Goal: Information Seeking & Learning: Learn about a topic

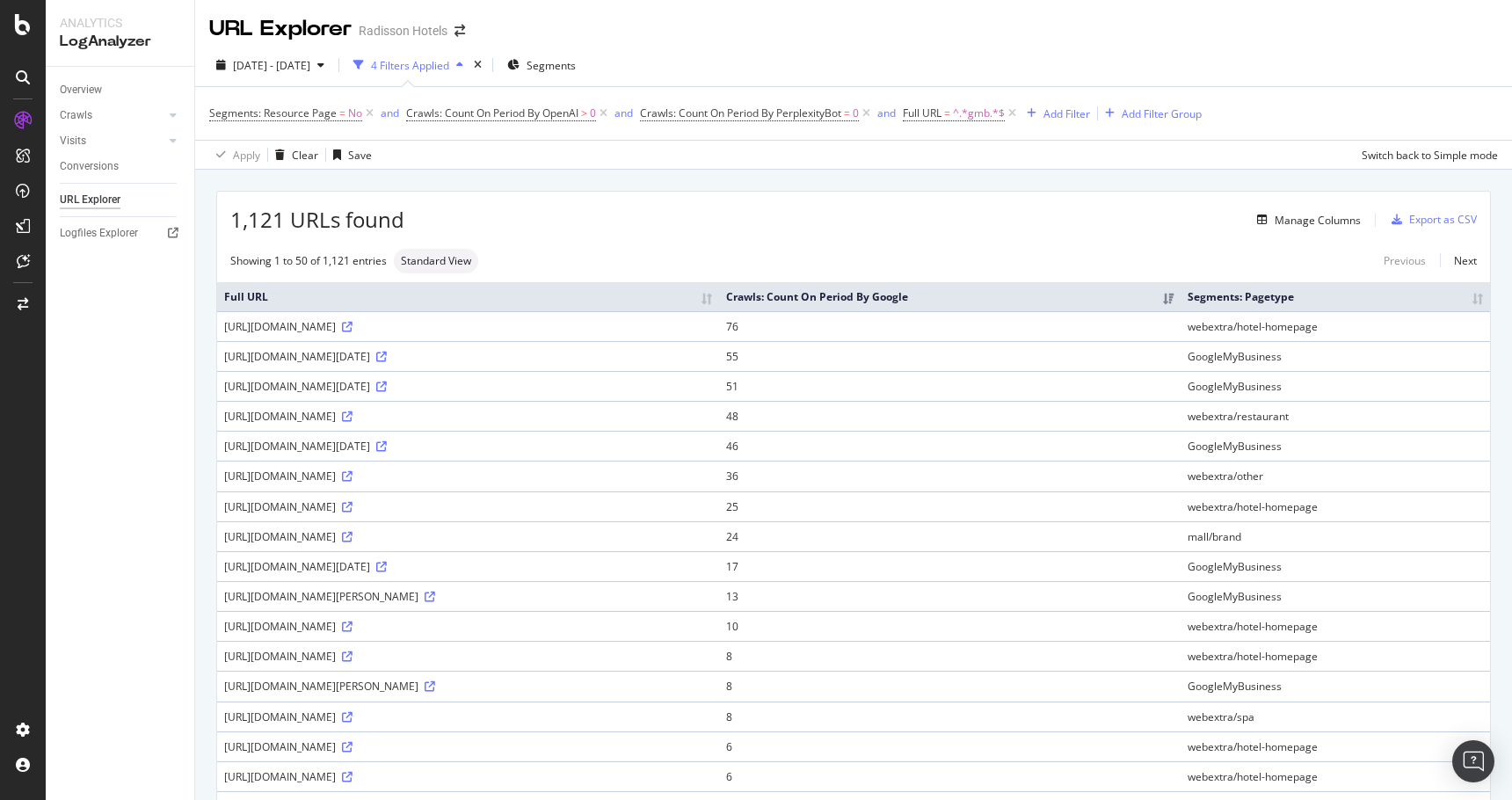
click at [1175, 309] on th "Crawls: Count On Period By Google" at bounding box center [950, 297] width 462 height 29
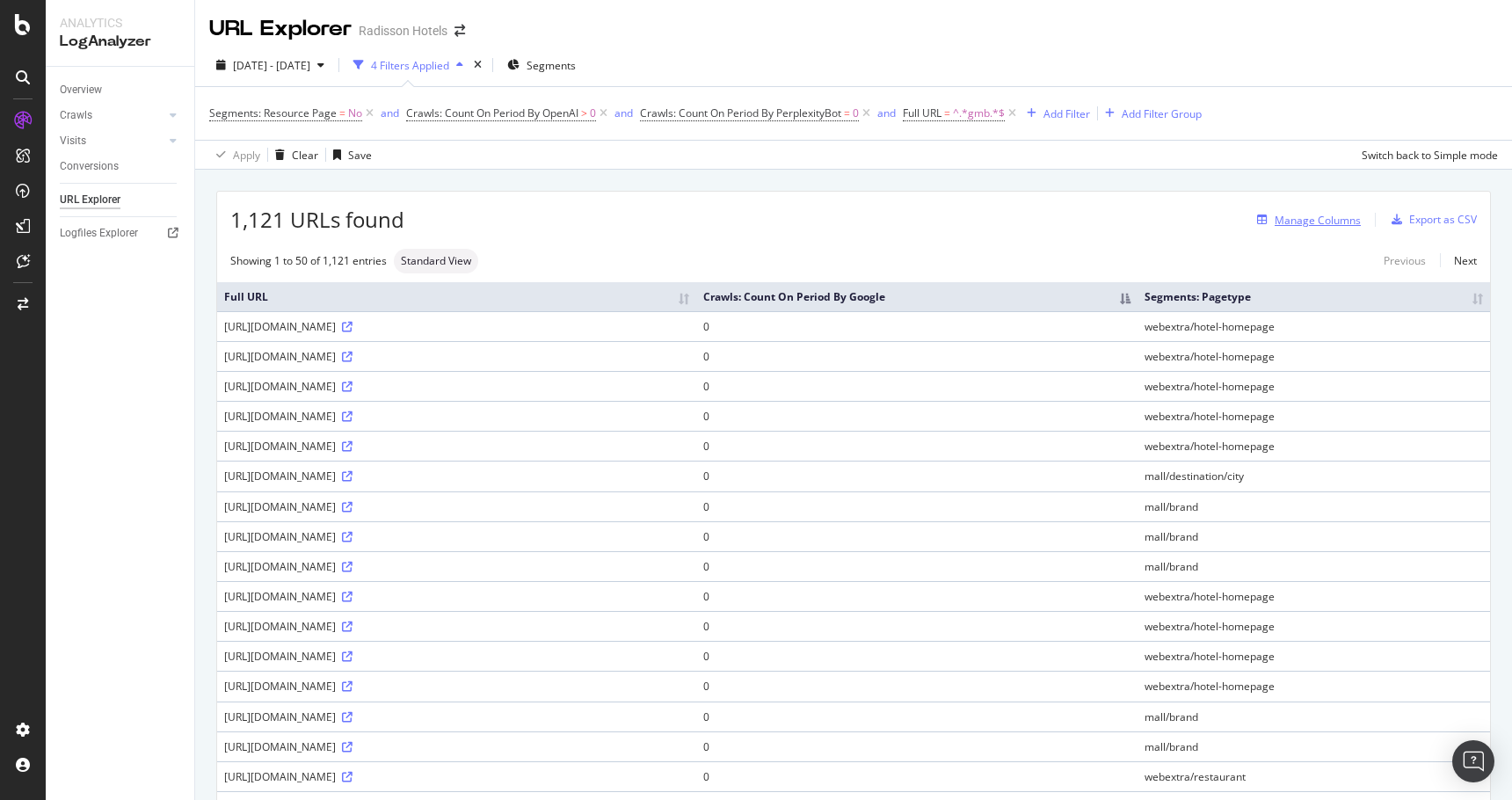
click at [1306, 220] on div "Manage Columns" at bounding box center [1317, 220] width 86 height 15
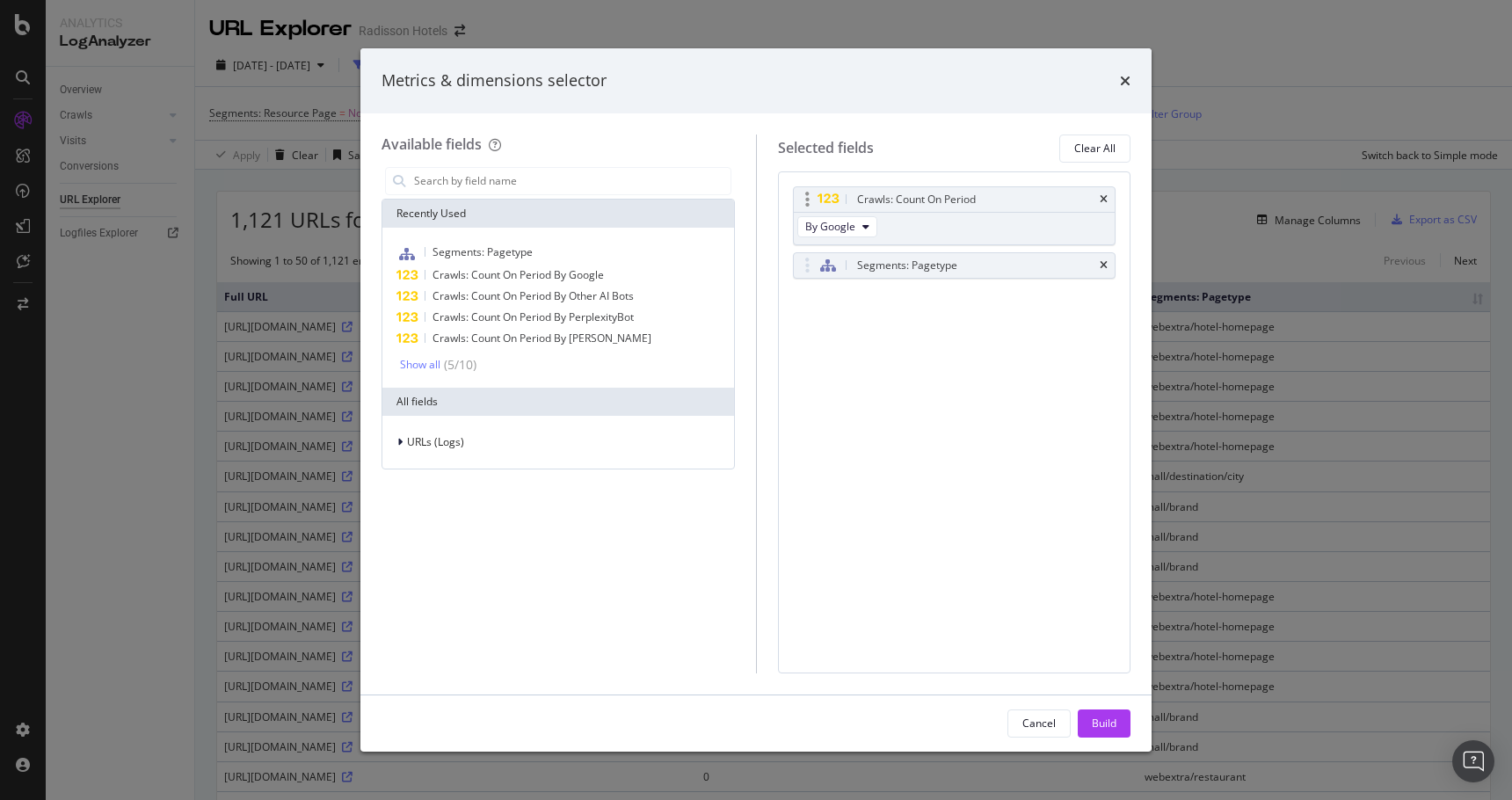
click at [956, 218] on div "Crawls: Count On Period By Google" at bounding box center [954, 216] width 323 height 59
click at [825, 224] on span "By Google" at bounding box center [830, 226] width 50 height 15
click at [849, 297] on span "By ClaudeBot" at bounding box center [881, 299] width 139 height 15
click at [1115, 724] on div "Build" at bounding box center [1104, 723] width 25 height 15
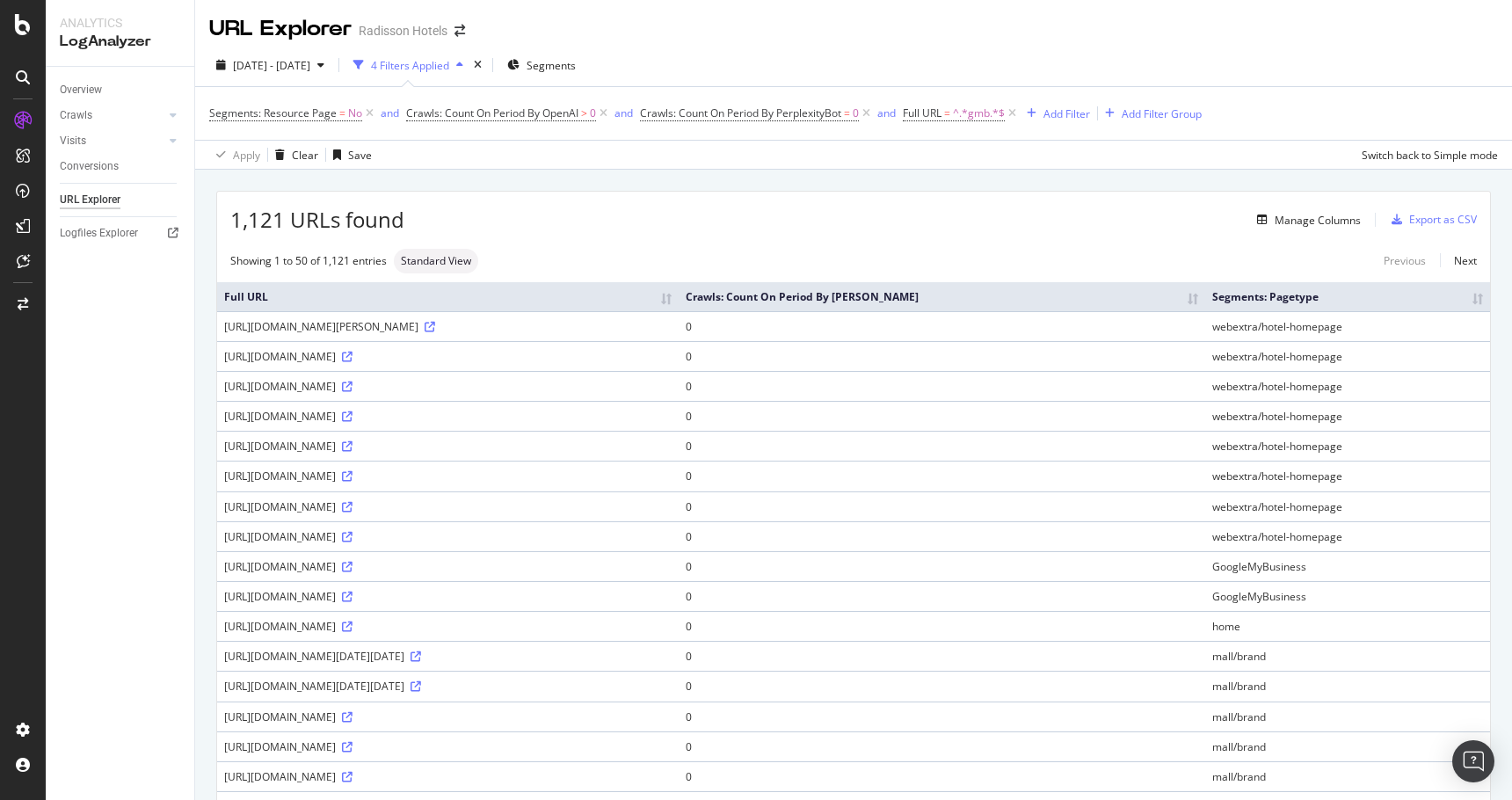
click at [1205, 300] on th "Crawls: Count On Period By [PERSON_NAME]" at bounding box center [942, 297] width 527 height 29
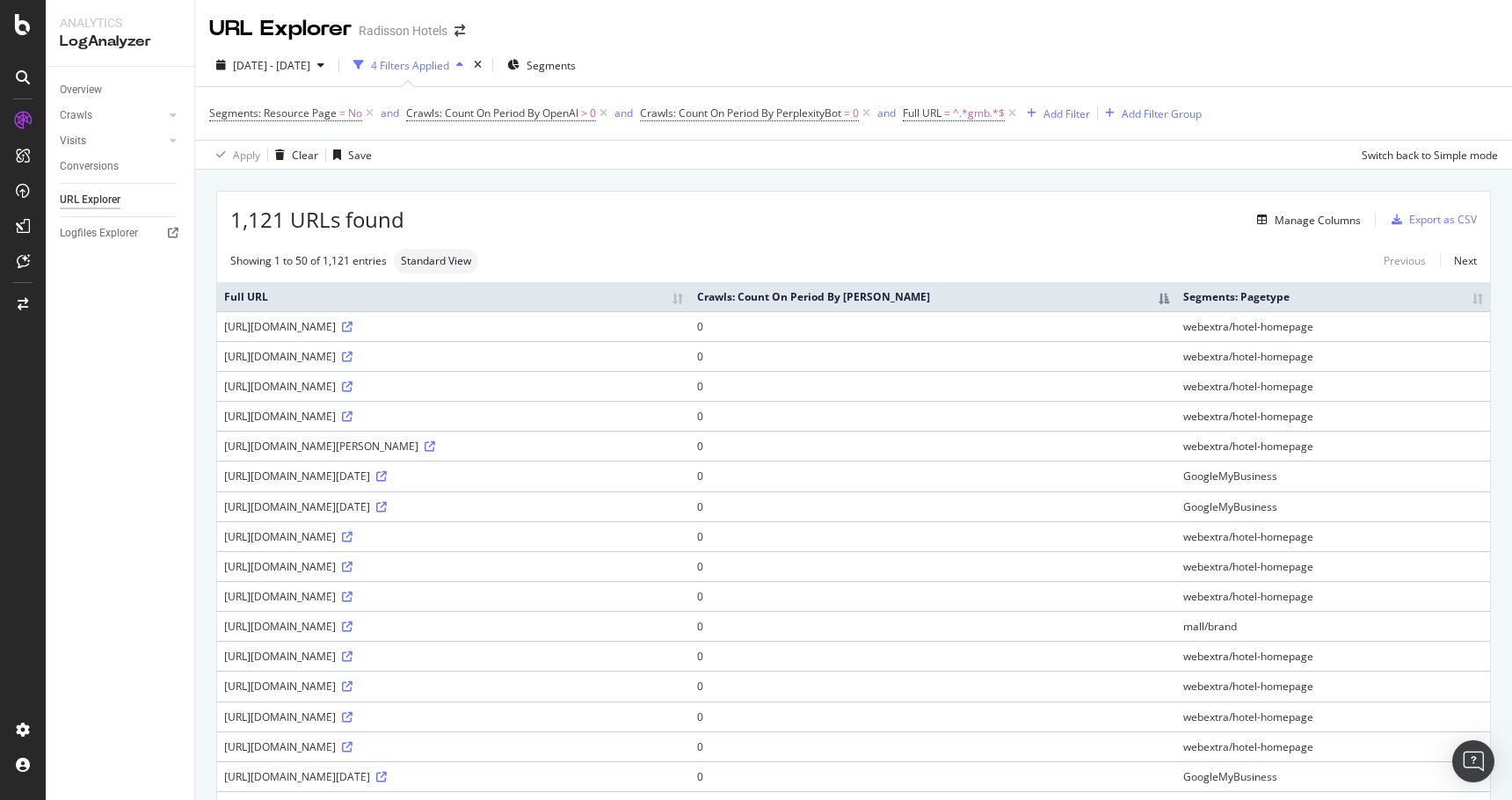
click at [1176, 305] on th "Crawls: Count On Period By [PERSON_NAME]" at bounding box center [933, 297] width 486 height 29
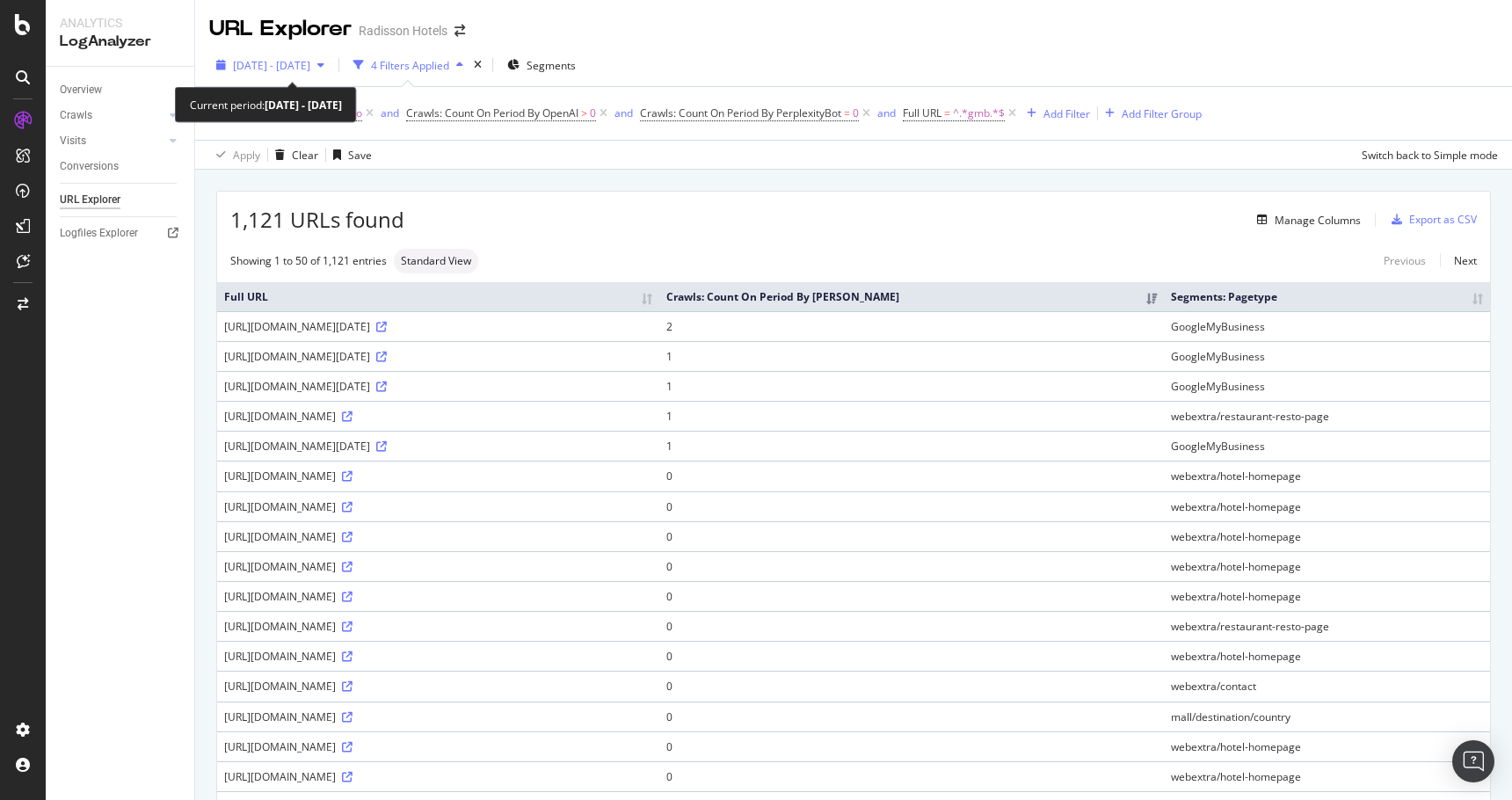
click at [310, 65] on span "2025 Aug. 10th - Sep. 8th" at bounding box center [271, 66] width 77 height 15
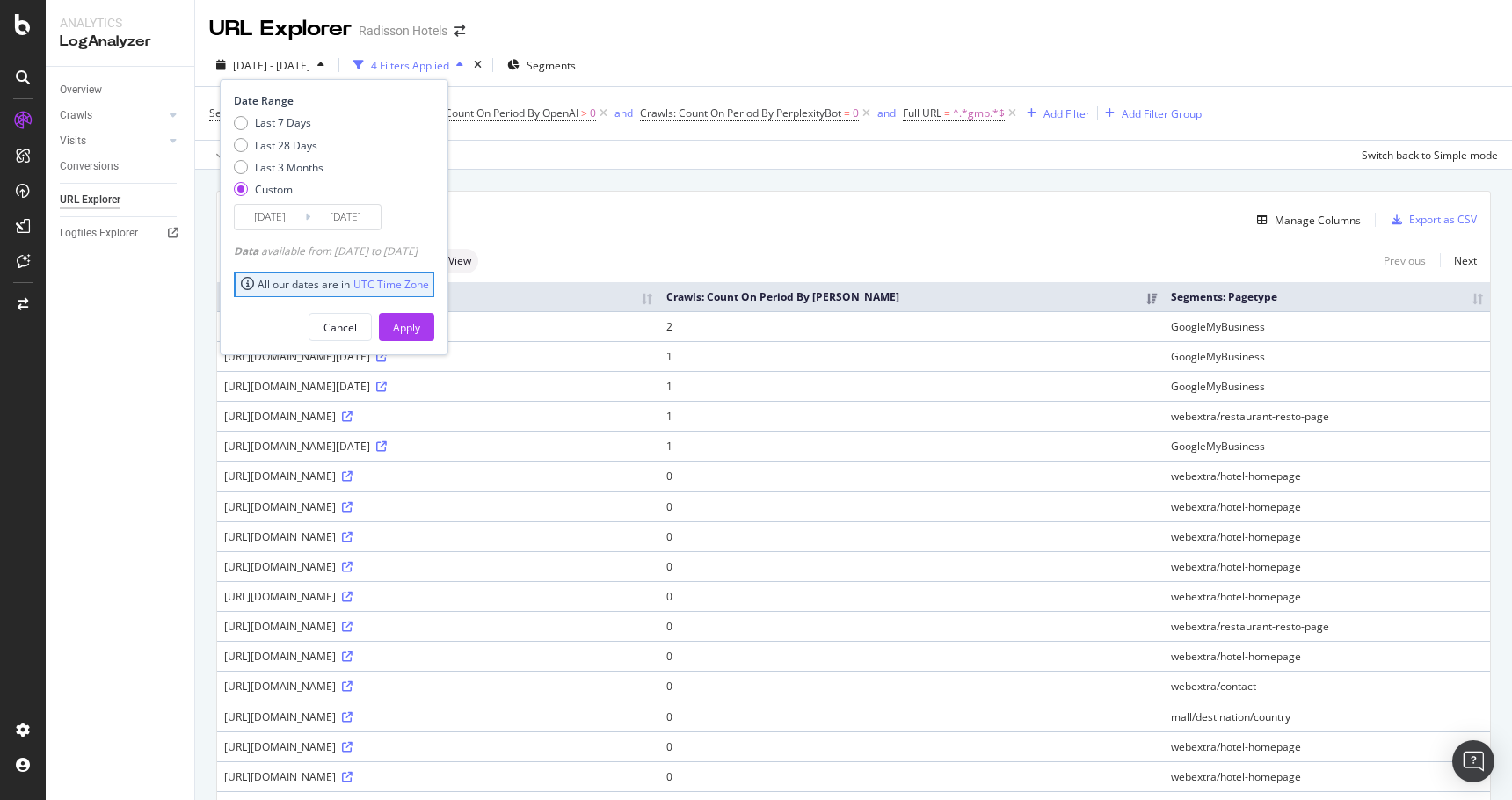
click at [288, 222] on input "2025/08/10" at bounding box center [269, 217] width 70 height 25
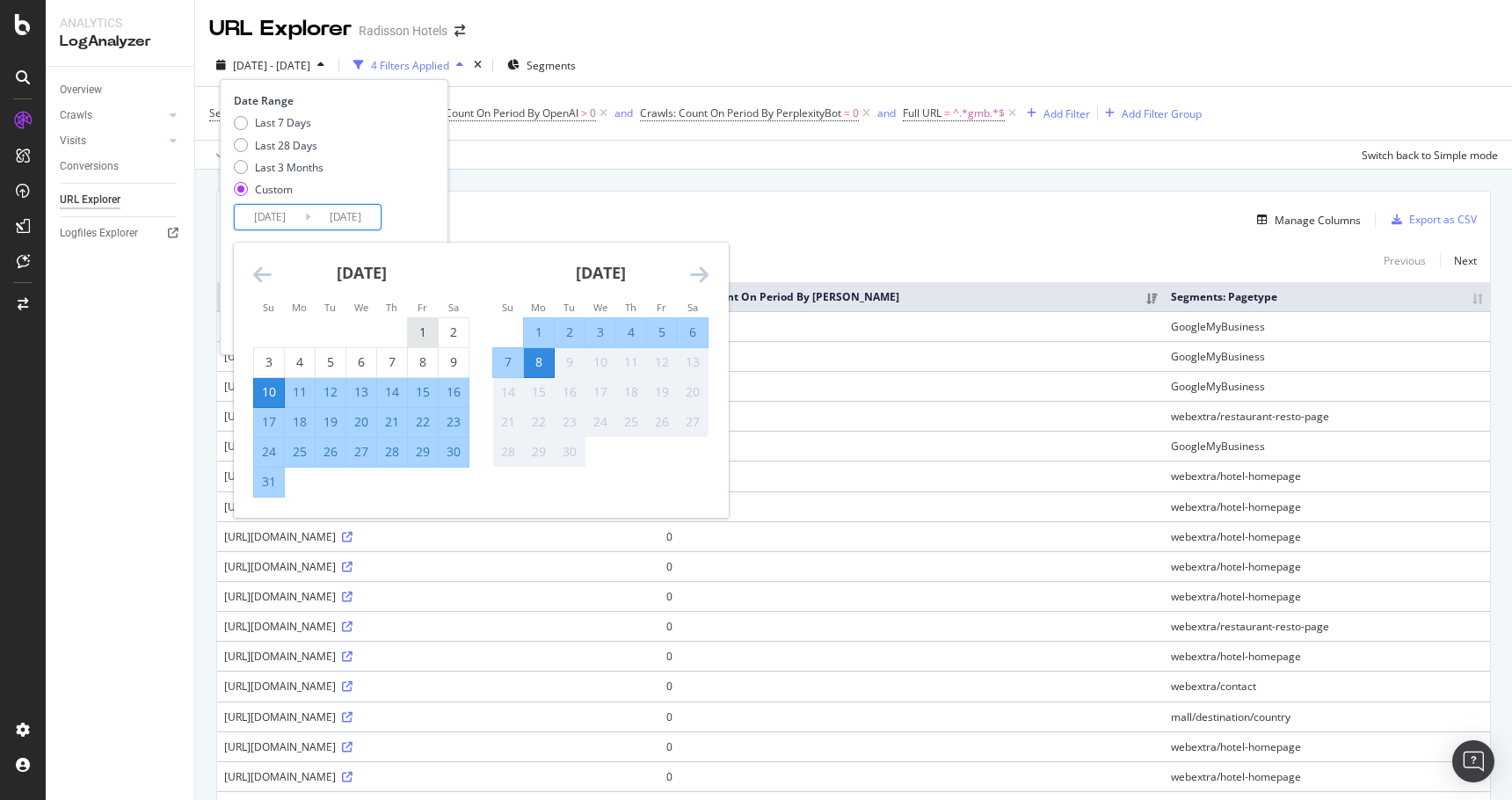
click at [426, 322] on div "1" at bounding box center [422, 333] width 30 height 29
type input "2025/08/01"
click at [275, 487] on div "31" at bounding box center [269, 481] width 30 height 17
type input "2025/08/31"
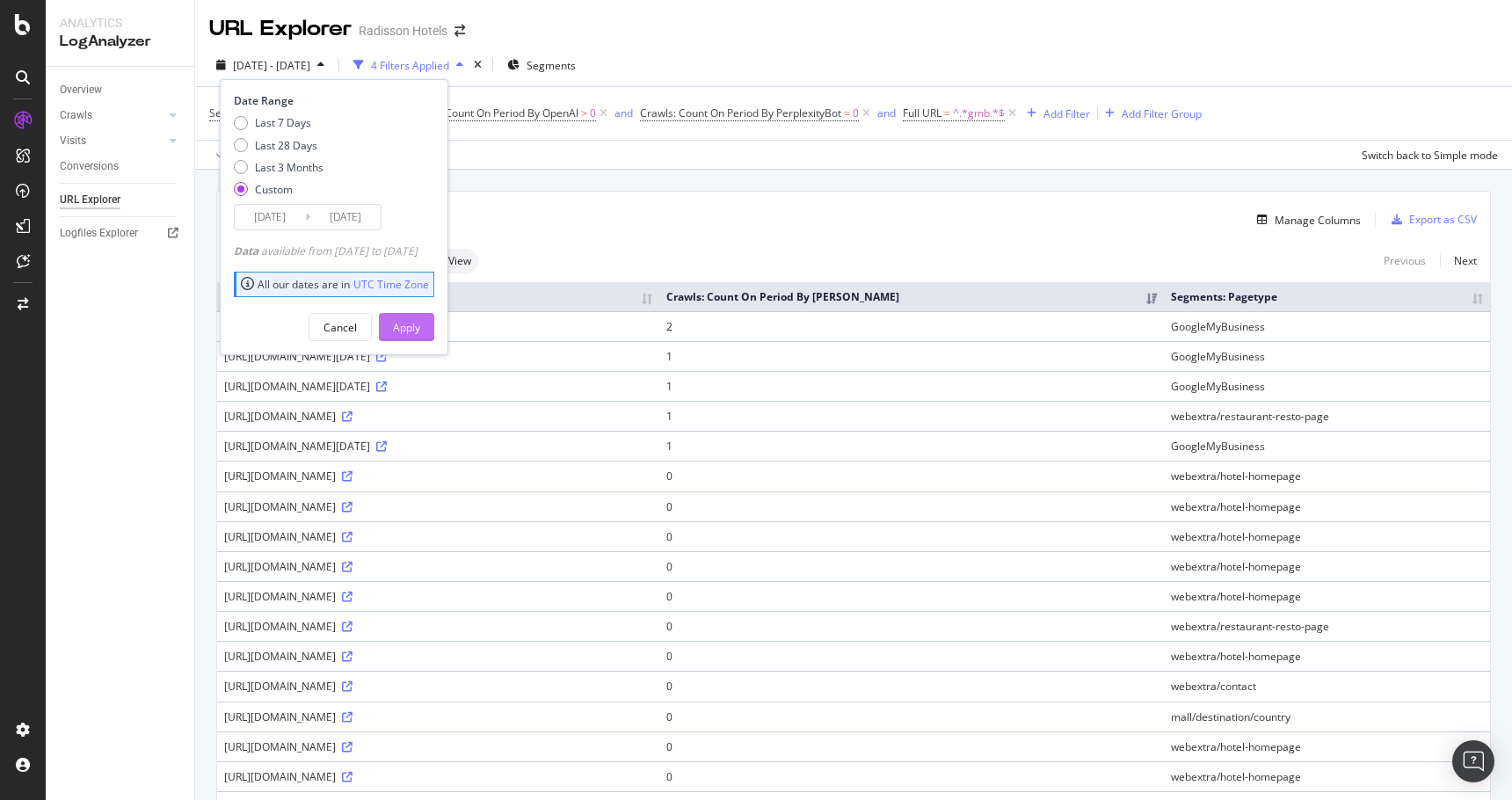
click at [421, 333] on div "Apply" at bounding box center [407, 328] width 27 height 15
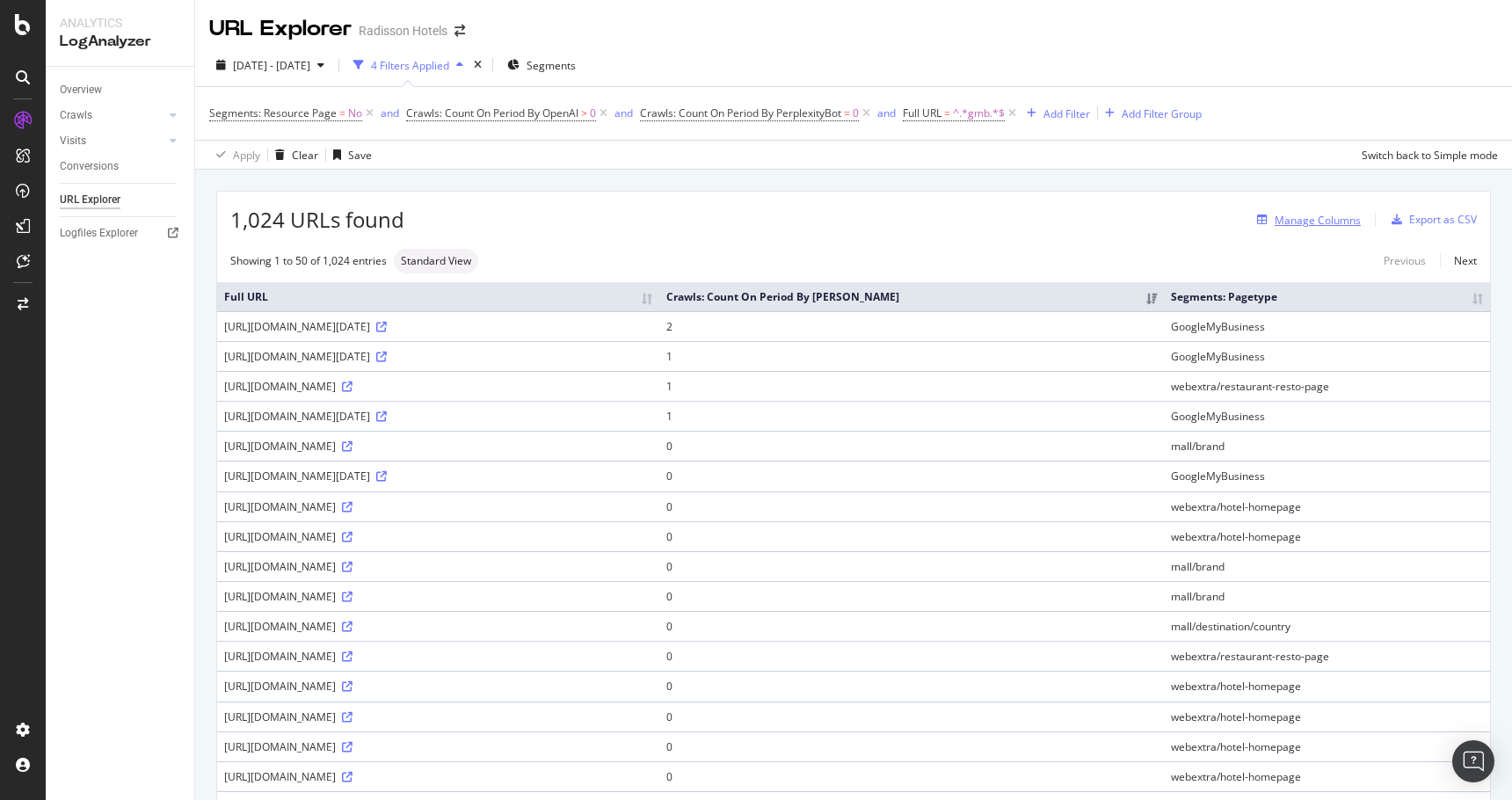
click at [1316, 221] on div "Manage Columns" at bounding box center [1317, 220] width 86 height 15
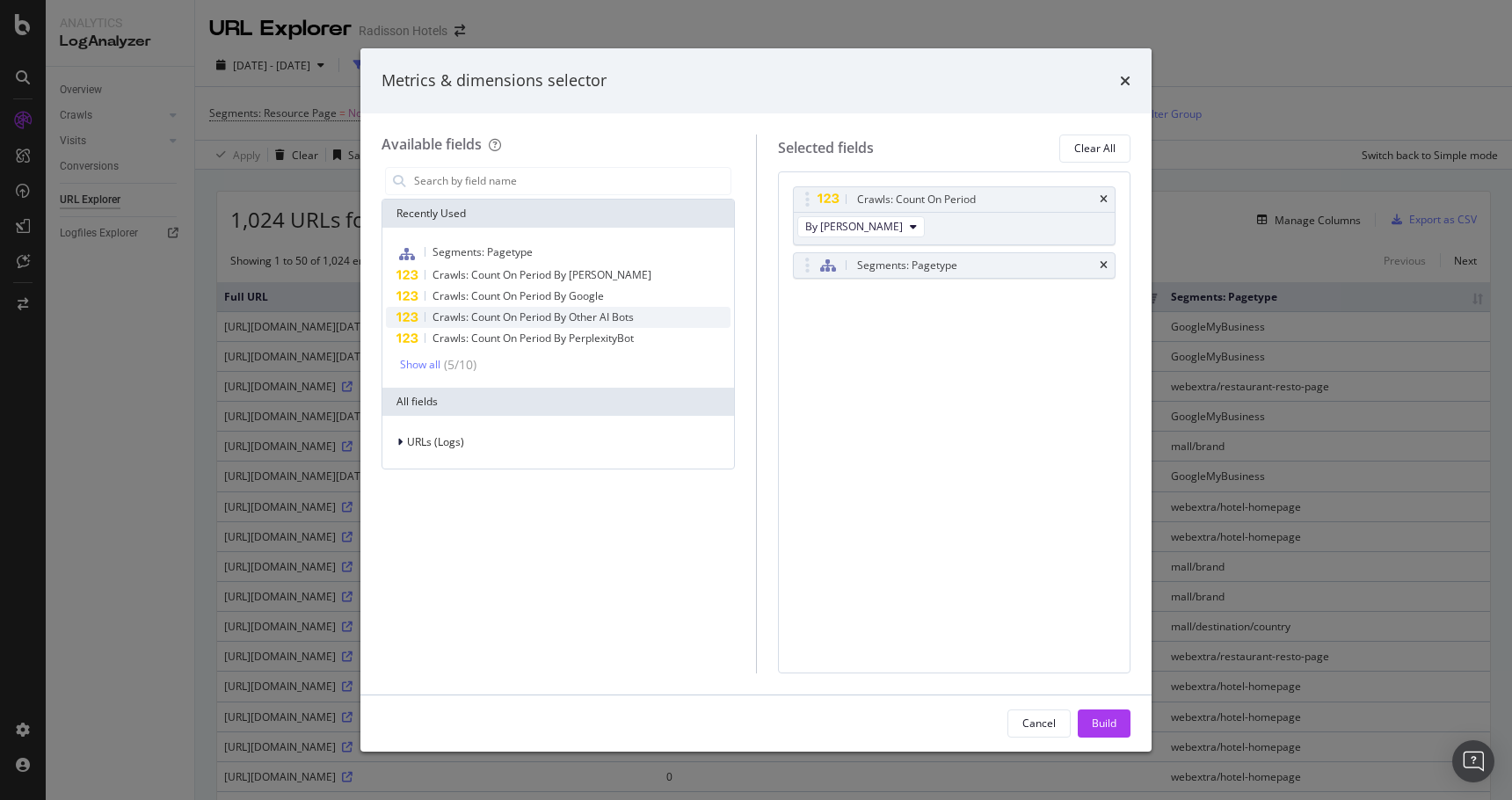
click at [569, 320] on span "Crawls: Count On Period By Other AI Bots" at bounding box center [533, 317] width 201 height 15
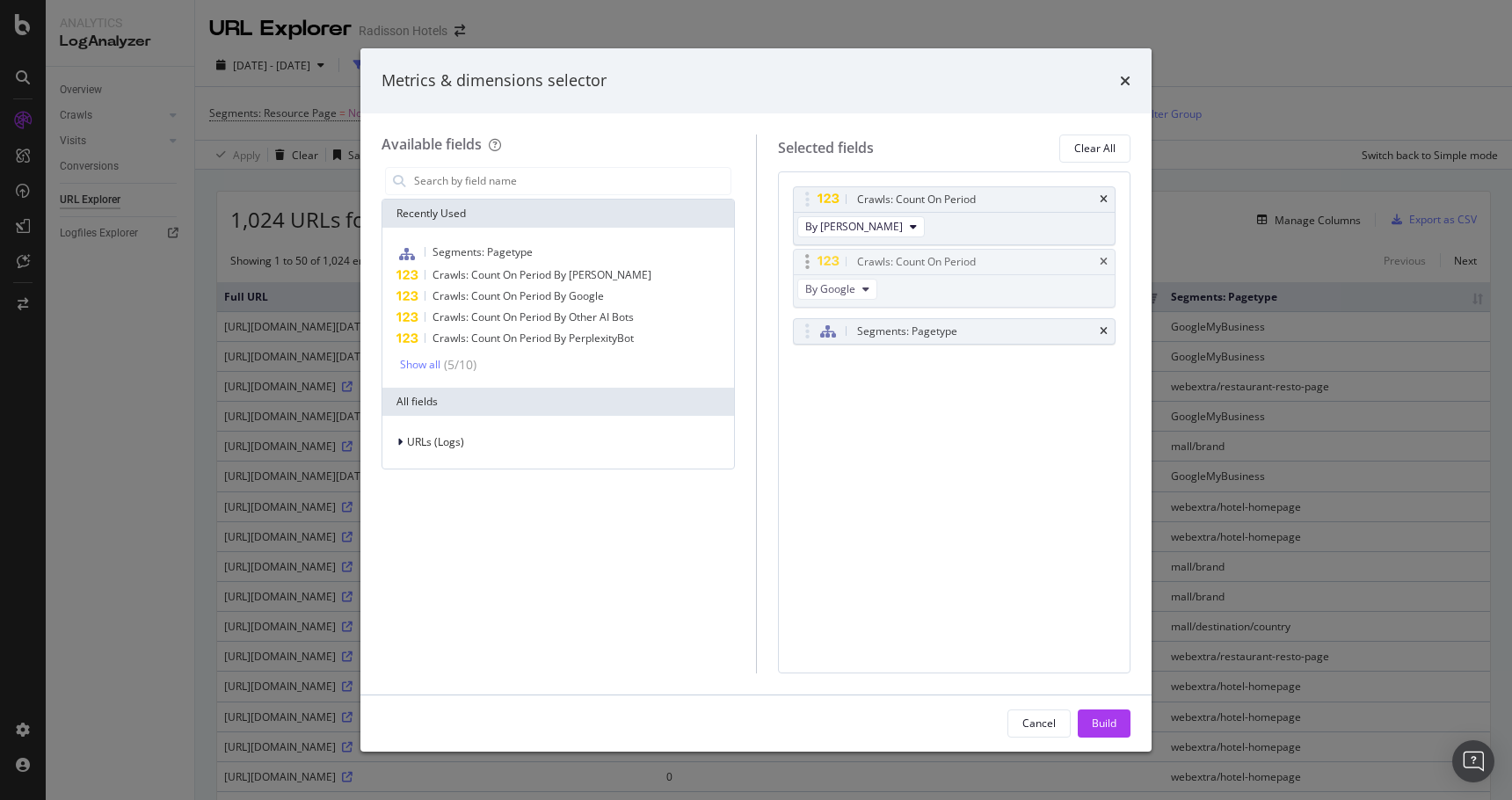
drag, startPoint x: 799, startPoint y: 303, endPoint x: 799, endPoint y: 265, distance: 38.0
click at [799, 265] on body "Analytics LogAnalyzer Overview Crawls Daily Distribution Segments Distribution …" at bounding box center [756, 400] width 1512 height 800
click at [588, 342] on span "Crawls: Count On Period By PerplexityBot" at bounding box center [533, 338] width 201 height 15
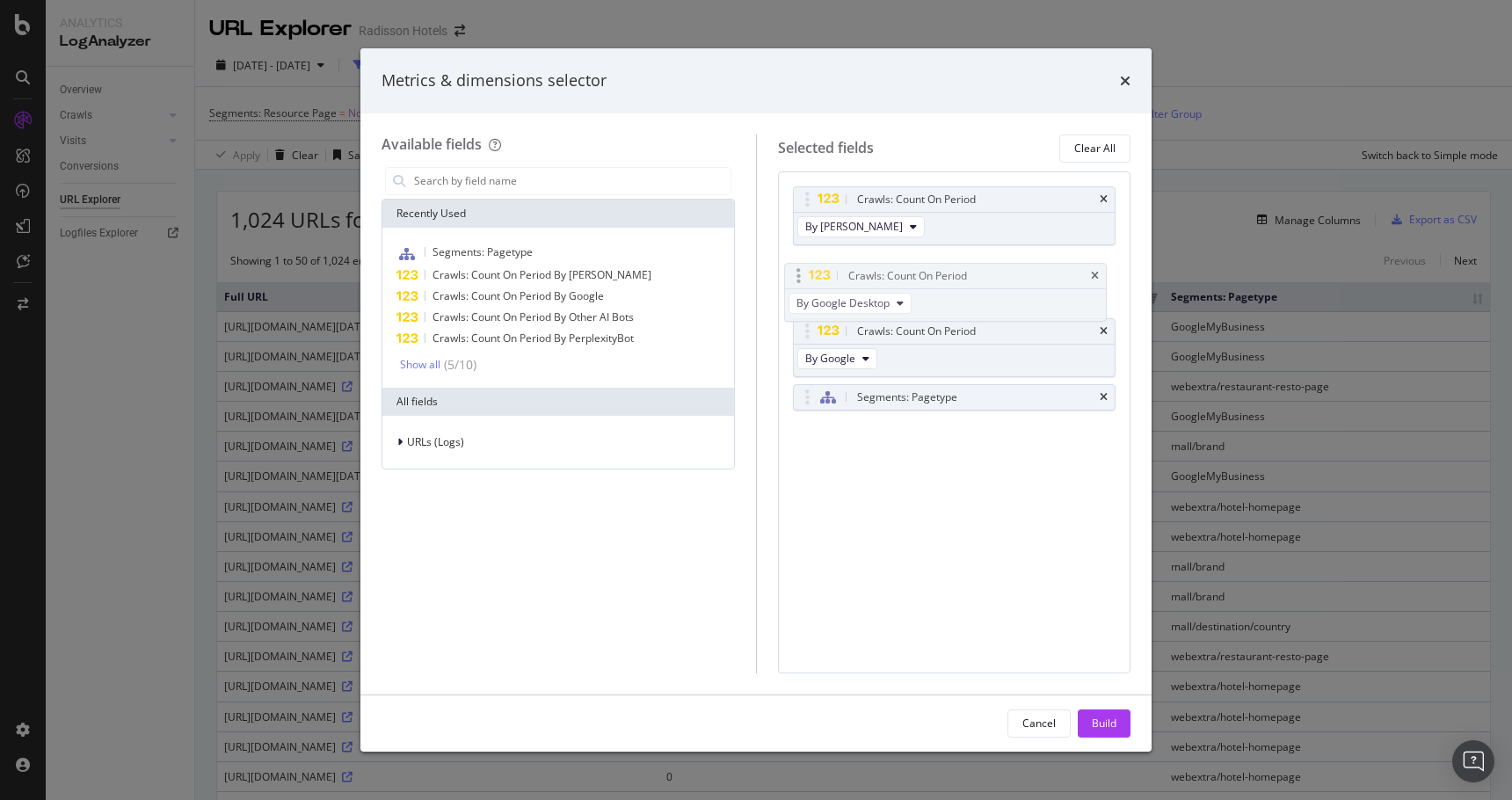
drag, startPoint x: 797, startPoint y: 370, endPoint x: 788, endPoint y: 280, distance: 90.4
click at [788, 280] on body "Analytics LogAnalyzer Overview Crawls Daily Distribution Segments Distribution …" at bounding box center [756, 400] width 1512 height 800
click at [832, 293] on span "By Google Desktop" at bounding box center [852, 292] width 93 height 15
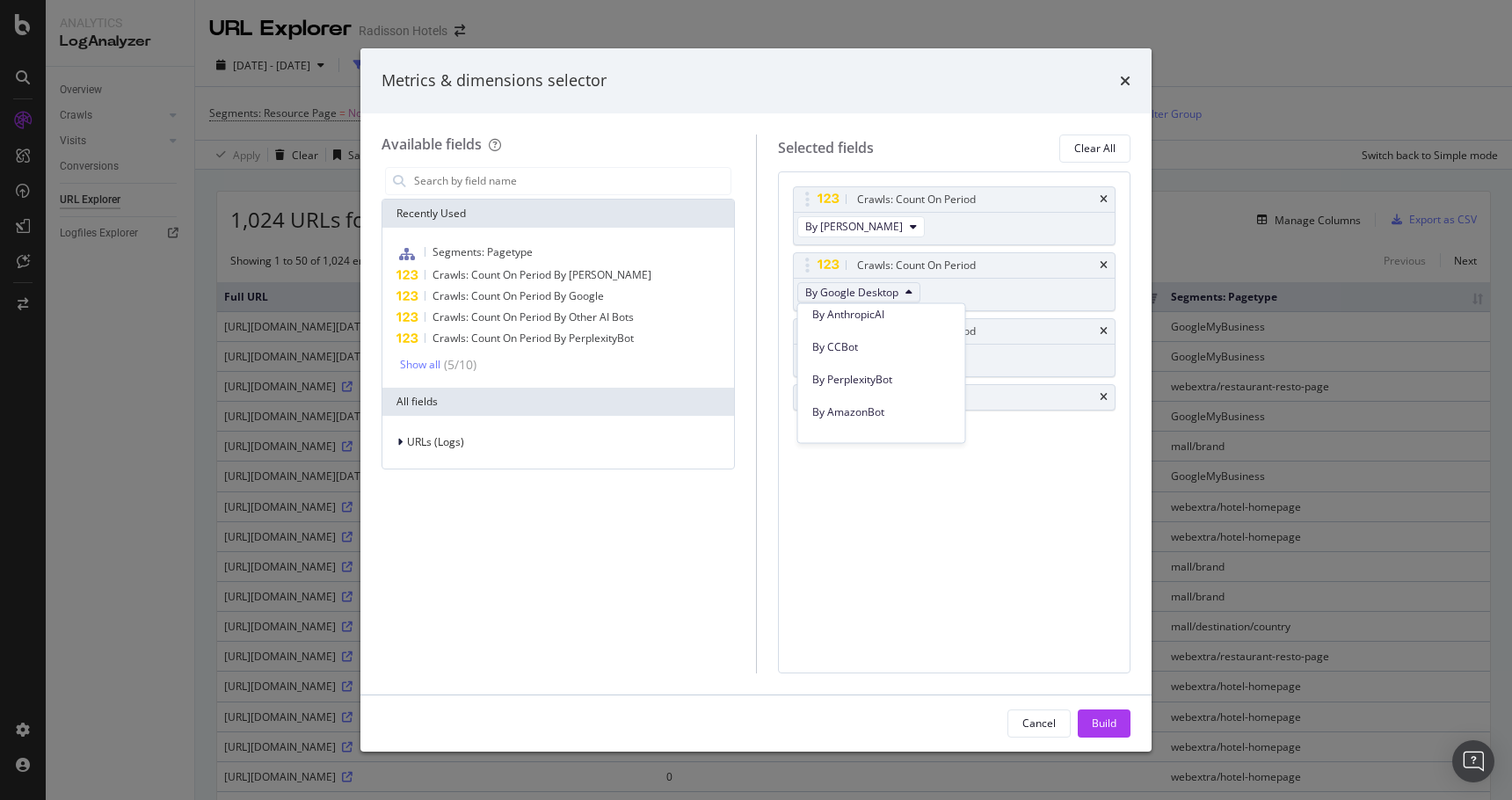
scroll to position [1567, 0]
click at [857, 385] on span "By PerplexityBot" at bounding box center [881, 381] width 139 height 15
click at [838, 359] on span "By Google" at bounding box center [830, 358] width 50 height 15
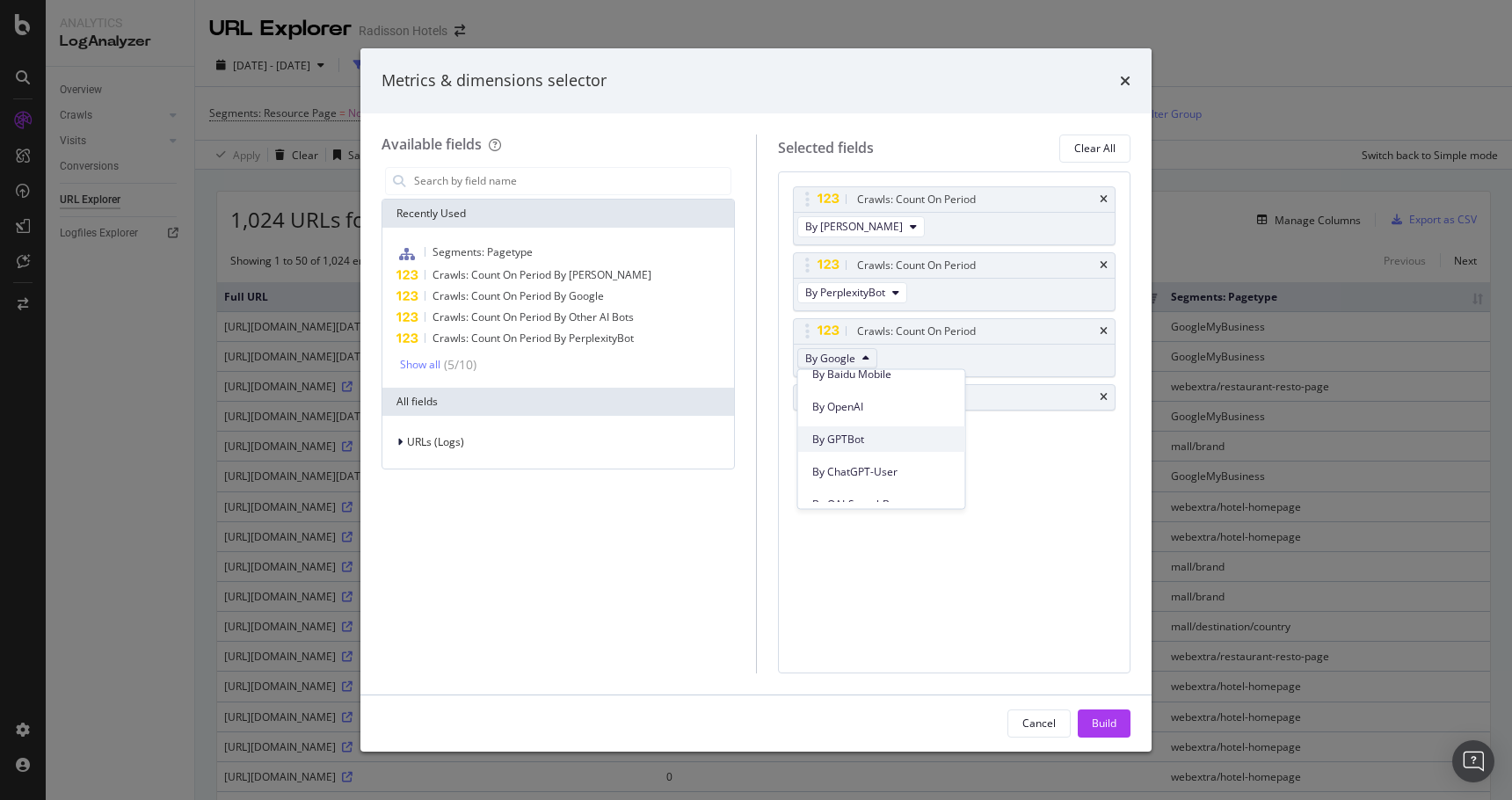
scroll to position [1282, 0]
click at [837, 435] on span "By GPTBot" at bounding box center [881, 440] width 139 height 15
click at [586, 321] on span "Crawls: Count On Period By Other AI Bots" at bounding box center [533, 317] width 201 height 15
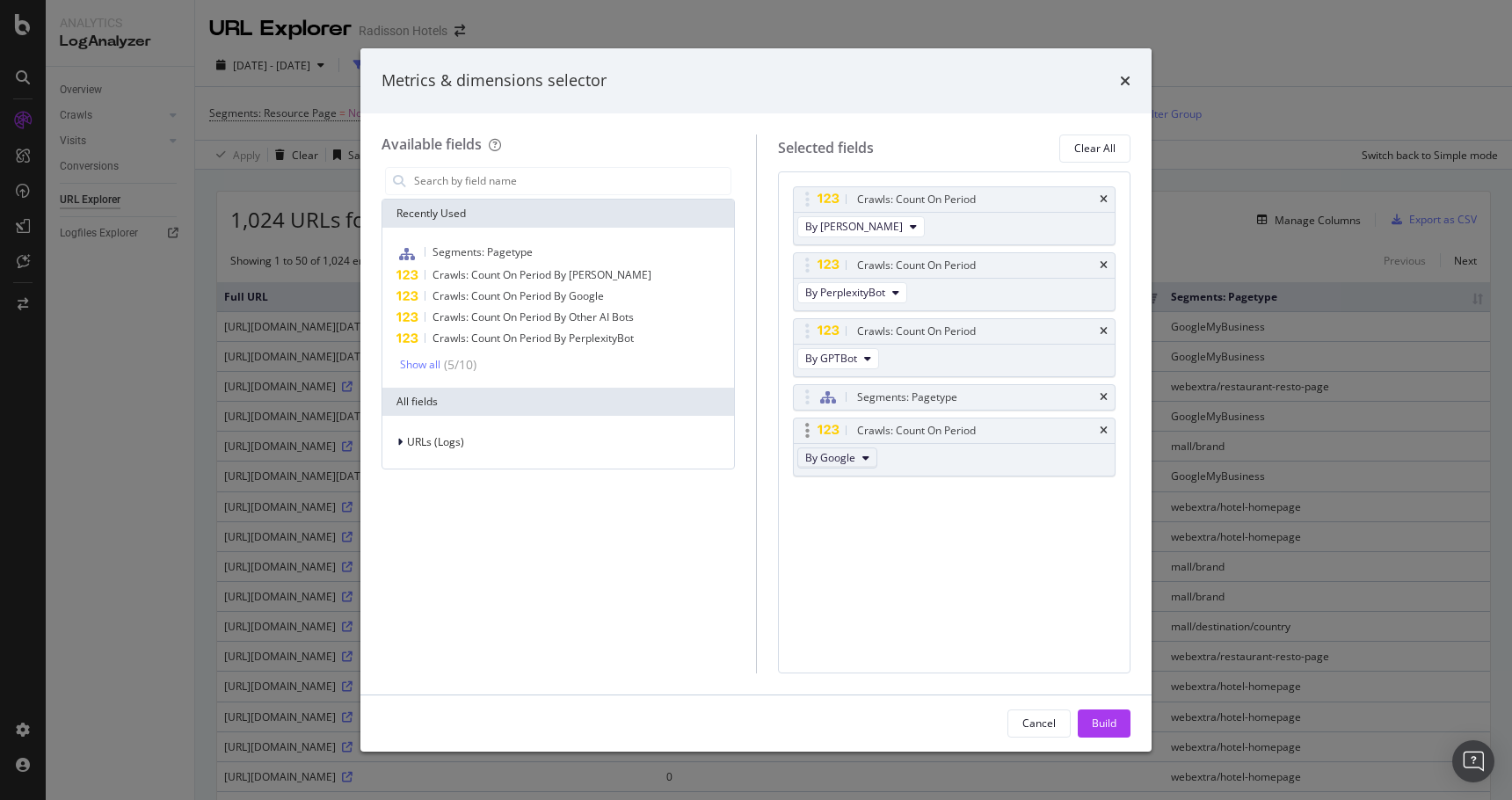
click at [825, 451] on span "By Google" at bounding box center [830, 458] width 50 height 15
click at [851, 555] on span "By Other AI Bots" at bounding box center [881, 552] width 139 height 15
drag, startPoint x: 802, startPoint y: 428, endPoint x: 798, endPoint y: 389, distance: 39.2
click at [798, 389] on body "Analytics LogAnalyzer Overview Crawls Daily Distribution Segments Distribution …" at bounding box center [756, 400] width 1512 height 800
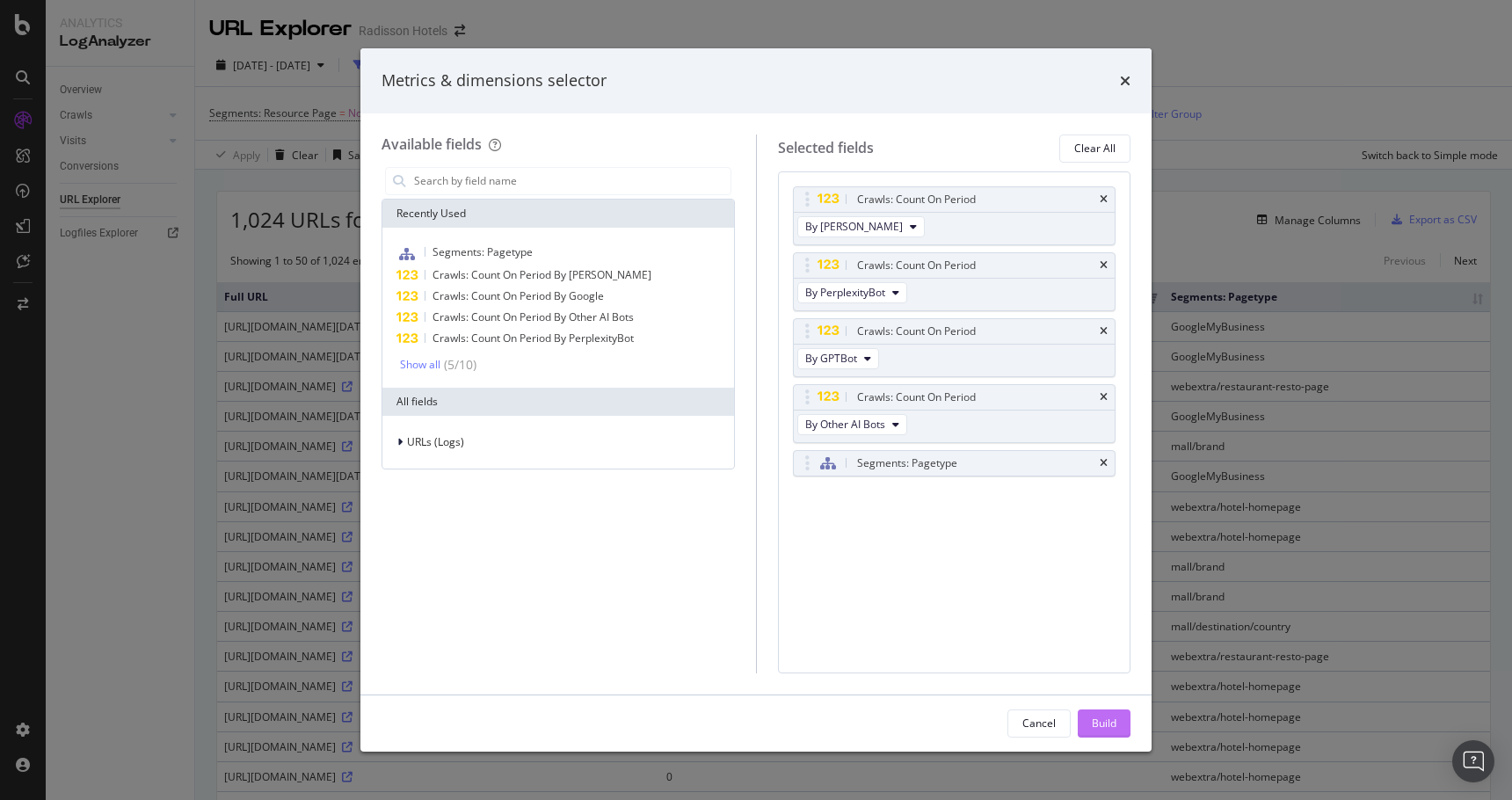
click at [1091, 733] on button "Build" at bounding box center [1104, 723] width 53 height 28
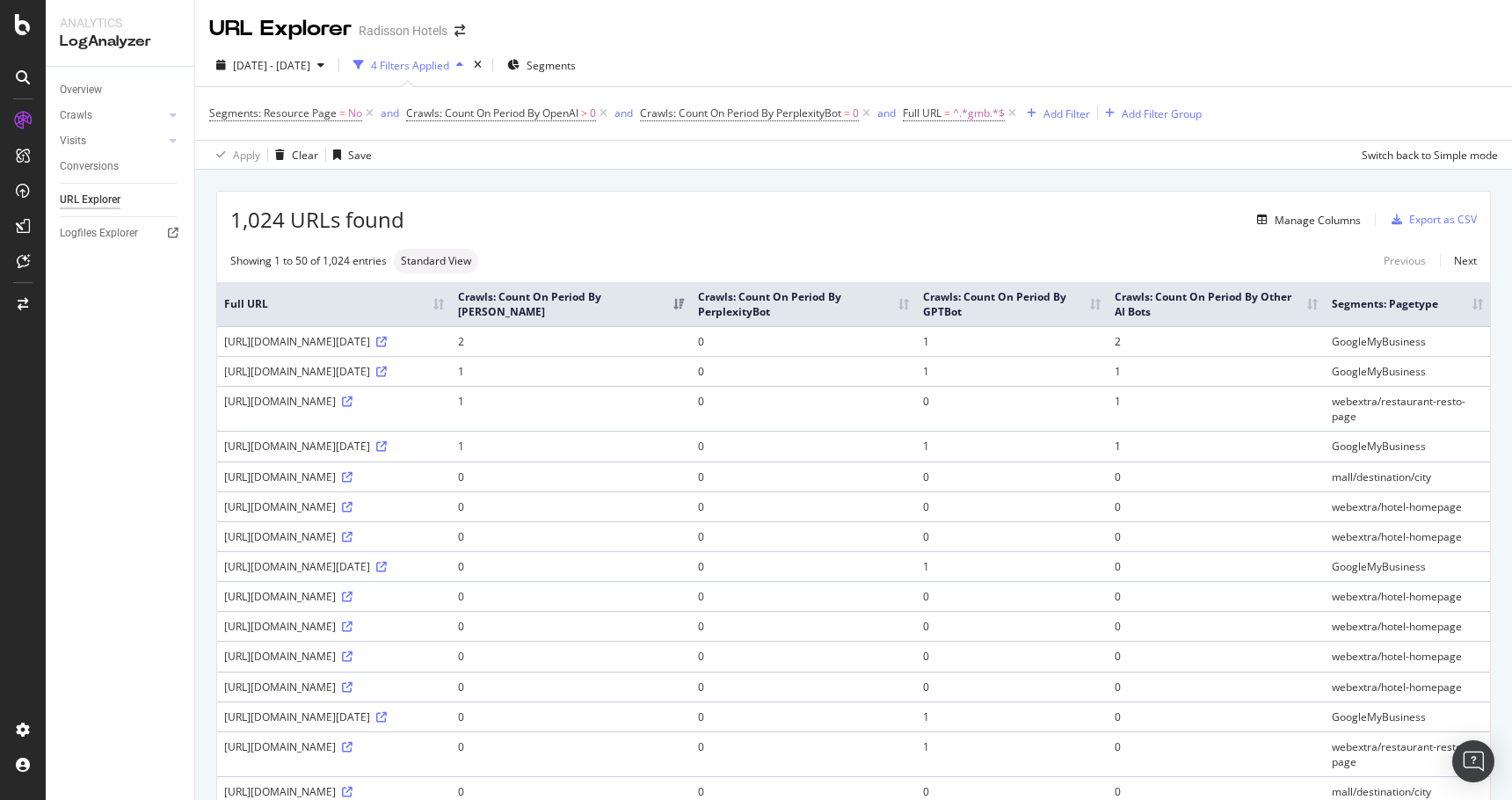
click at [916, 317] on th "Crawls: Count On Period By PerplexityBot" at bounding box center [803, 304] width 225 height 44
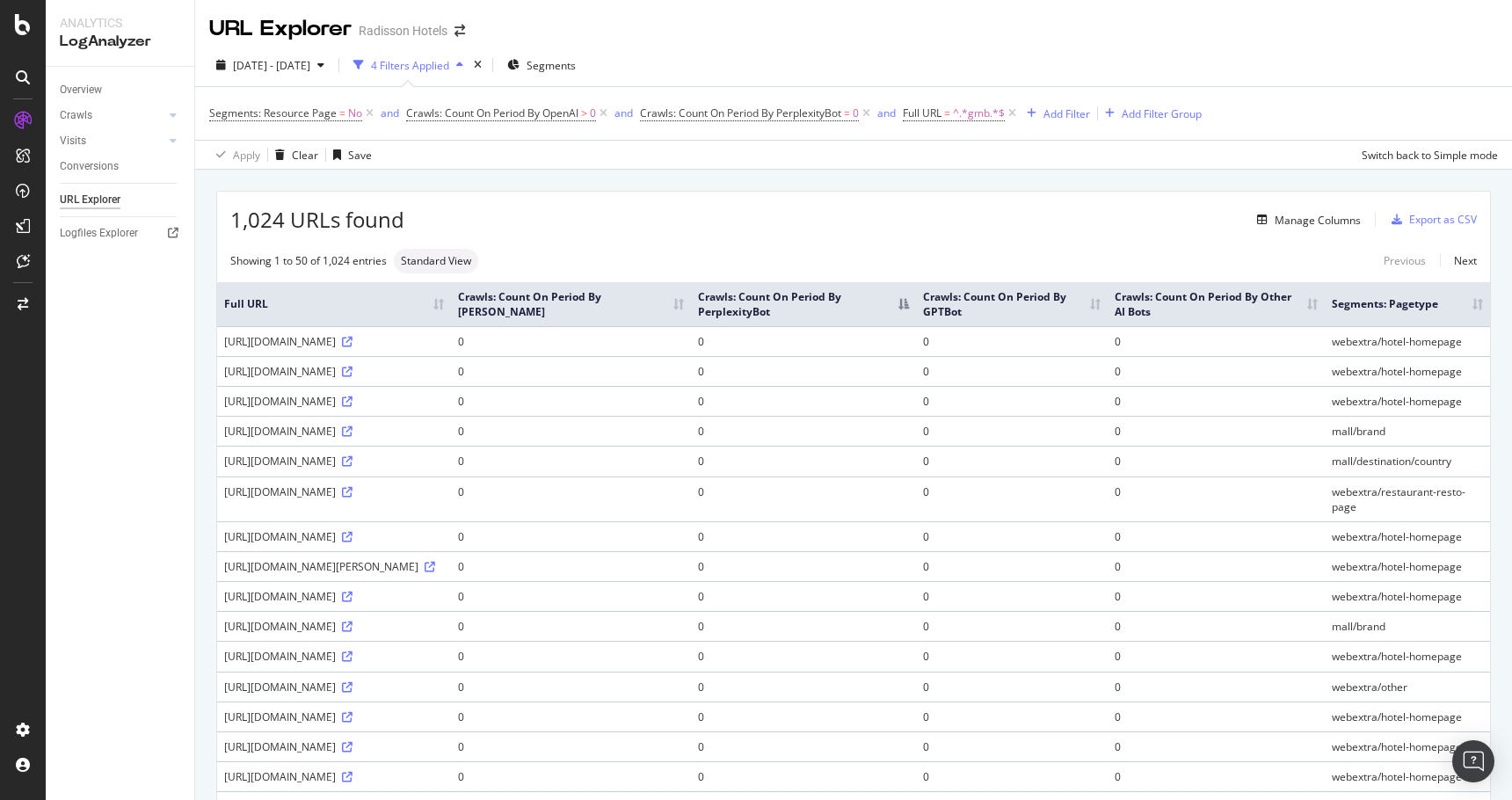
click at [691, 308] on th "Crawls: Count On Period By [PERSON_NAME]" at bounding box center [571, 304] width 240 height 44
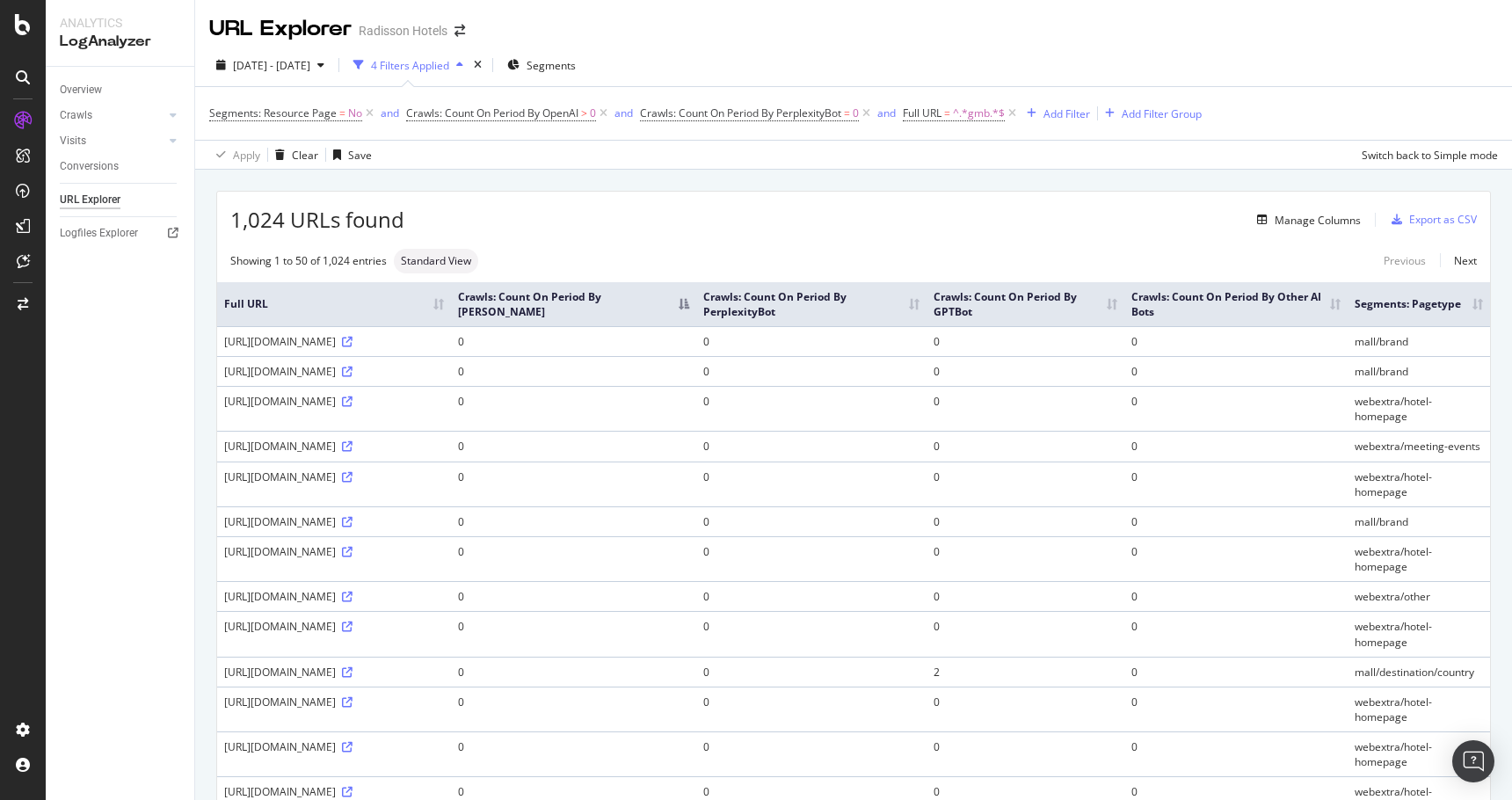
click at [696, 308] on th "Crawls: Count On Period By [PERSON_NAME]" at bounding box center [573, 304] width 245 height 44
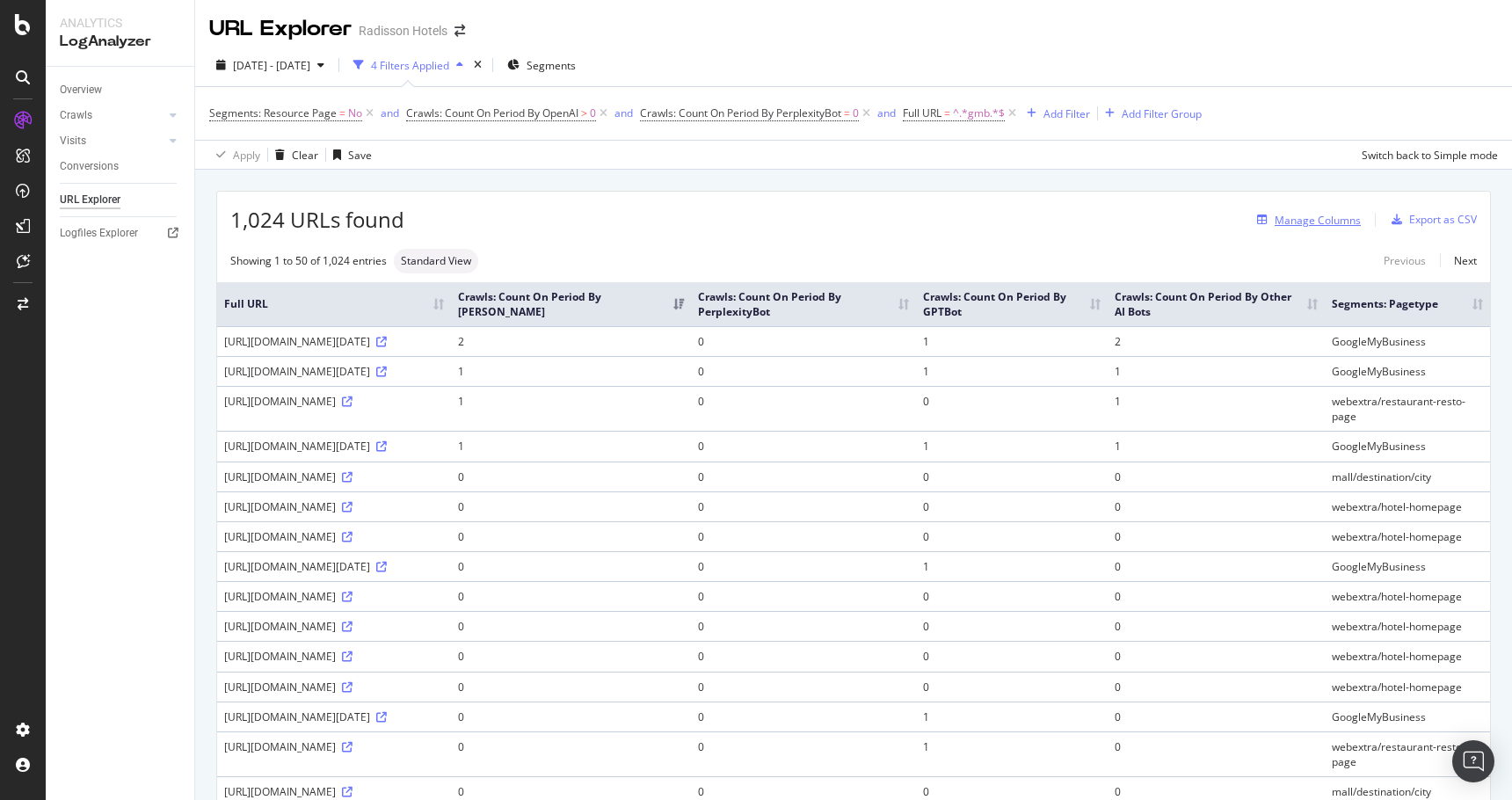
click at [1291, 228] on div "Manage Columns" at bounding box center [1305, 219] width 111 height 19
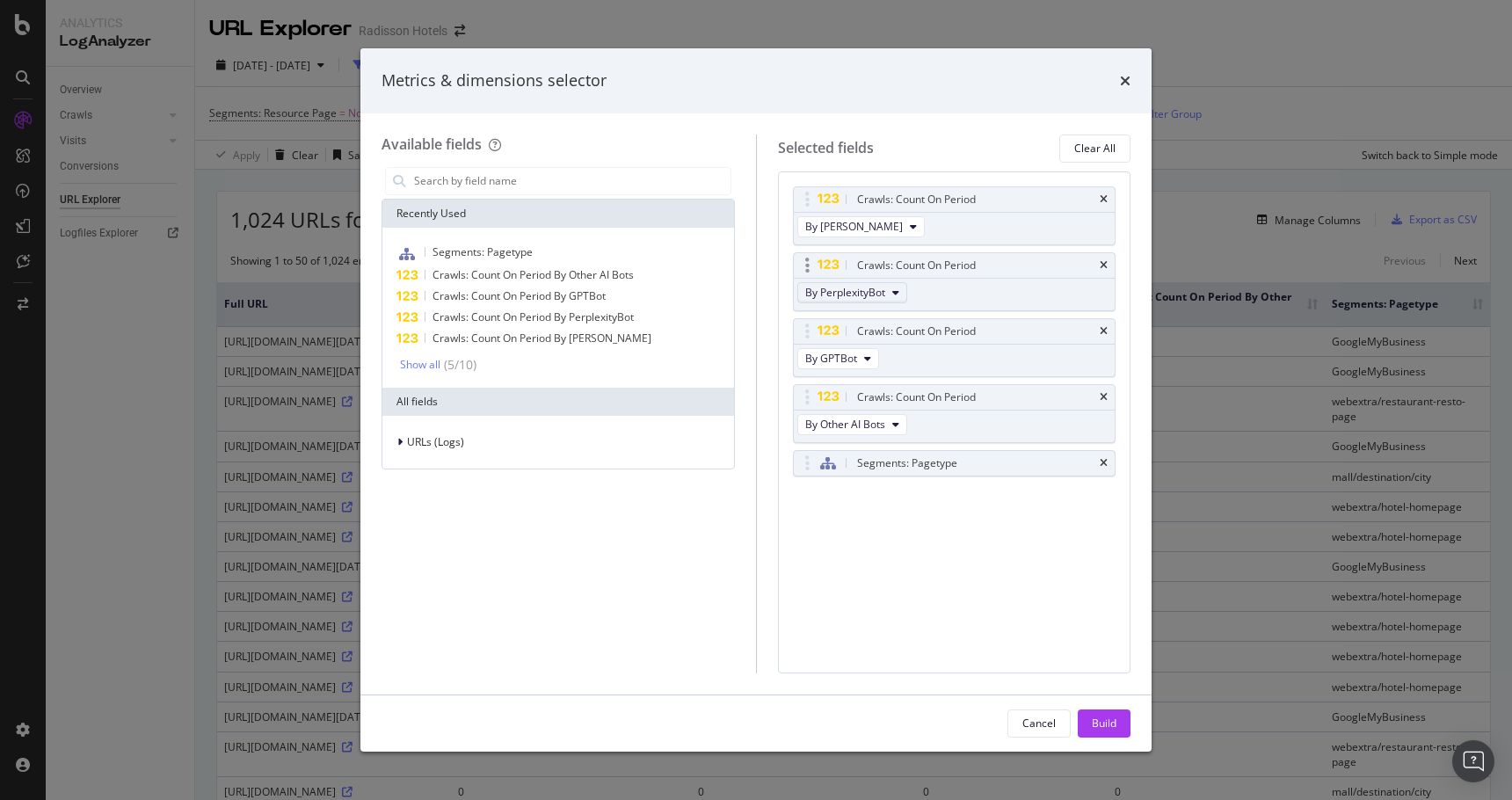
click at [860, 299] on button "By PerplexityBot" at bounding box center [852, 292] width 110 height 21
click at [870, 400] on div "By Perplexity-User" at bounding box center [882, 390] width 167 height 25
click at [1086, 720] on button "Build" at bounding box center [1104, 723] width 53 height 28
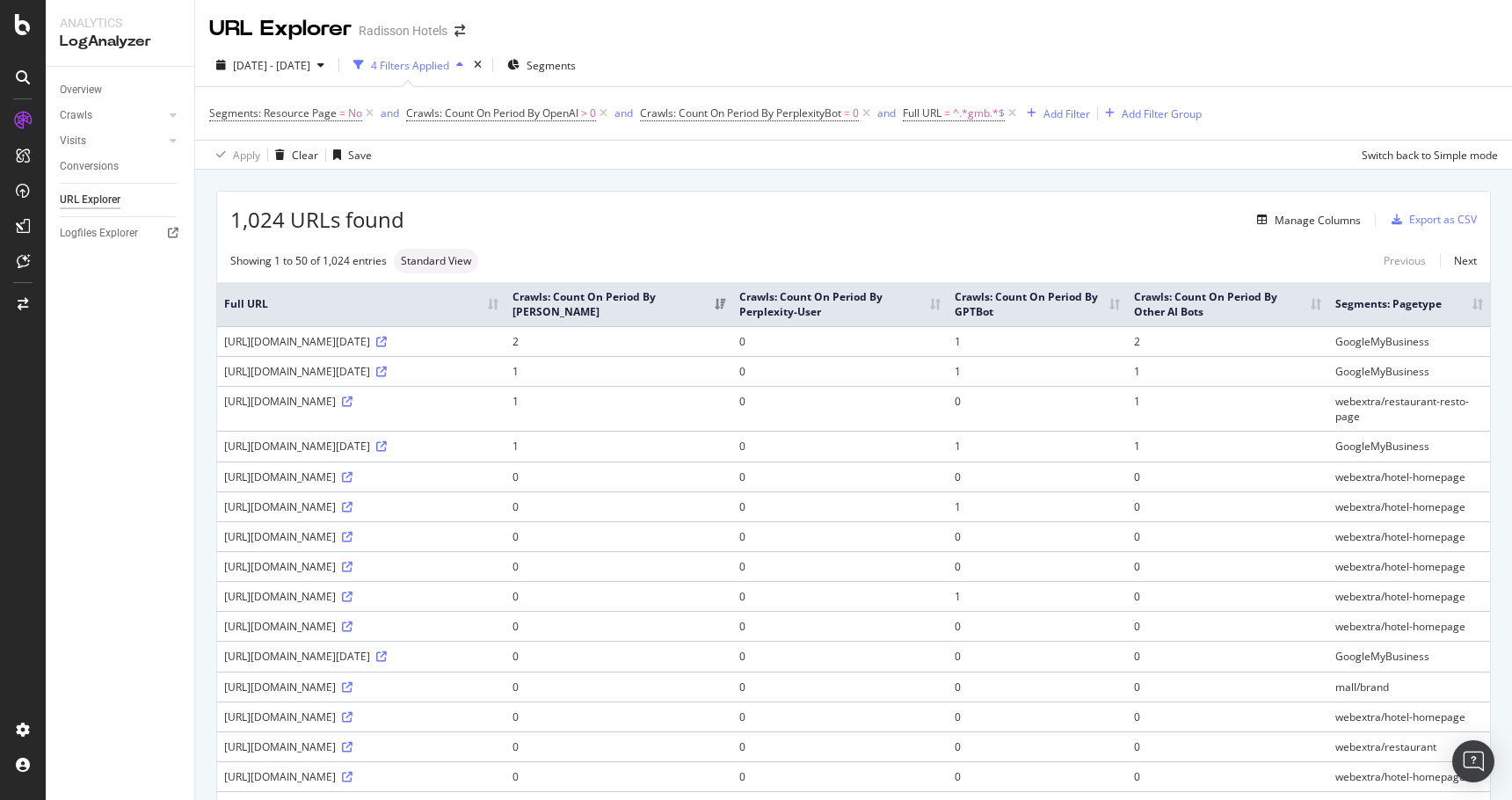
click at [933, 321] on th "Crawls: Count On Period By Perplexity-User" at bounding box center [840, 304] width 216 height 44
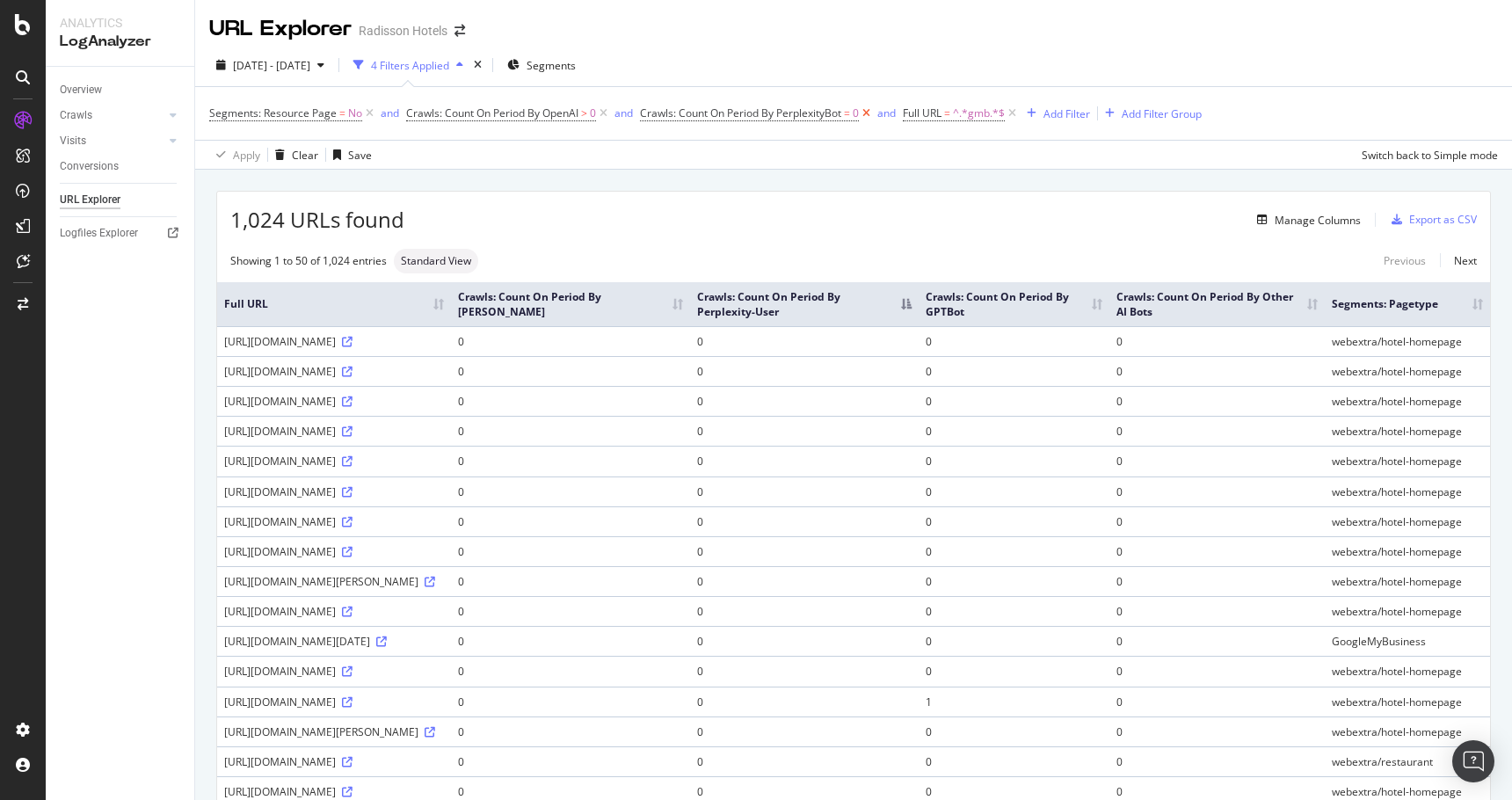
click at [868, 113] on icon at bounding box center [867, 113] width 15 height 17
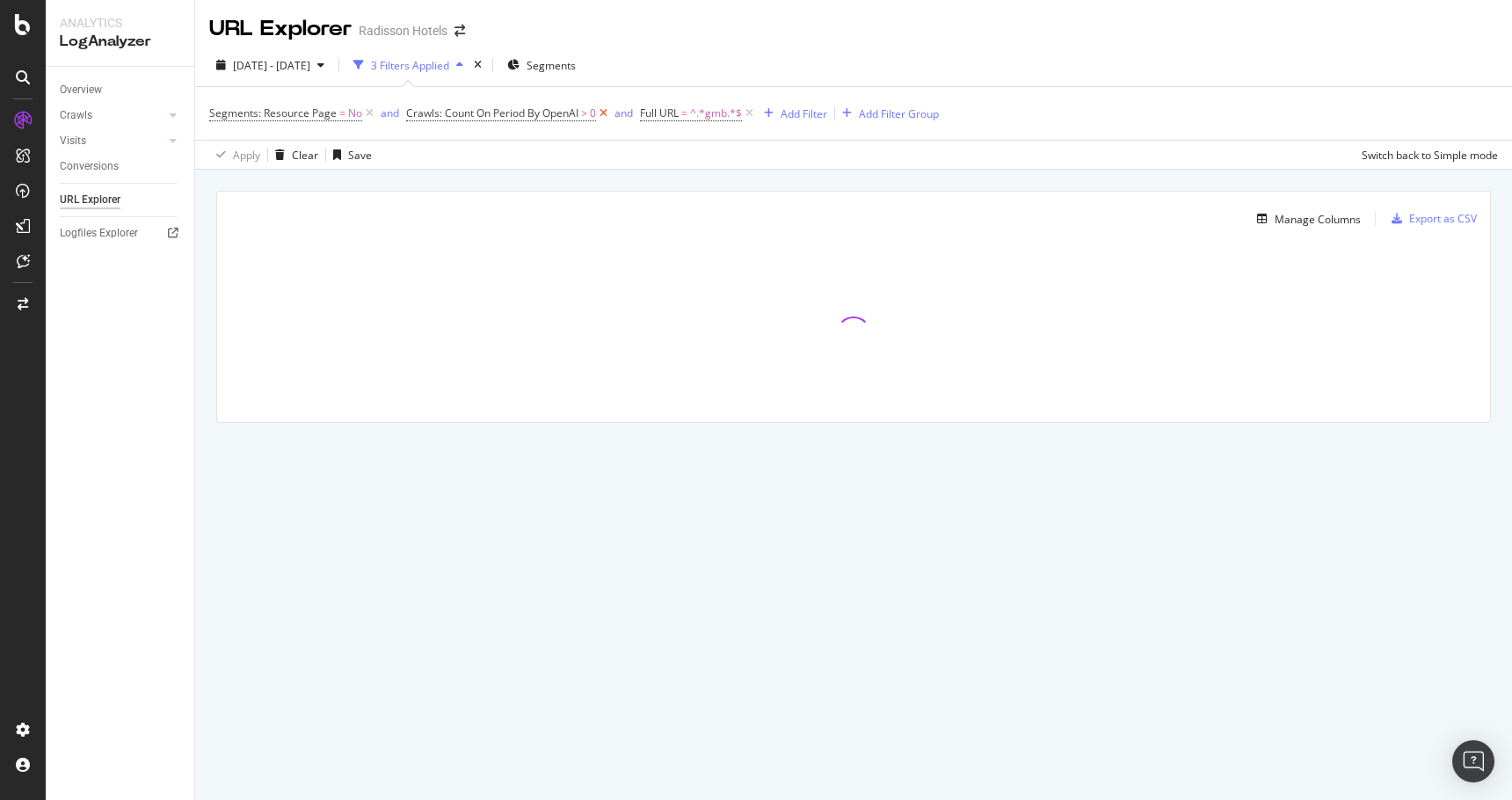
click at [604, 113] on icon at bounding box center [604, 113] width 15 height 17
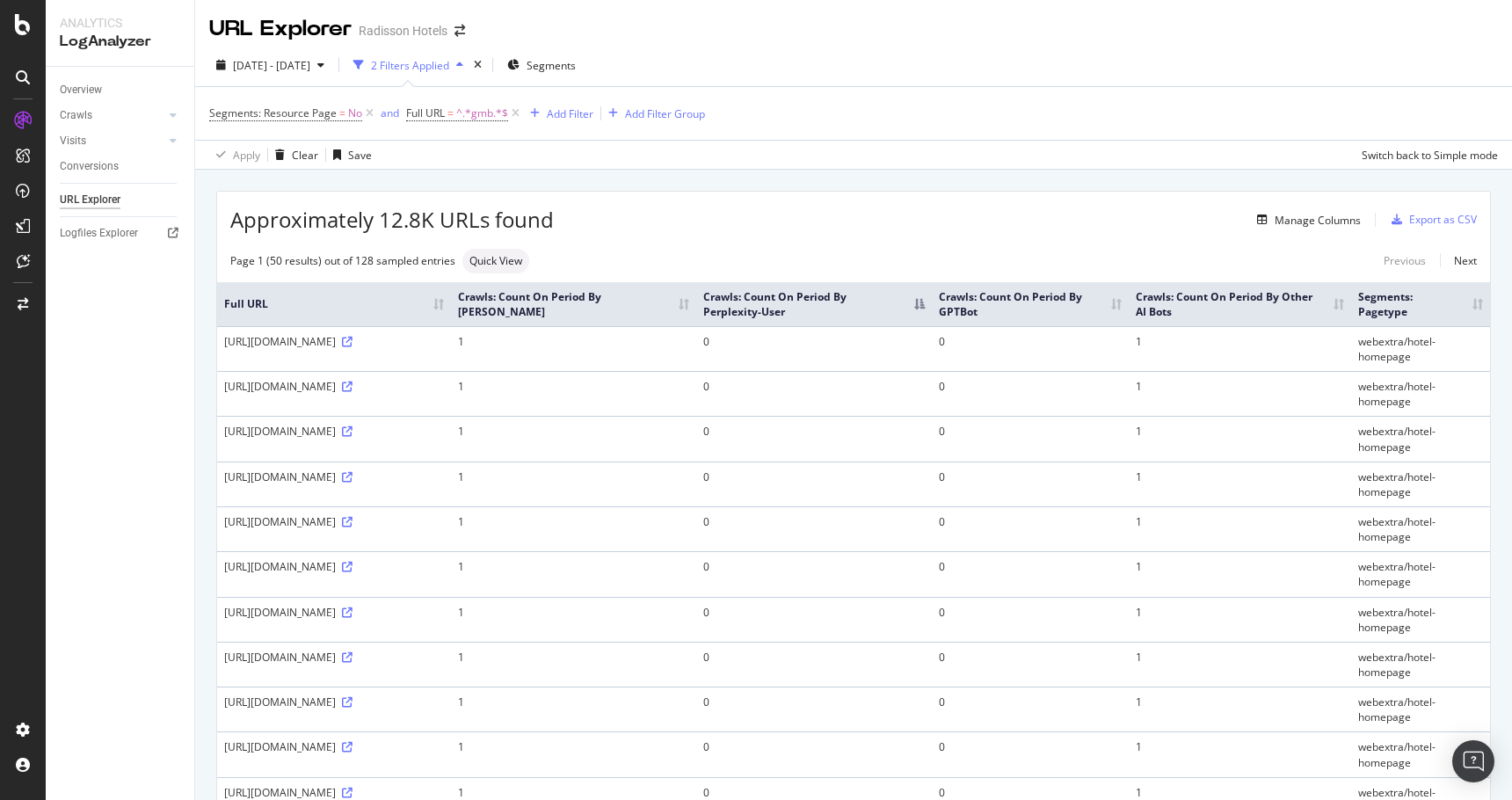
click at [1129, 317] on th "Crawls: Count On Period By GPTBot" at bounding box center [1030, 304] width 197 height 44
click at [1129, 316] on th "Crawls: Count On Period By GPTBot" at bounding box center [1030, 304] width 197 height 44
click at [1305, 223] on div "Manage Columns" at bounding box center [1317, 220] width 86 height 15
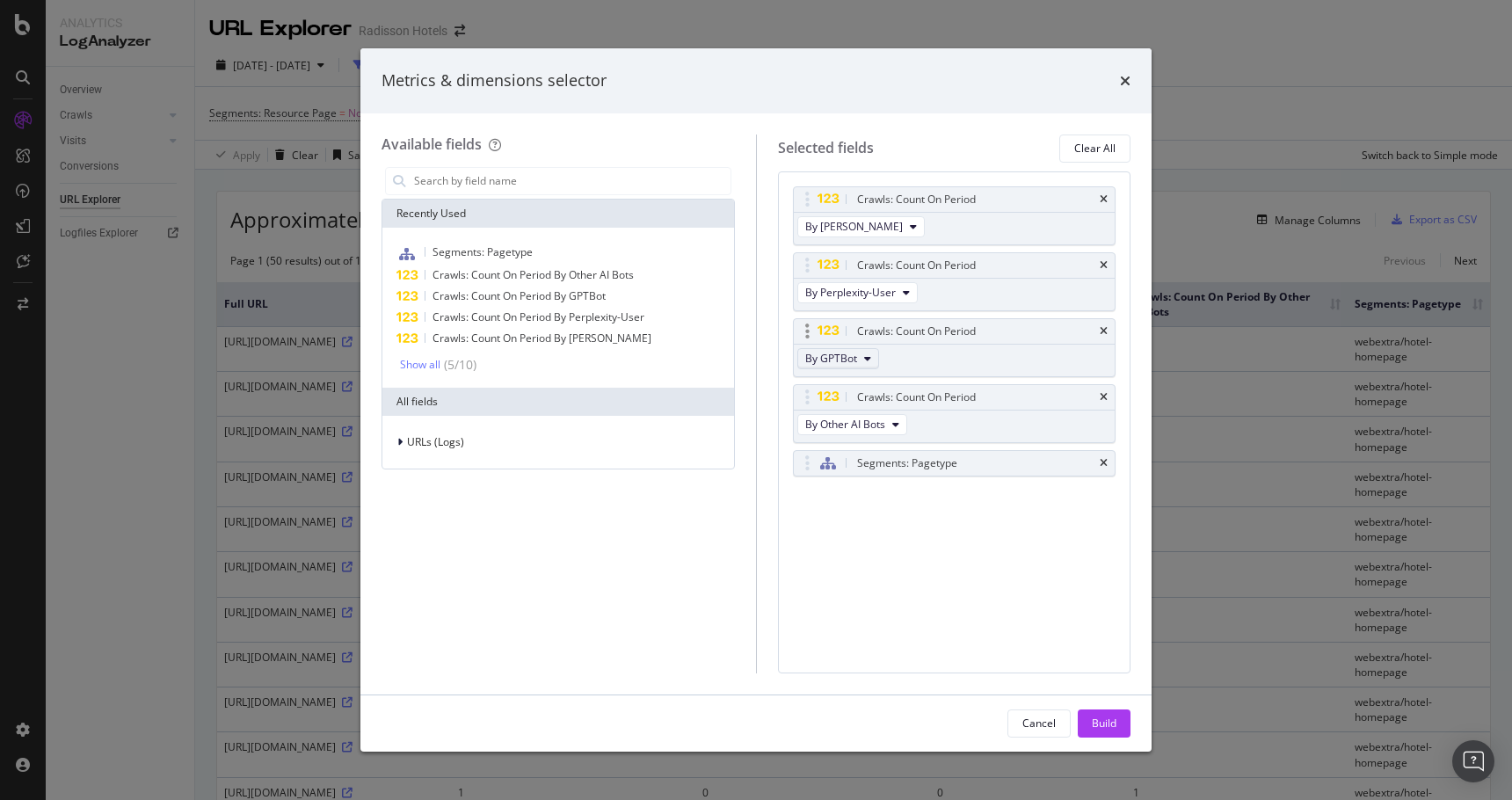
click at [846, 355] on span "By GPTBot" at bounding box center [831, 358] width 52 height 15
click at [858, 414] on span "By OpenAI" at bounding box center [881, 409] width 139 height 15
click at [1093, 720] on div "Build" at bounding box center [1104, 723] width 25 height 15
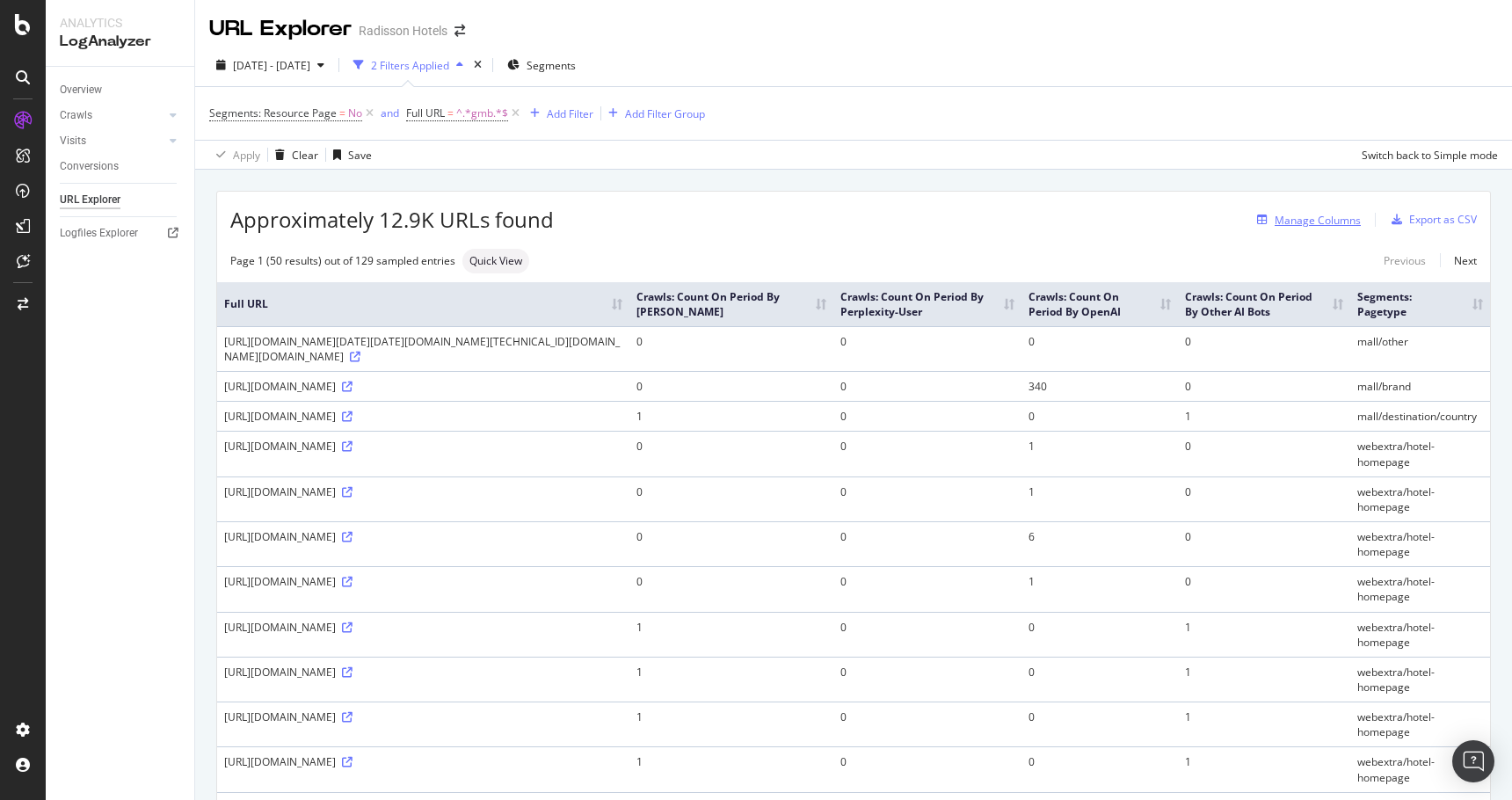
click at [1299, 229] on button "Manage Columns" at bounding box center [1305, 219] width 111 height 21
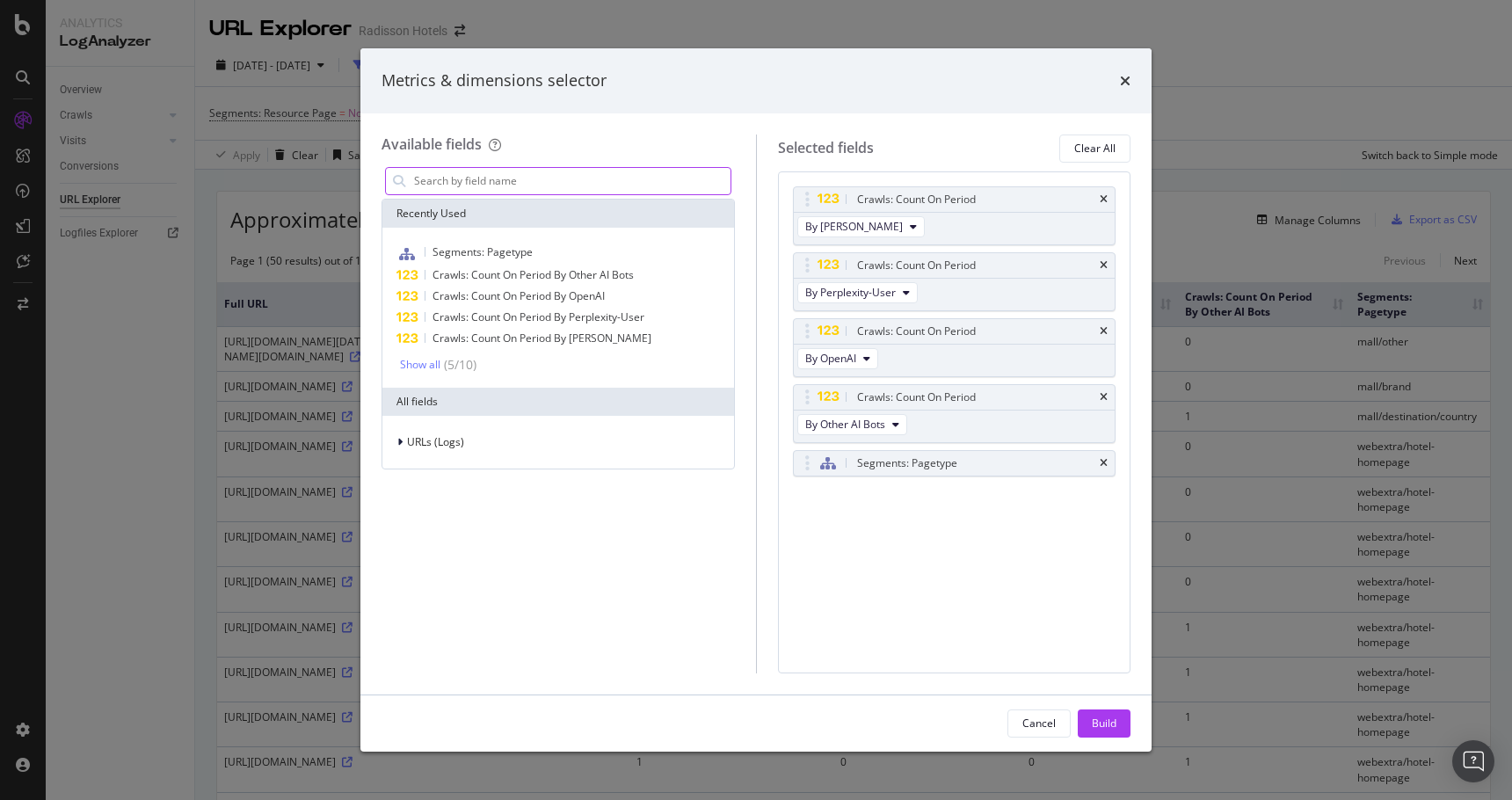
click at [597, 177] on input "modal" at bounding box center [572, 180] width 319 height 26
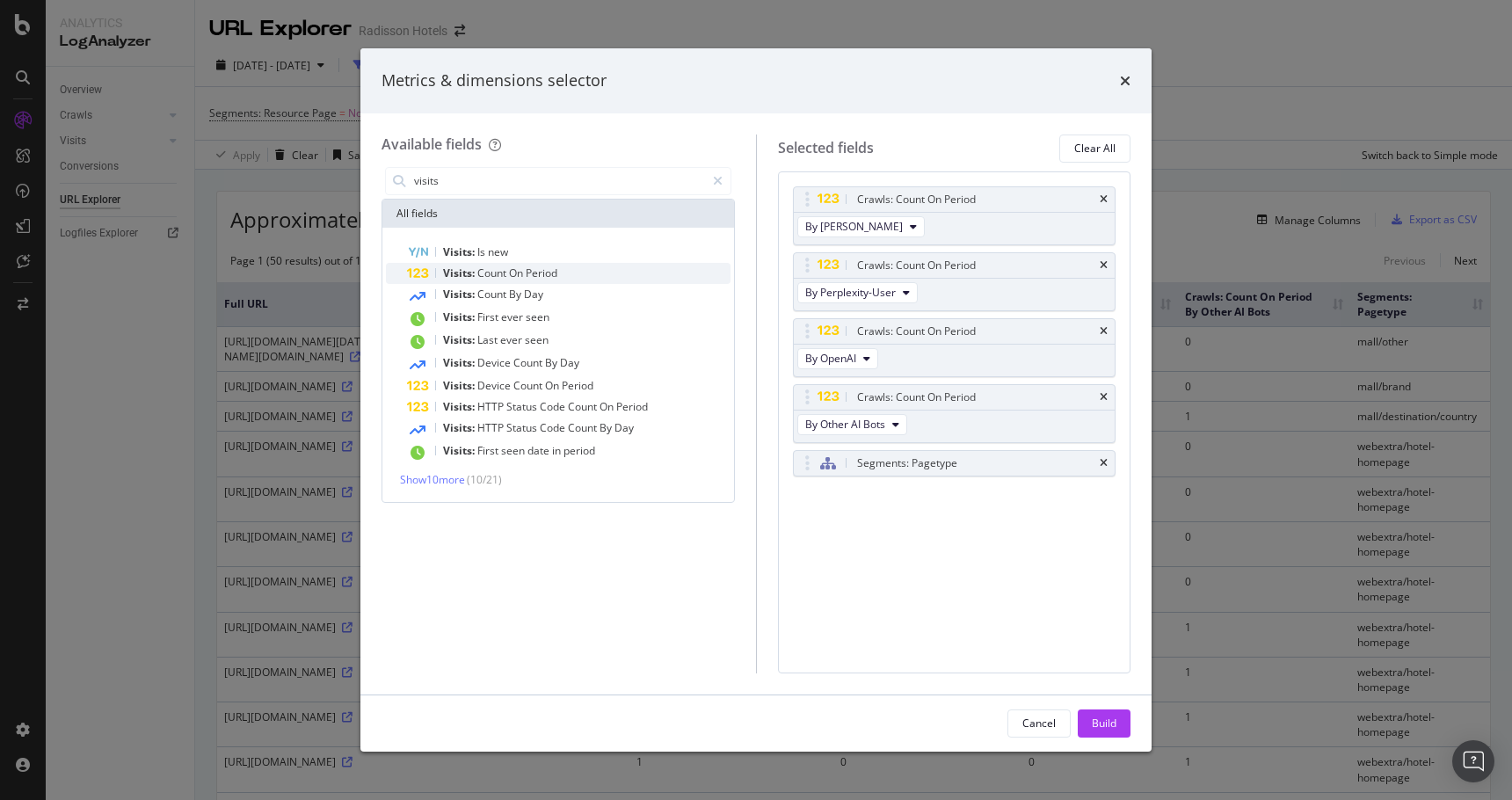
click at [525, 274] on span "On" at bounding box center [517, 273] width 16 height 15
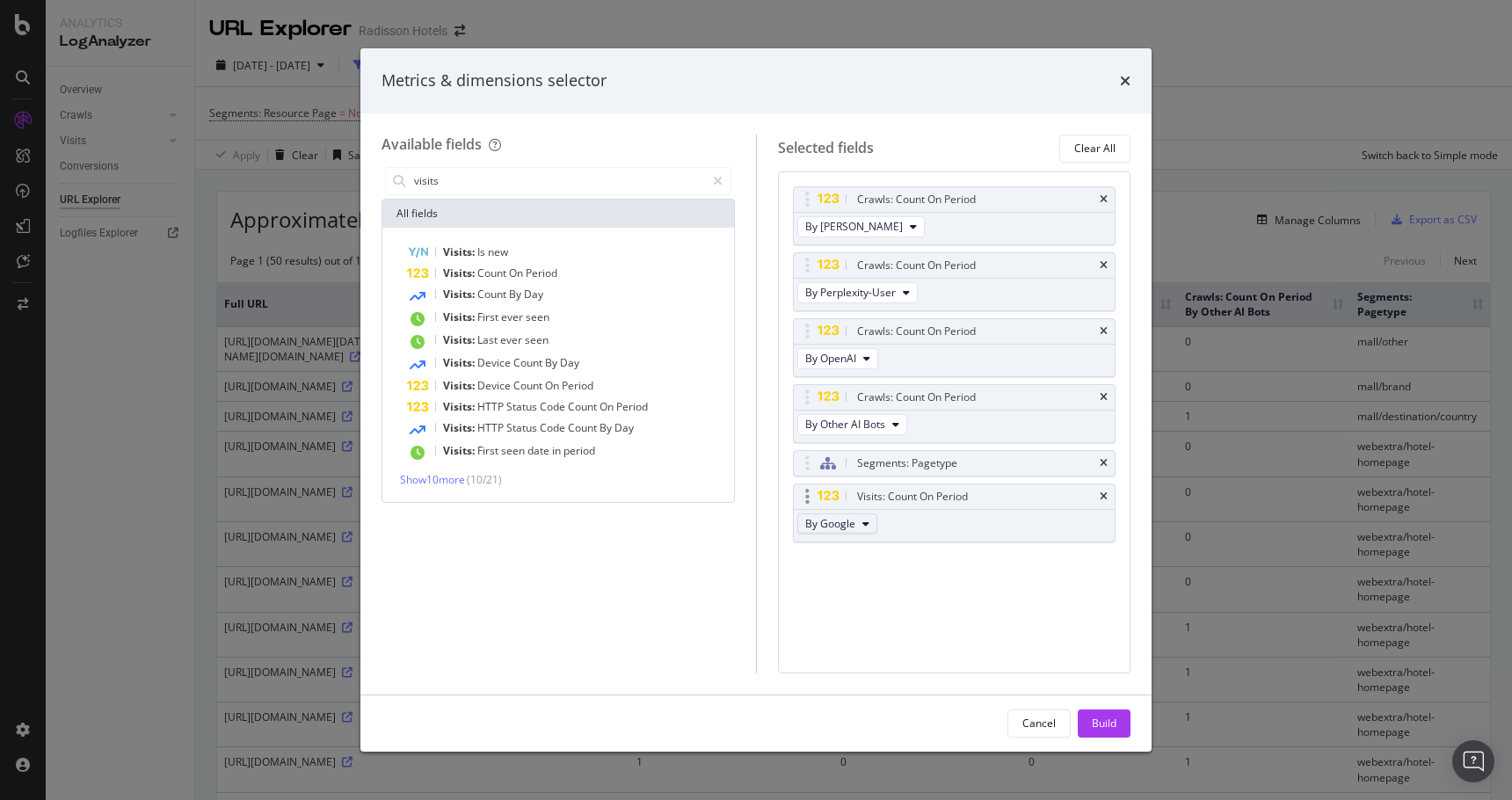
click at [824, 524] on span "By Google" at bounding box center [830, 523] width 50 height 15
click at [855, 626] on span "By OpenAI" at bounding box center [860, 621] width 97 height 15
click at [535, 189] on input "visits" at bounding box center [559, 180] width 293 height 26
type input "visits"
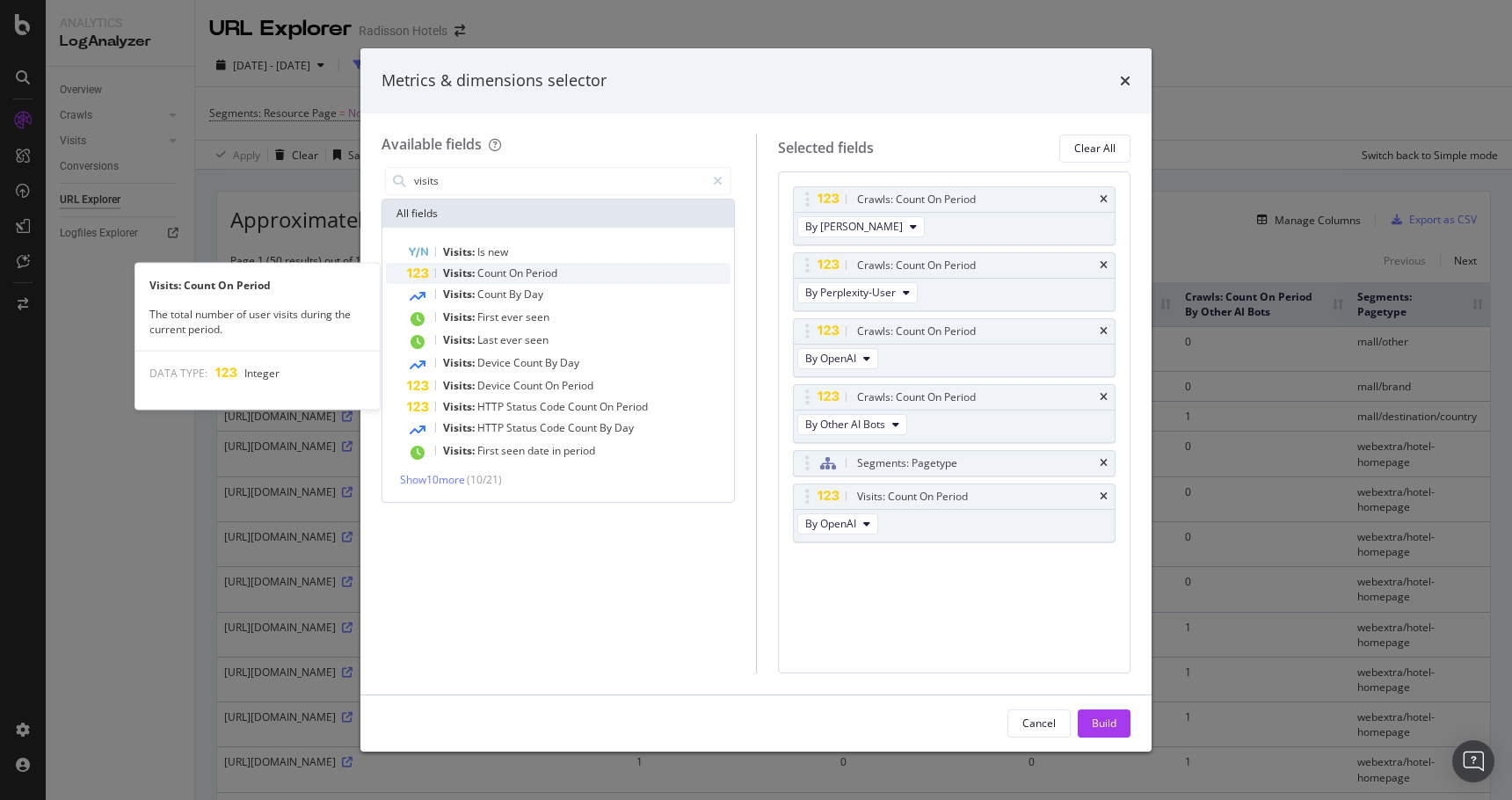
click at [509, 272] on span "On" at bounding box center [517, 273] width 16 height 15
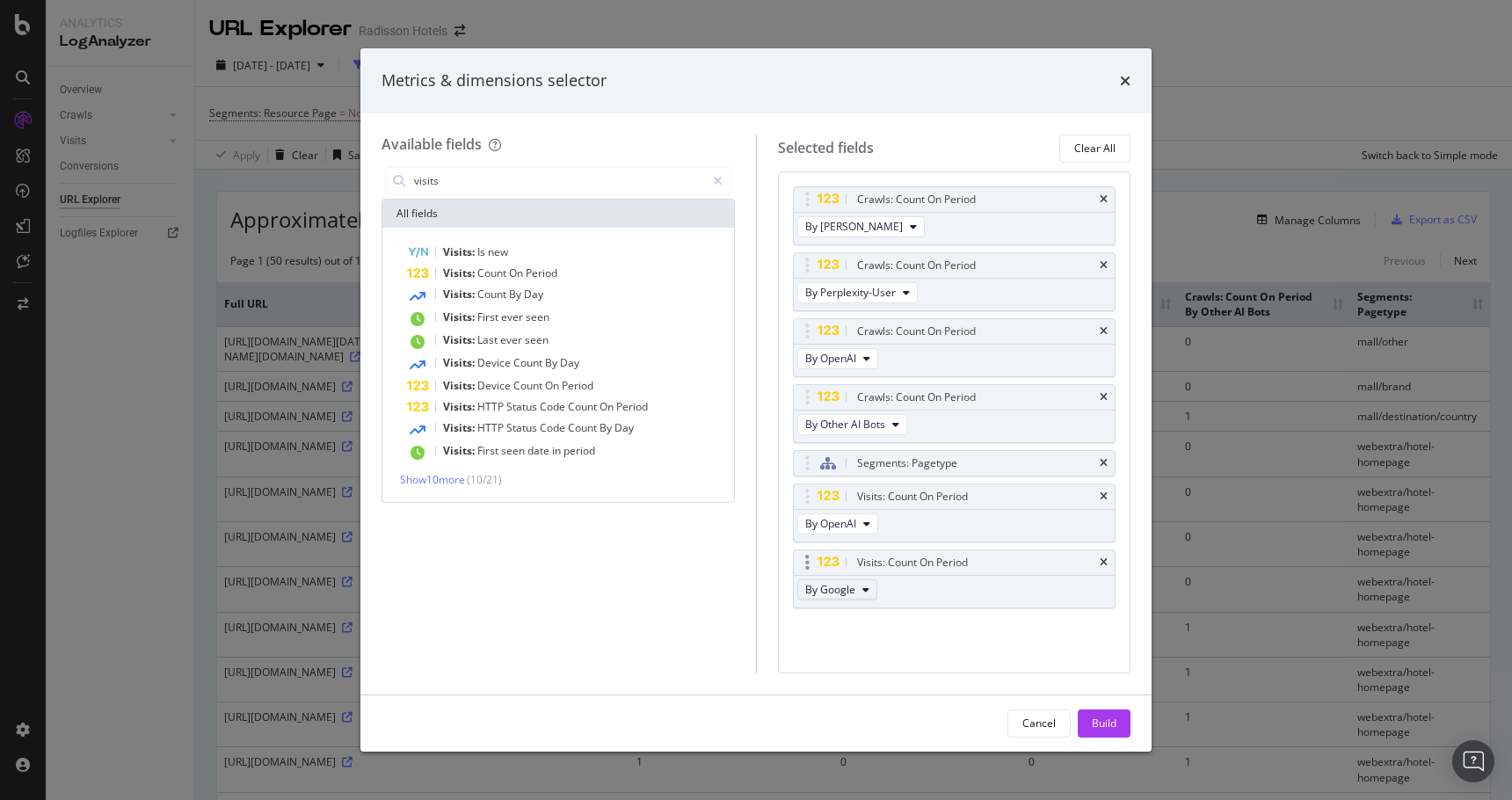
click at [853, 582] on span "By Google" at bounding box center [830, 589] width 50 height 15
click at [868, 714] on span "By Other AI Bots" at bounding box center [860, 719] width 97 height 15
click at [1097, 723] on div "Build" at bounding box center [1104, 723] width 25 height 15
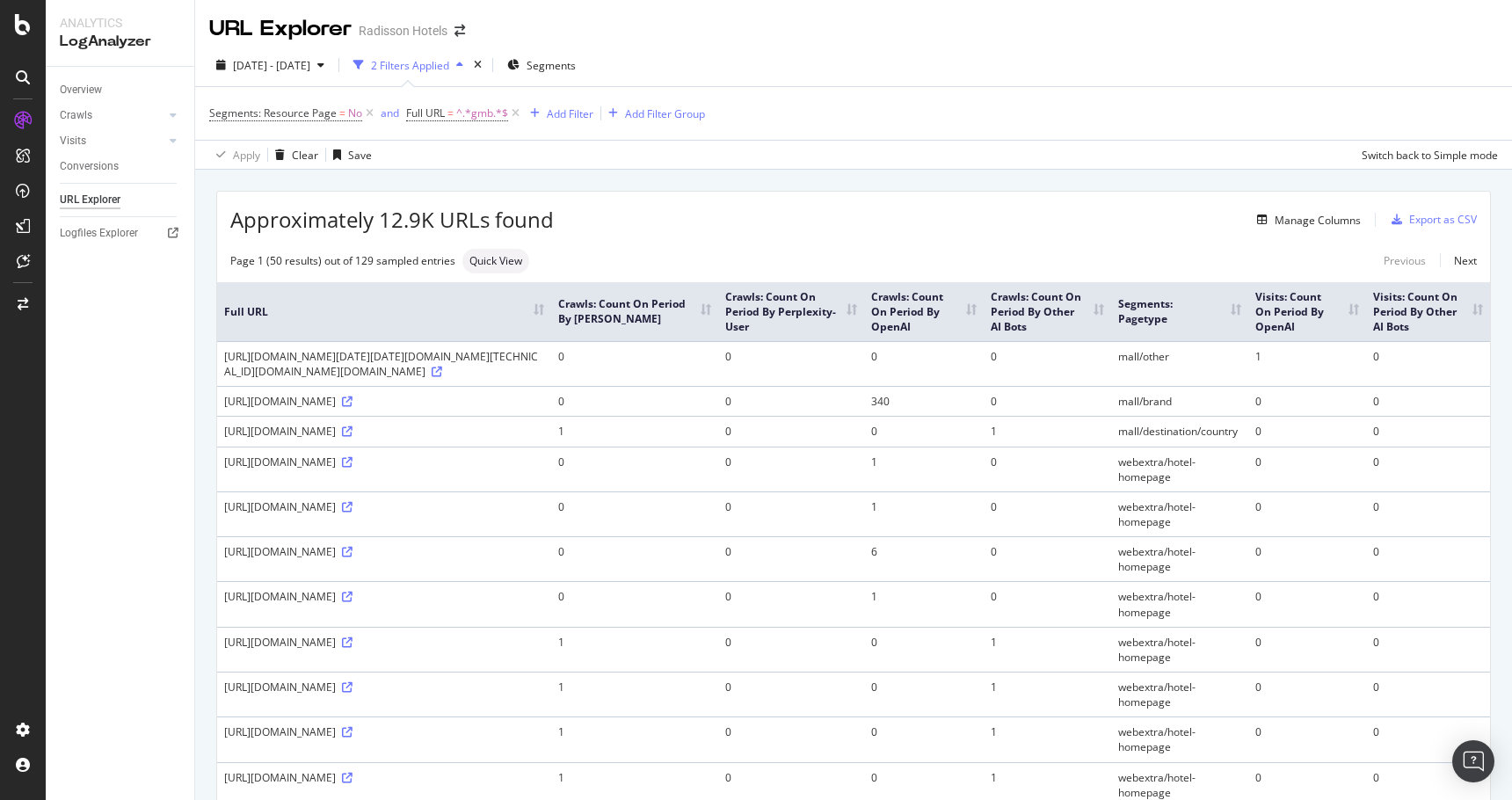
click at [1351, 311] on th "Visits: Count On Period By OpenAI" at bounding box center [1306, 311] width 117 height 59
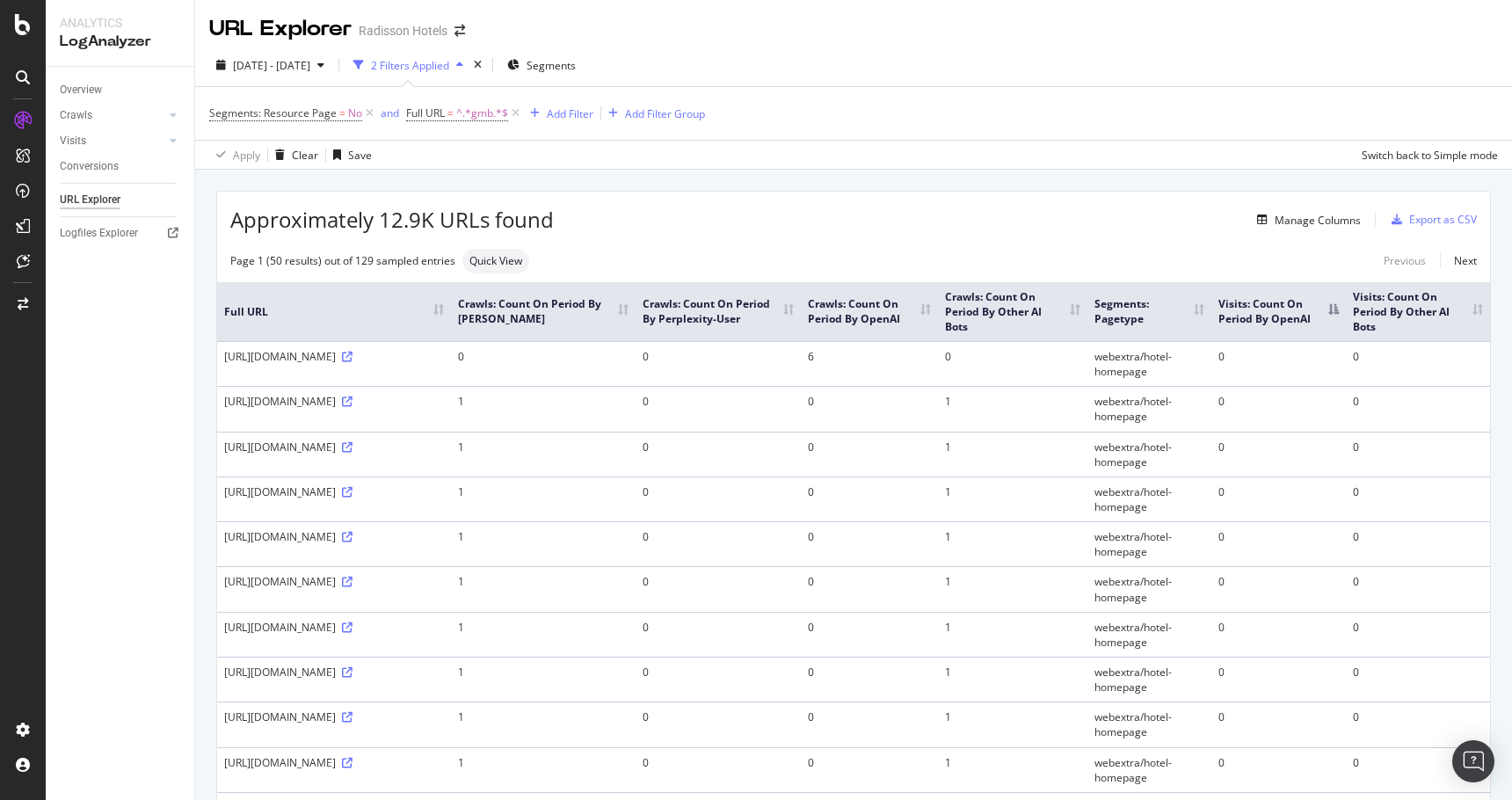
click at [1314, 313] on th "Visits: Count On Period By OpenAI" at bounding box center [1279, 311] width 135 height 59
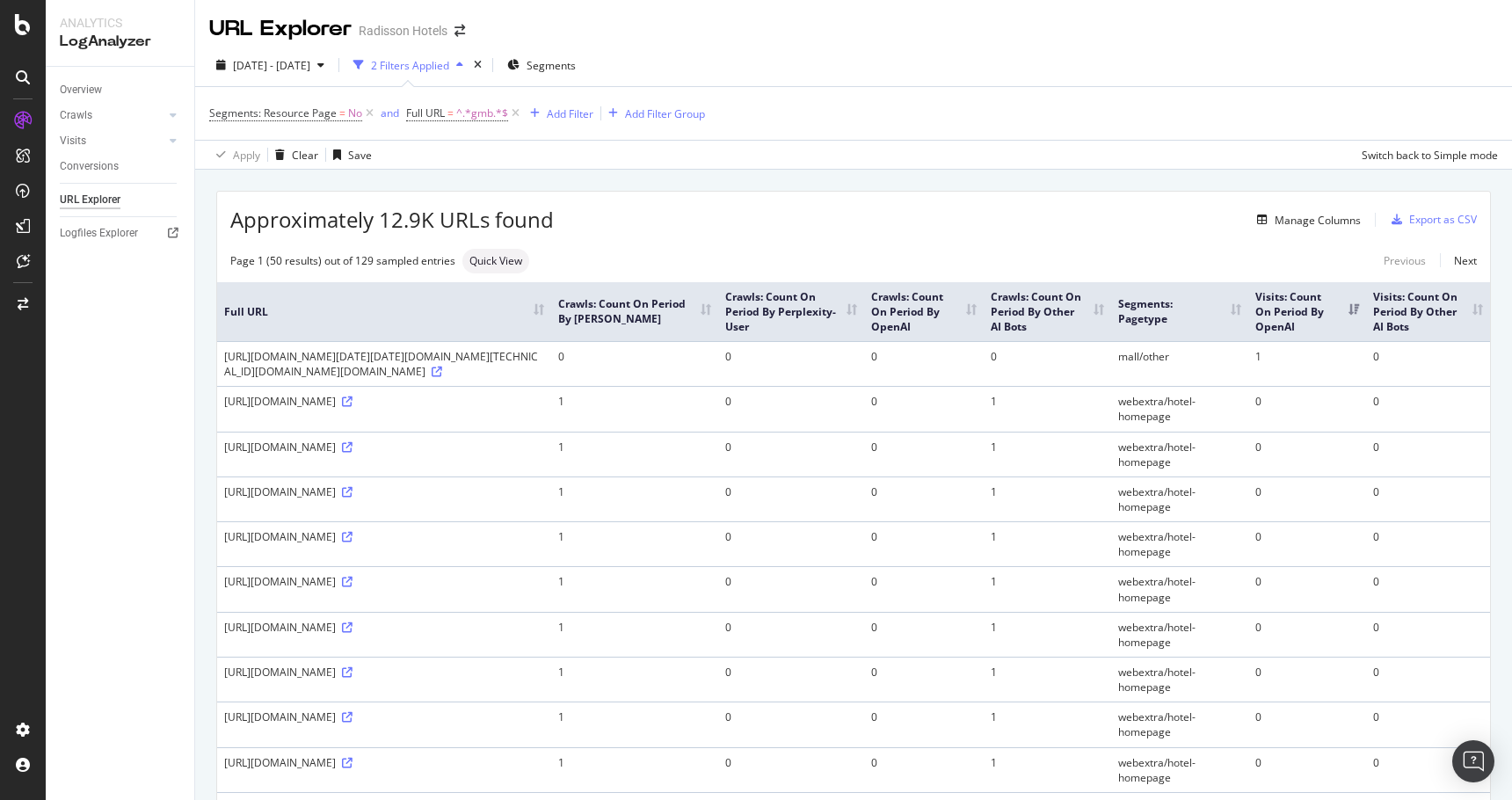
click at [1349, 335] on th "Visits: Count On Period By OpenAI" at bounding box center [1306, 311] width 117 height 59
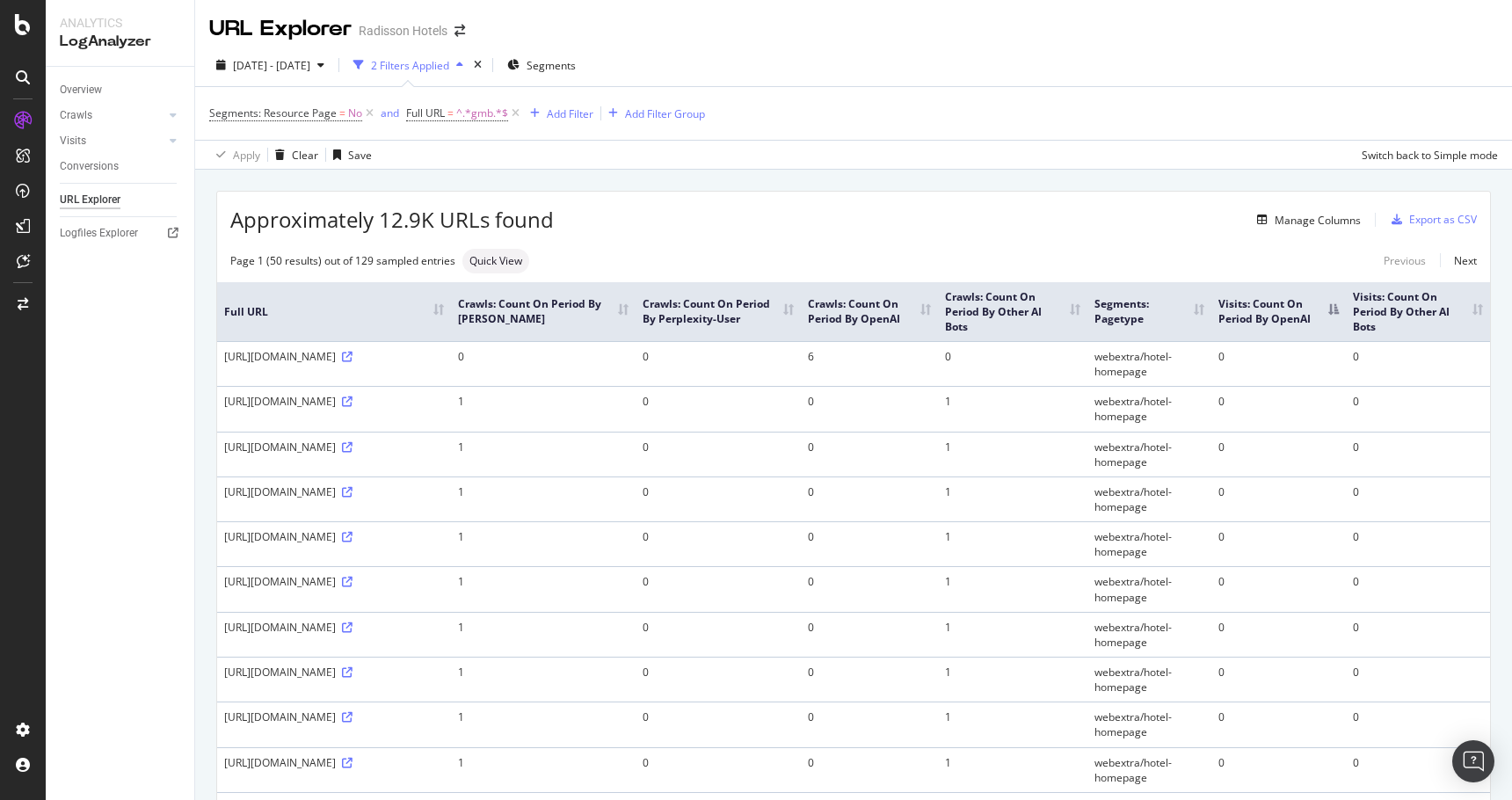
click at [1291, 300] on th "Visits: Count On Period By OpenAI" at bounding box center [1279, 311] width 135 height 59
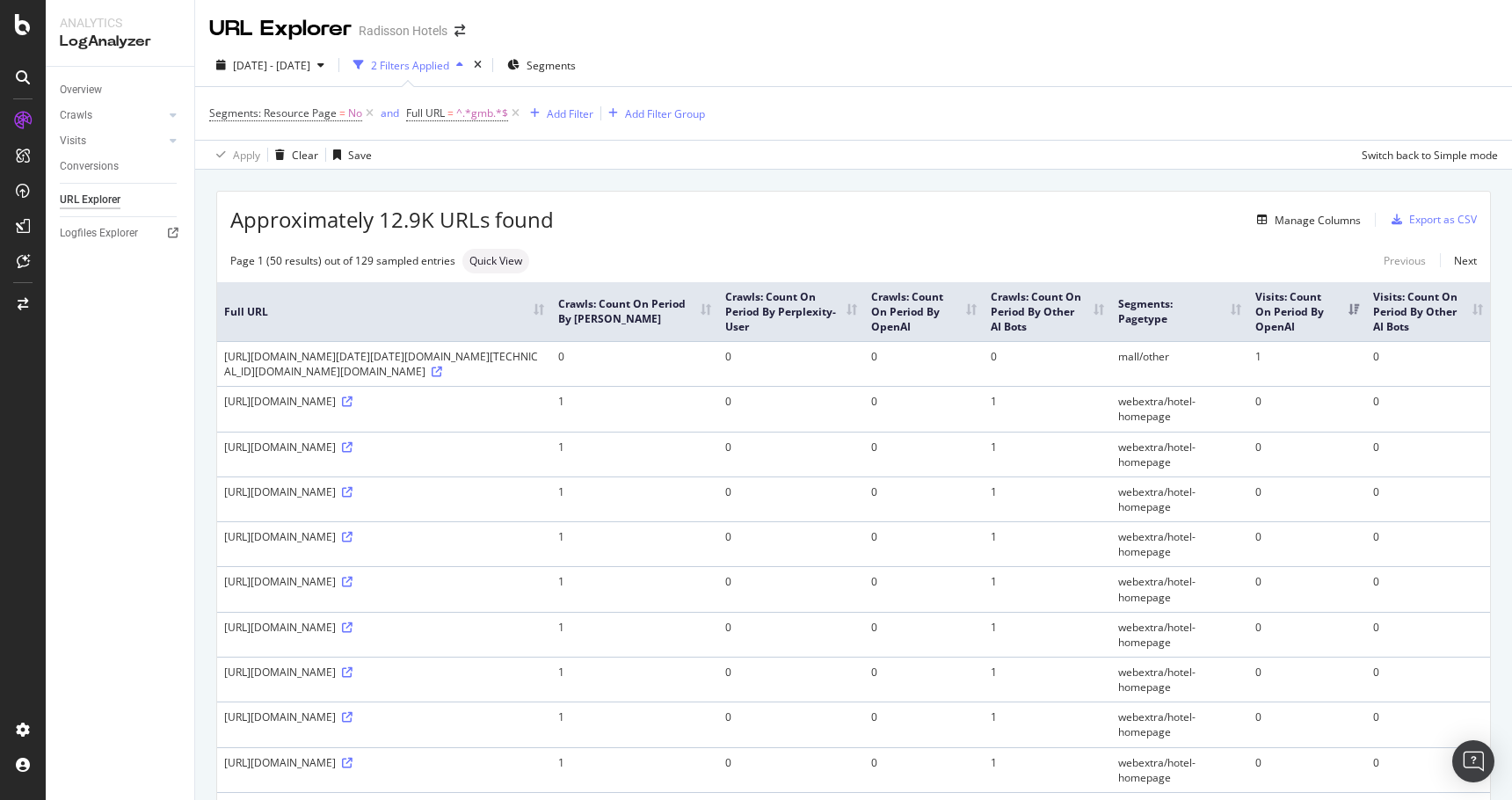
click at [1345, 322] on th "Visits: Count On Period By OpenAI" at bounding box center [1306, 311] width 117 height 59
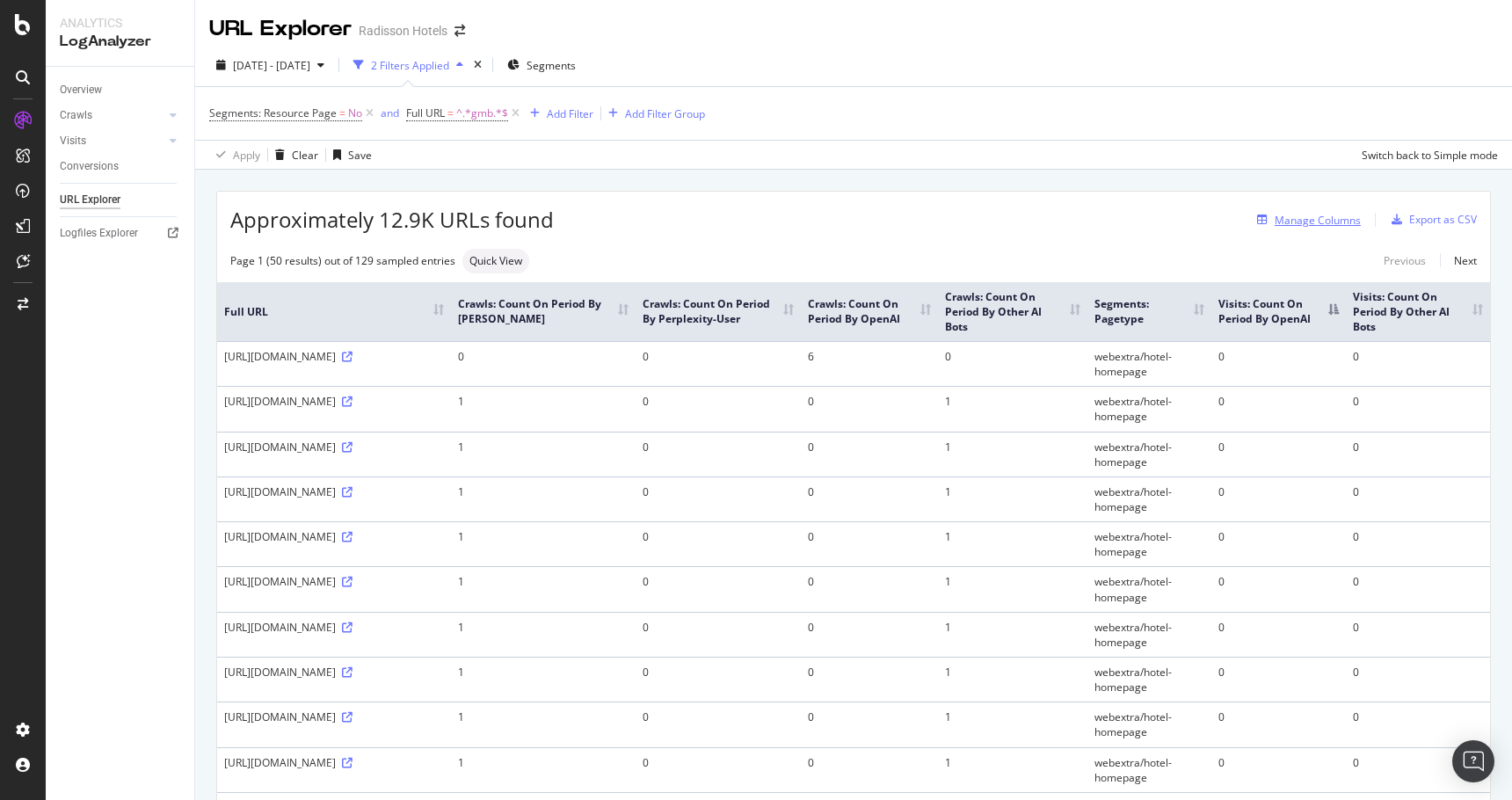
click at [1323, 226] on div "Manage Columns" at bounding box center [1317, 220] width 86 height 15
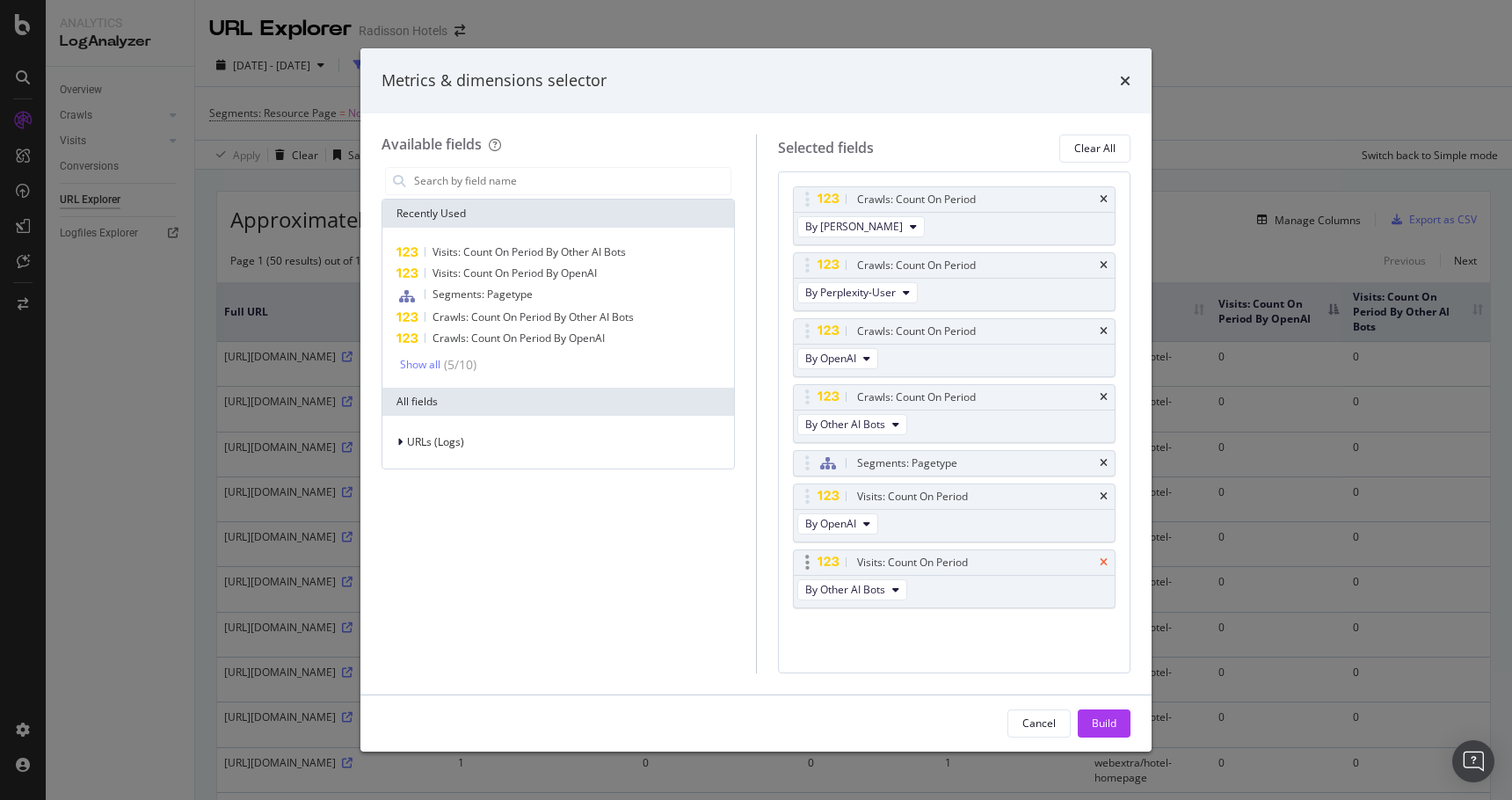
click at [1106, 562] on icon "times" at bounding box center [1103, 562] width 8 height 11
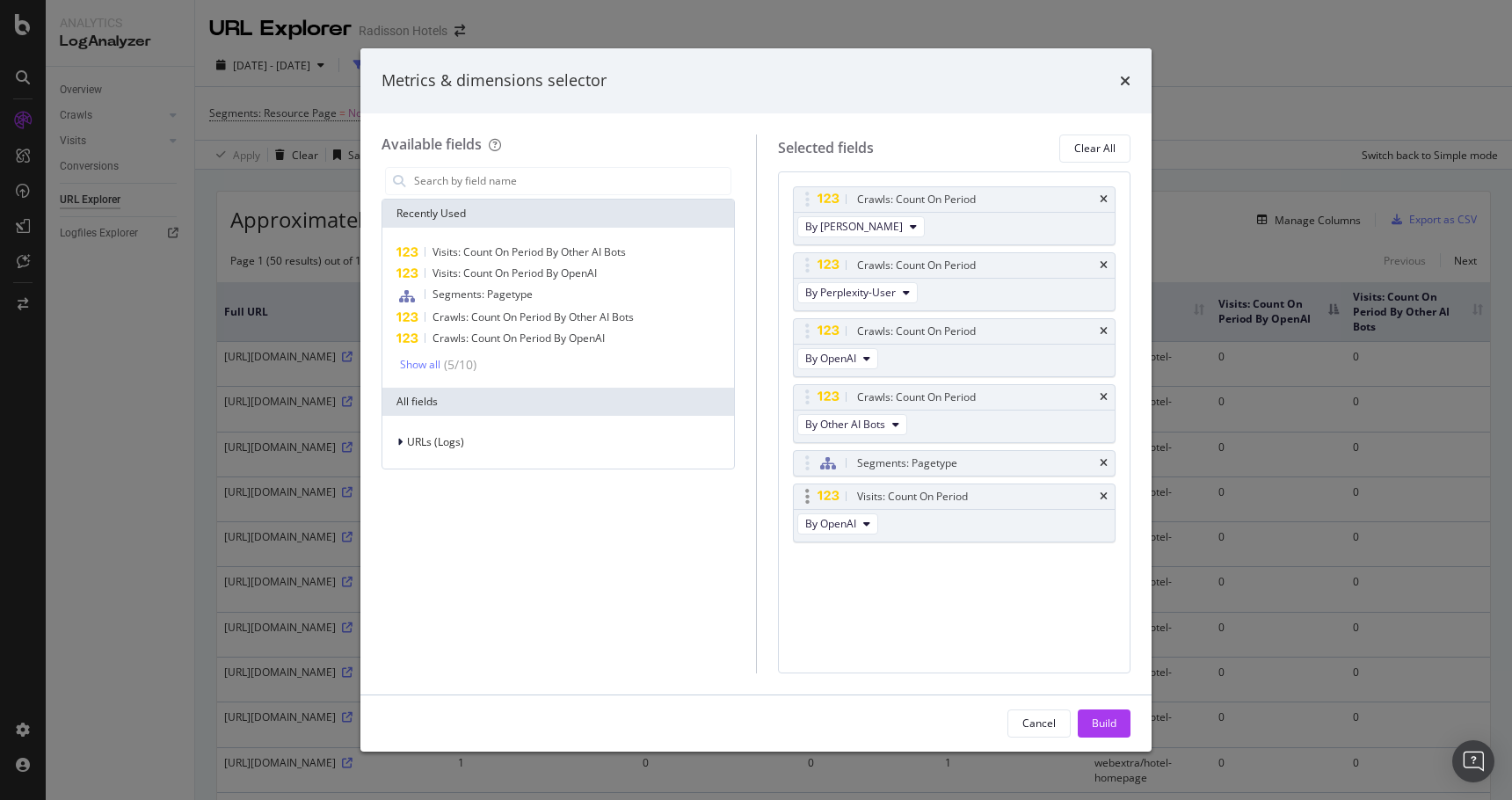
click at [1106, 503] on div "Visits: Count On Period" at bounding box center [954, 496] width 321 height 25
click at [1105, 498] on icon "times" at bounding box center [1103, 497] width 8 height 11
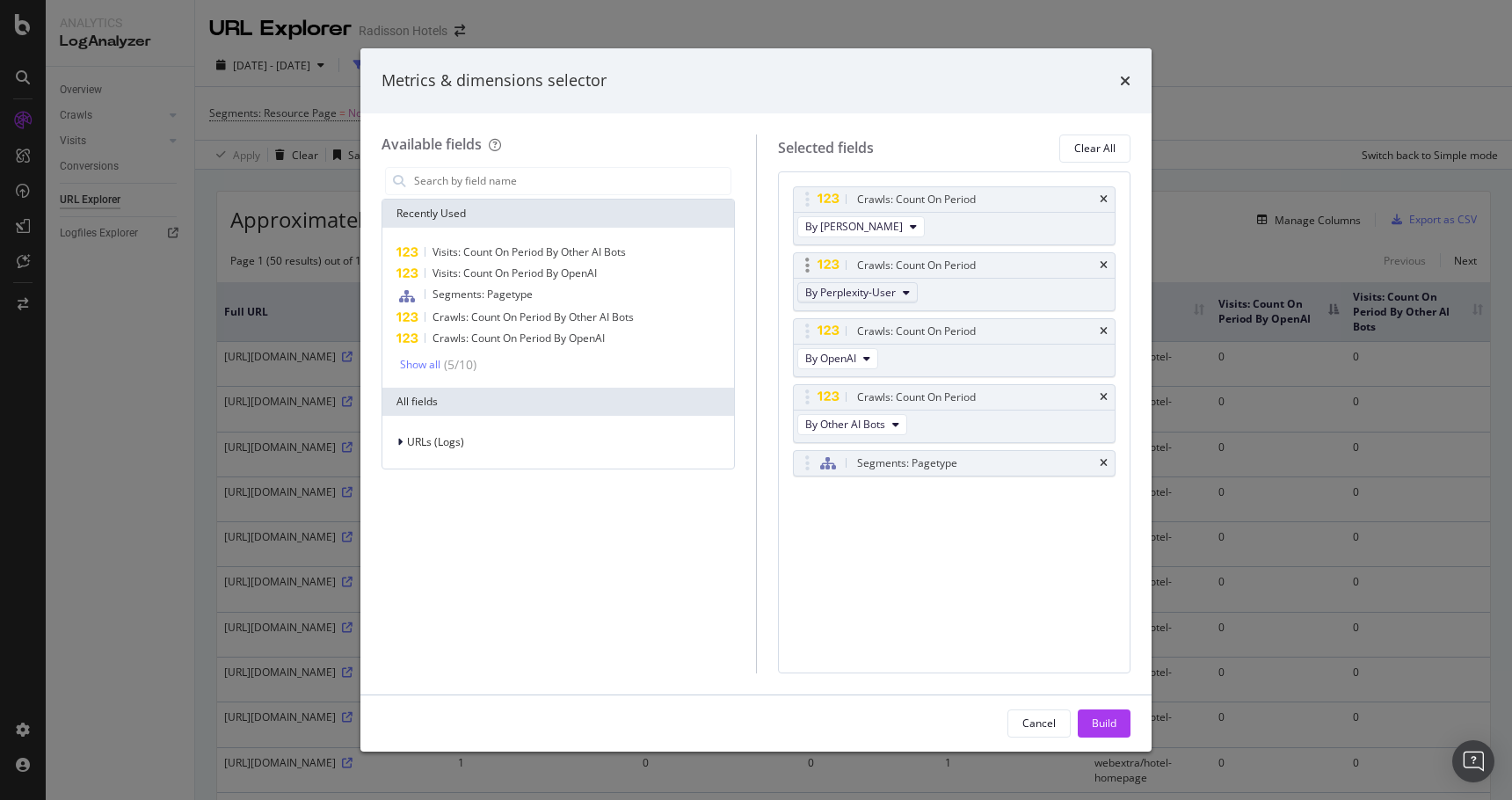
click at [857, 300] on button "By Perplexity-User" at bounding box center [857, 292] width 120 height 21
click at [1126, 85] on icon "times" at bounding box center [1125, 80] width 11 height 14
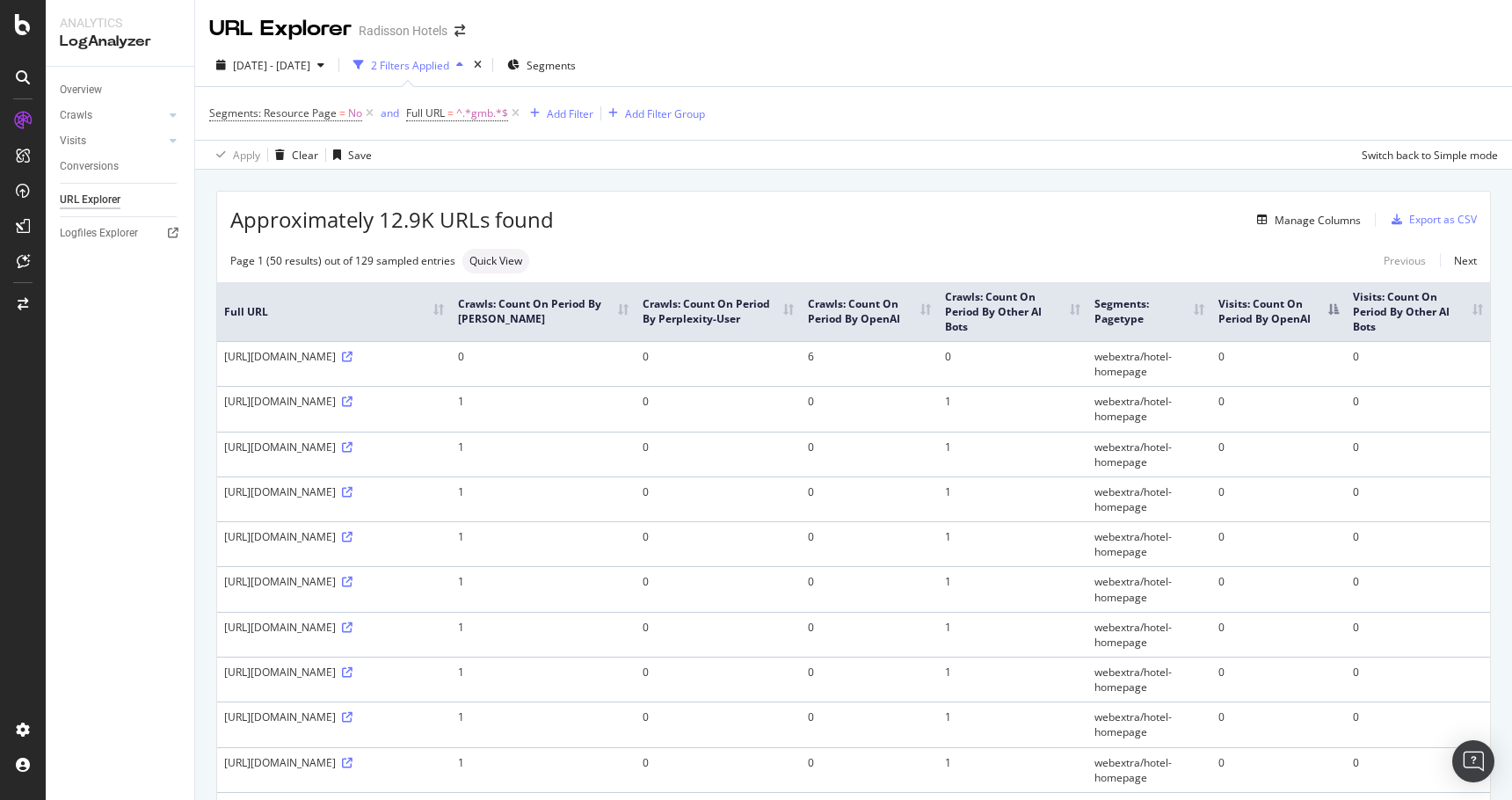
click at [802, 329] on th "Crawls: Count On Period By Perplexity-User" at bounding box center [718, 311] width 167 height 59
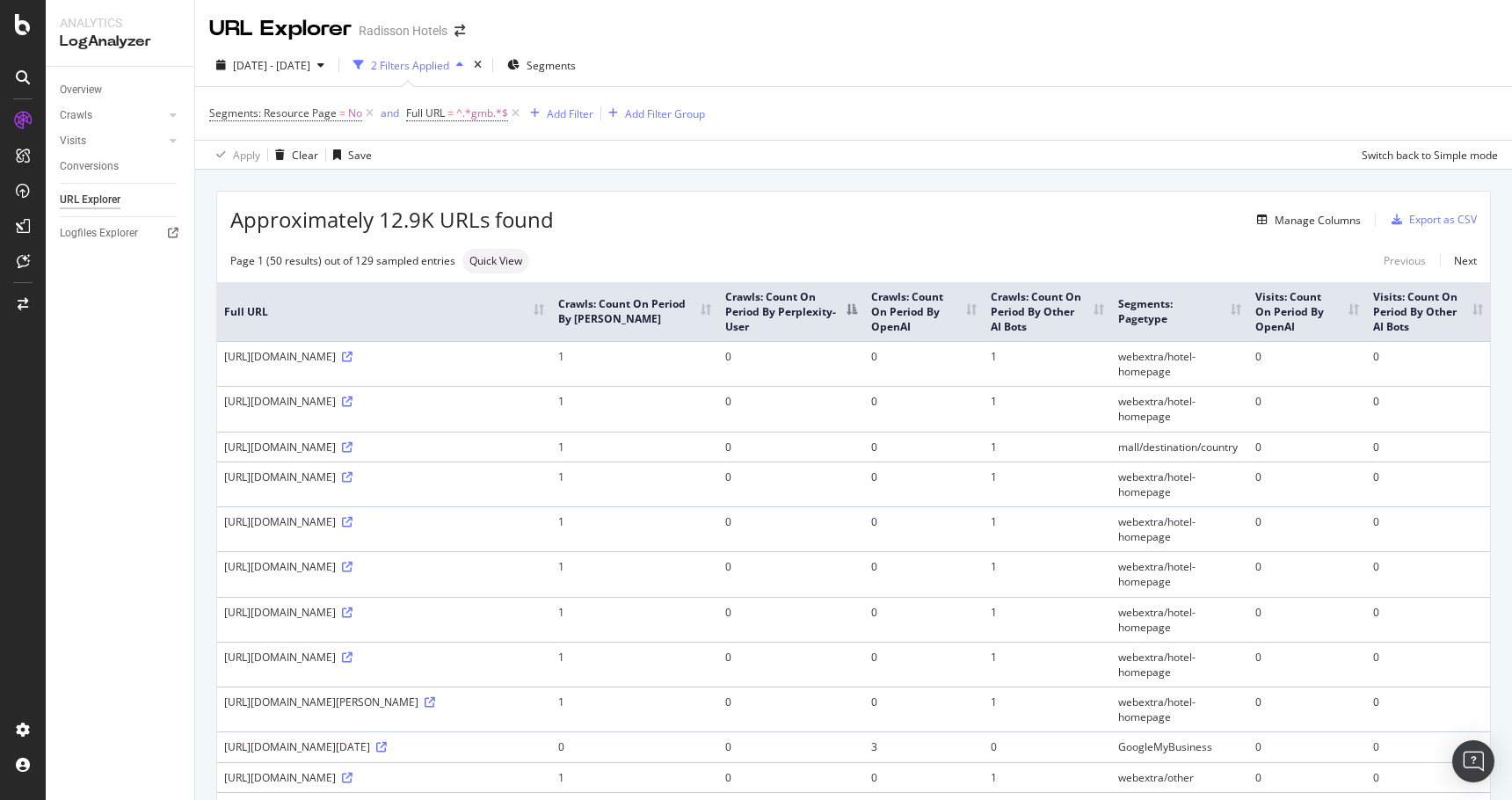
click at [864, 326] on th "Crawls: Count On Period By Perplexity-User" at bounding box center [791, 311] width 146 height 59
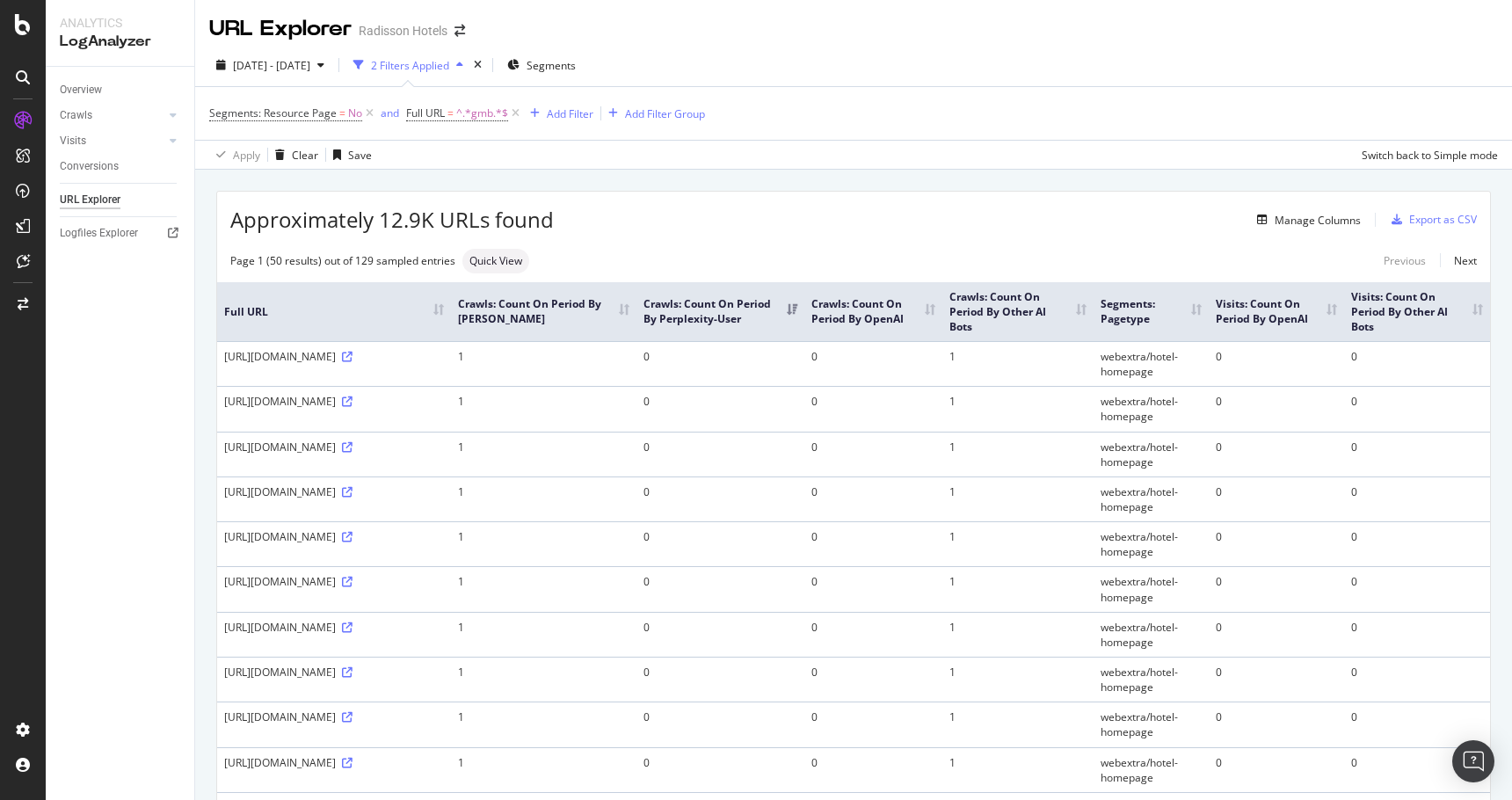
click at [804, 330] on th "Crawls: Count On Period By Perplexity-User" at bounding box center [720, 311] width 167 height 59
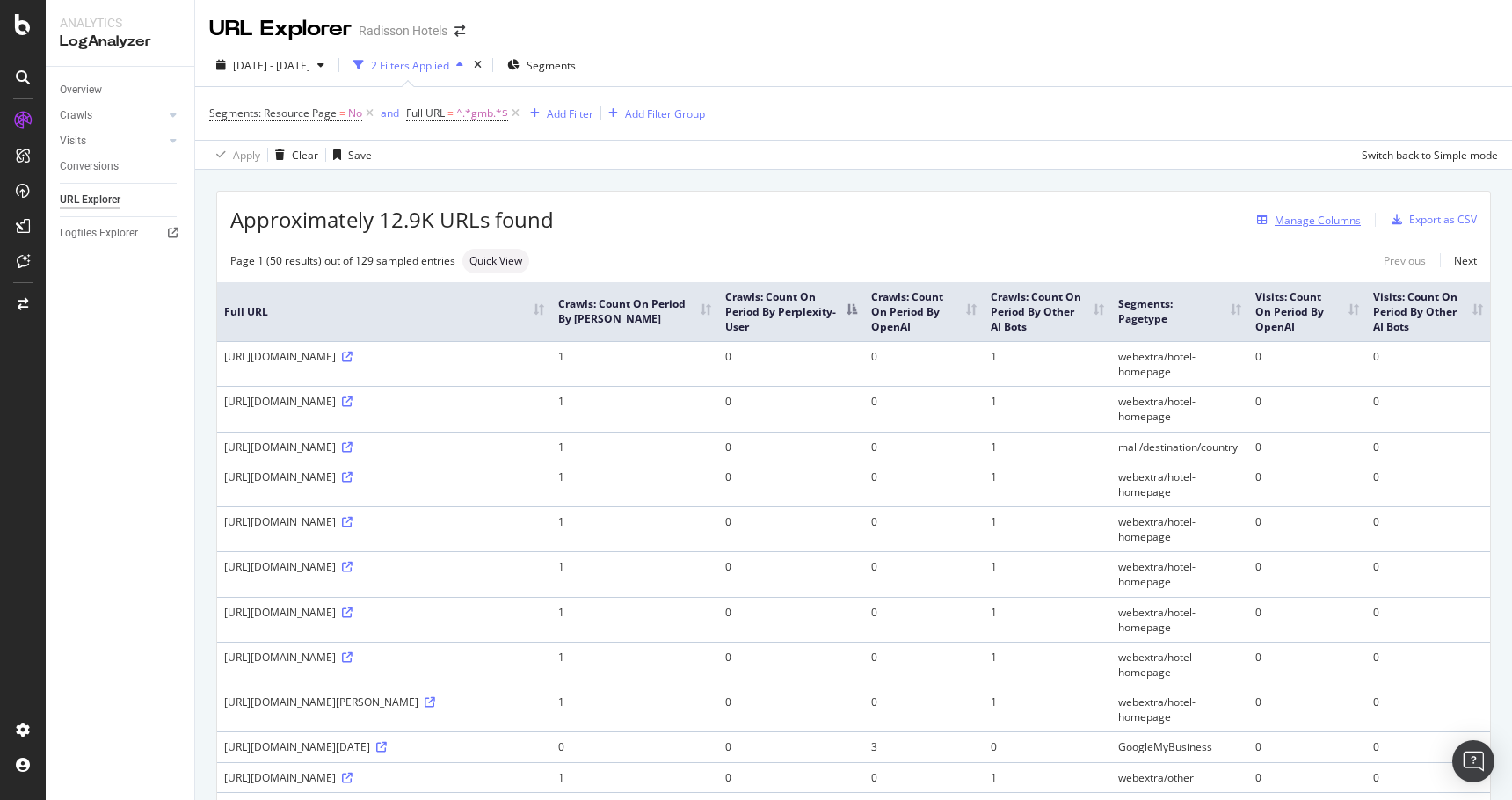
click at [1309, 222] on div "Manage Columns" at bounding box center [1317, 220] width 86 height 15
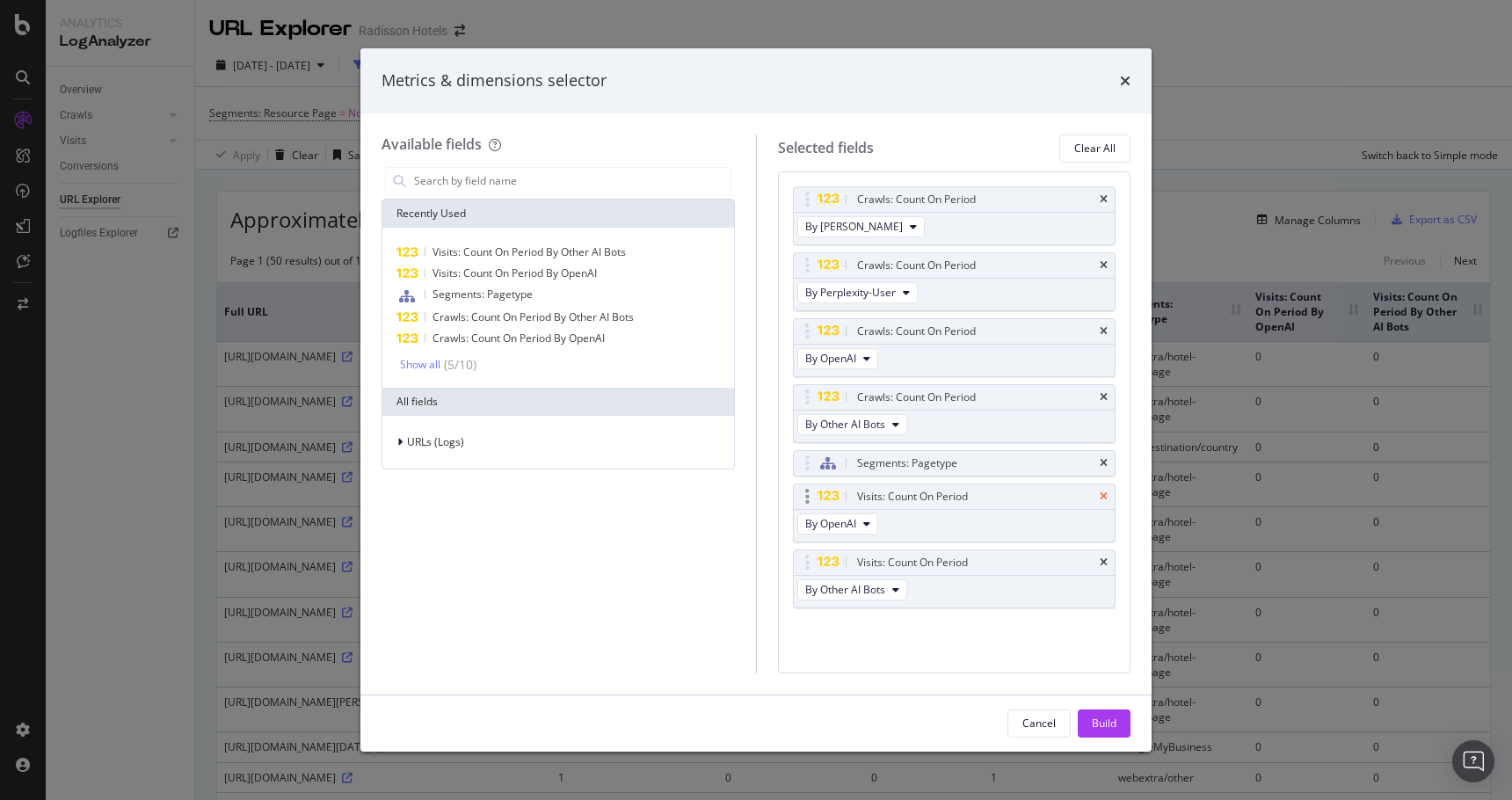
click at [1106, 500] on icon "times" at bounding box center [1103, 497] width 8 height 11
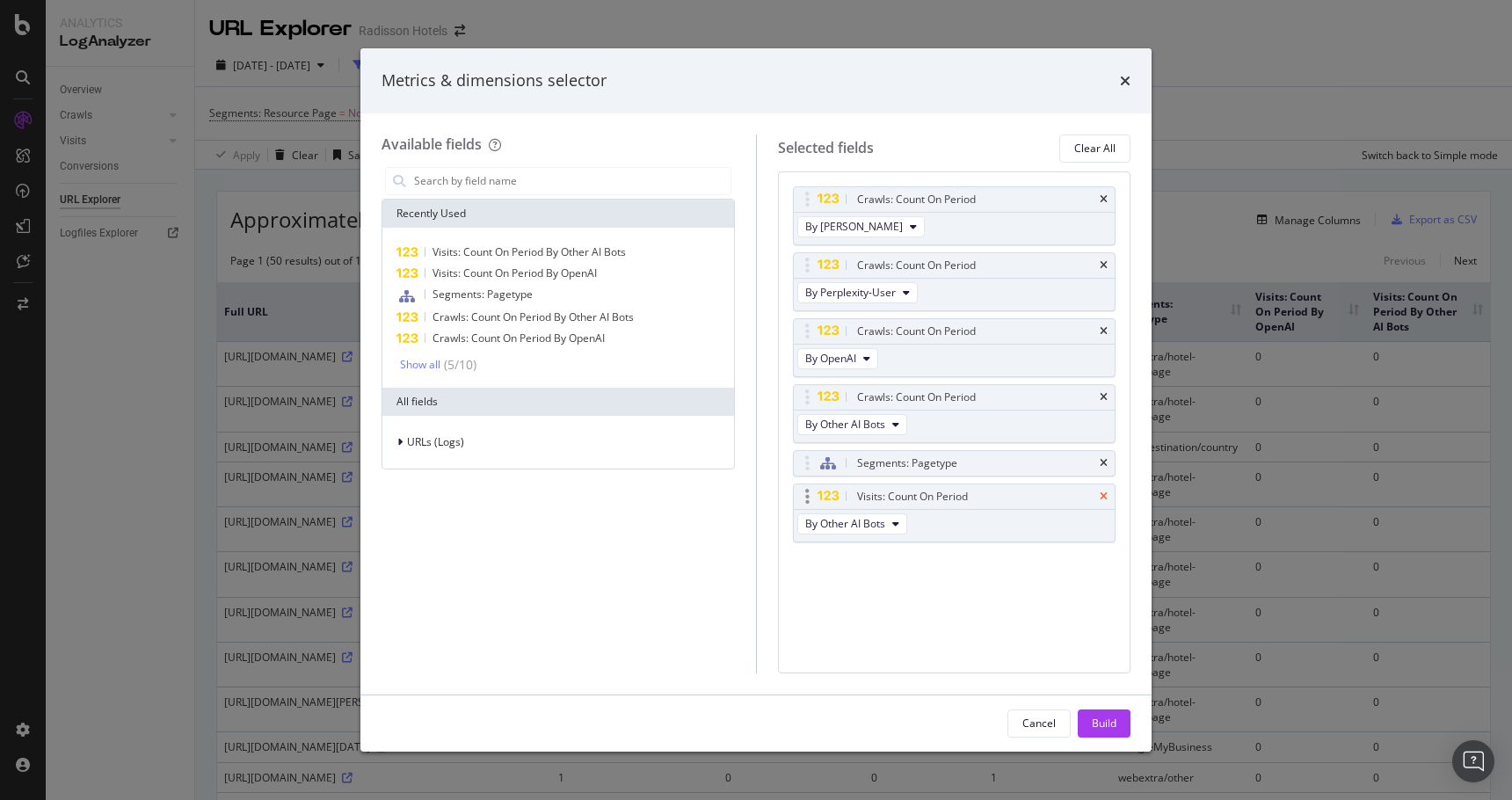
click at [1106, 496] on icon "times" at bounding box center [1103, 497] width 8 height 11
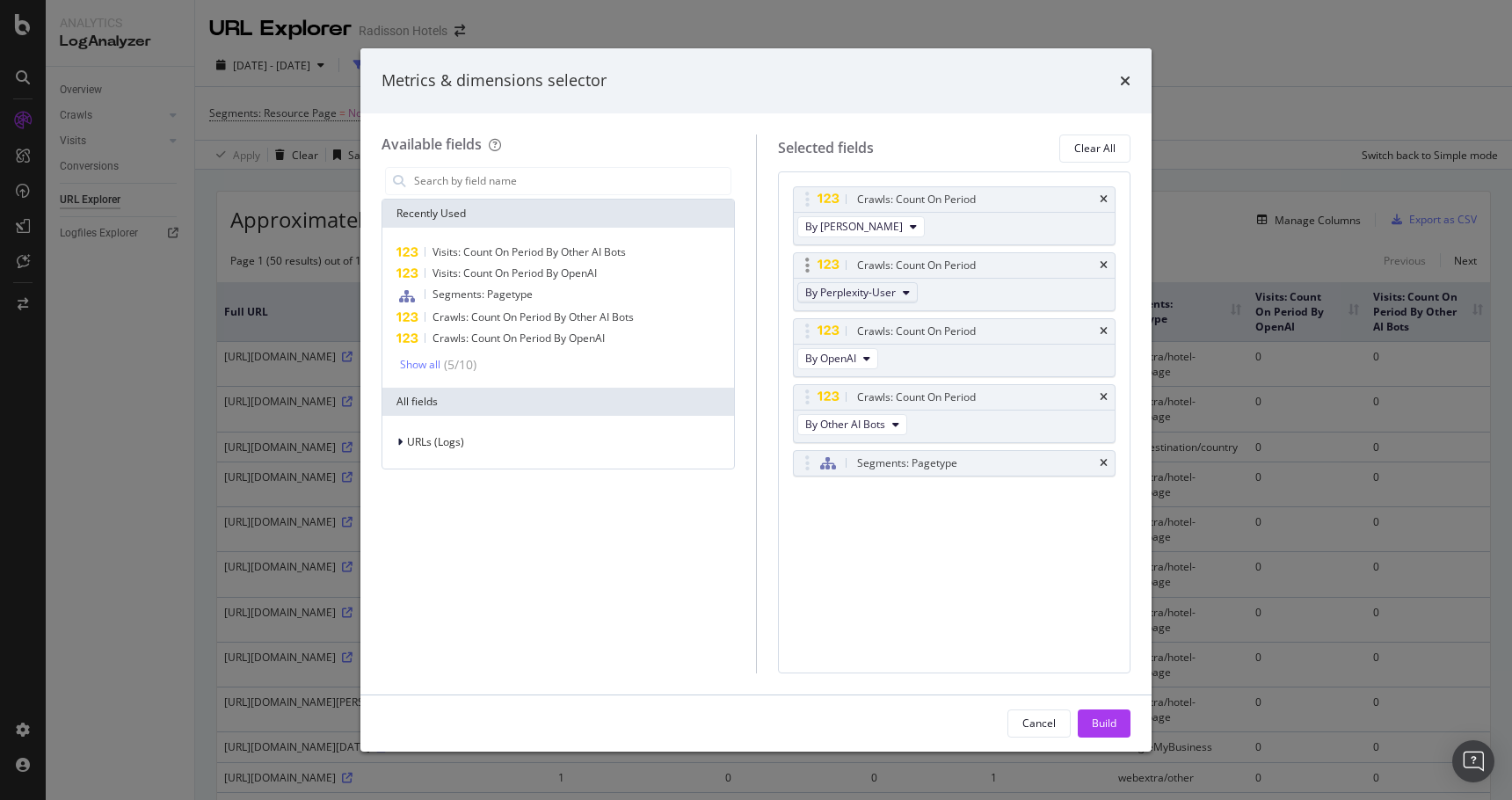
click at [859, 295] on span "By Perplexity-User" at bounding box center [850, 292] width 90 height 15
click at [881, 368] on span "By PerplexityBot" at bounding box center [881, 368] width 139 height 15
click at [1111, 724] on div "Build" at bounding box center [1104, 723] width 25 height 15
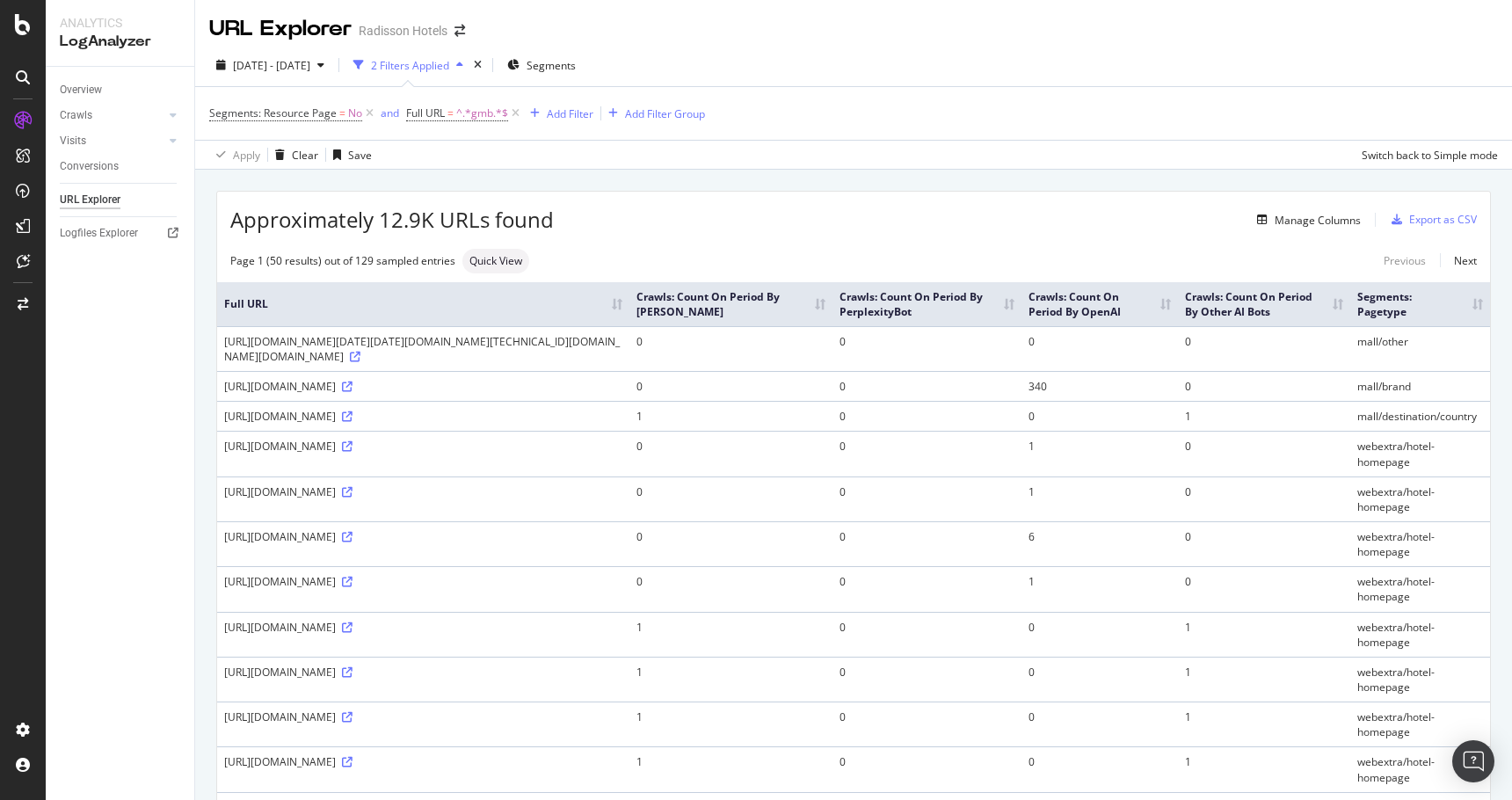
click at [1021, 326] on th "Crawls: Count On Period By PerplexityBot" at bounding box center [928, 304] width 189 height 44
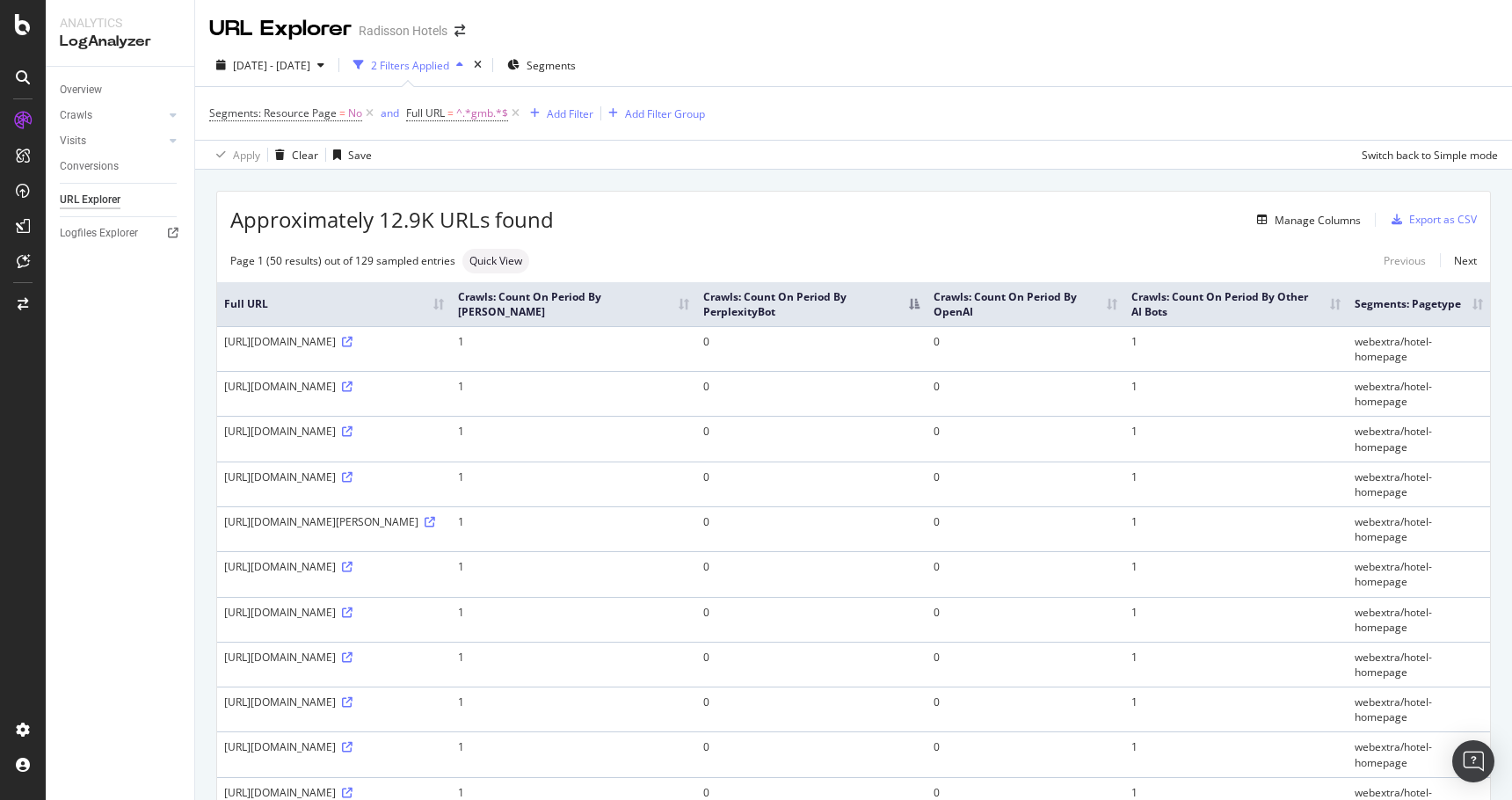
click at [927, 326] on th "Crawls: Count On Period By PerplexityBot" at bounding box center [811, 304] width 230 height 44
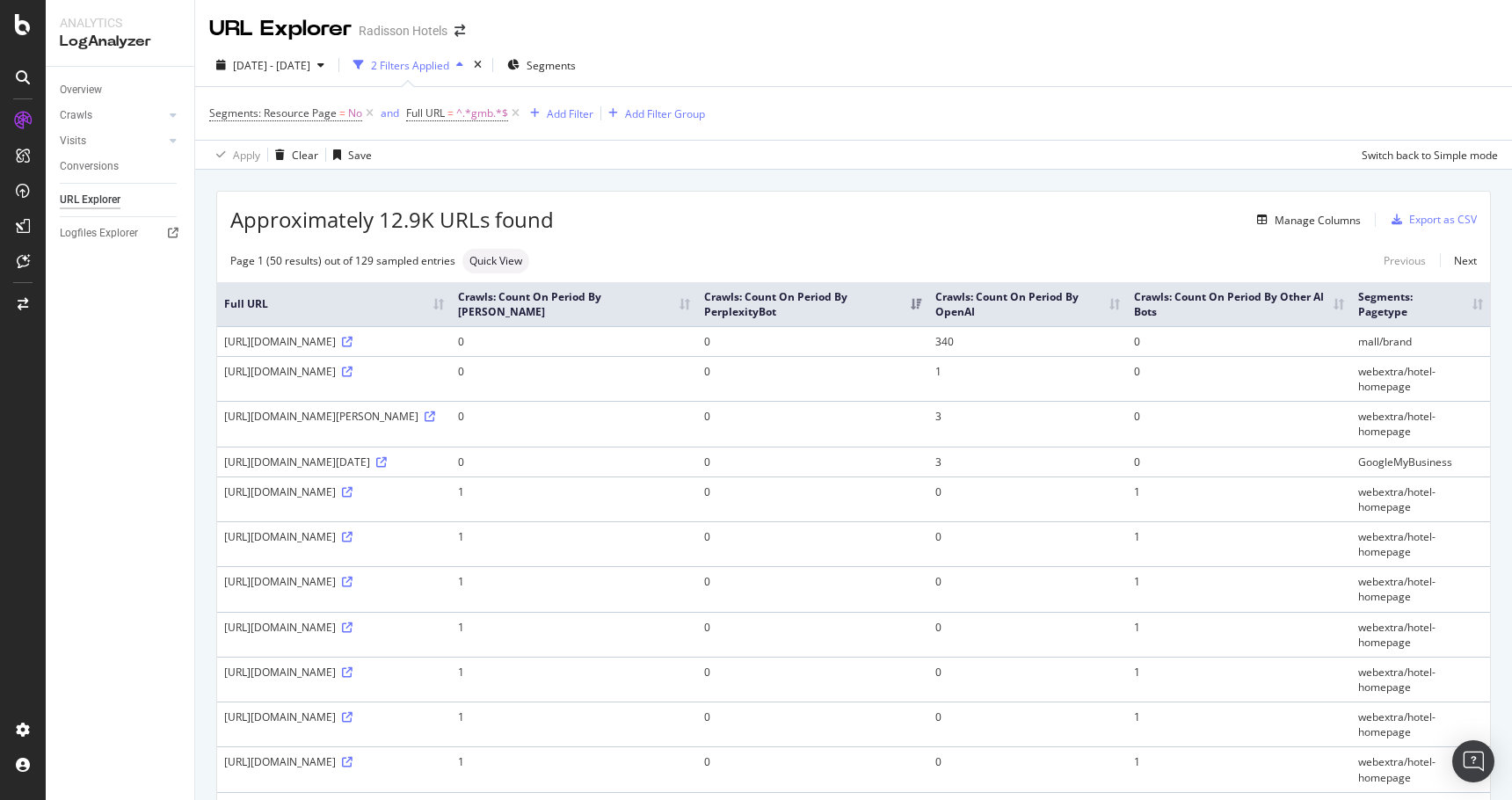
click at [929, 308] on th "Crawls: Count On Period By PerplexityBot" at bounding box center [813, 304] width 231 height 44
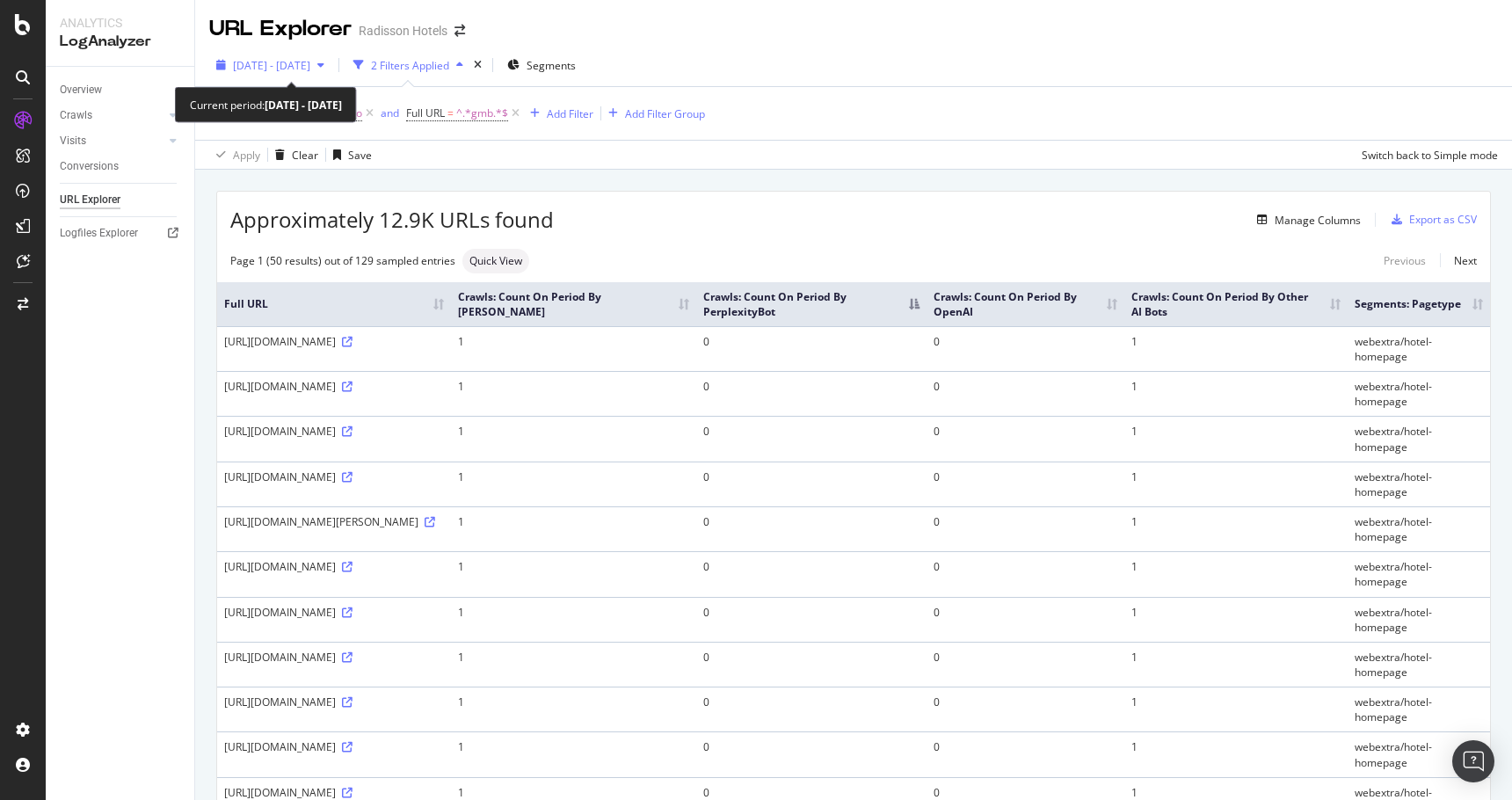
click at [318, 73] on div "2025 Aug. 1st - Aug. 31st" at bounding box center [270, 65] width 122 height 26
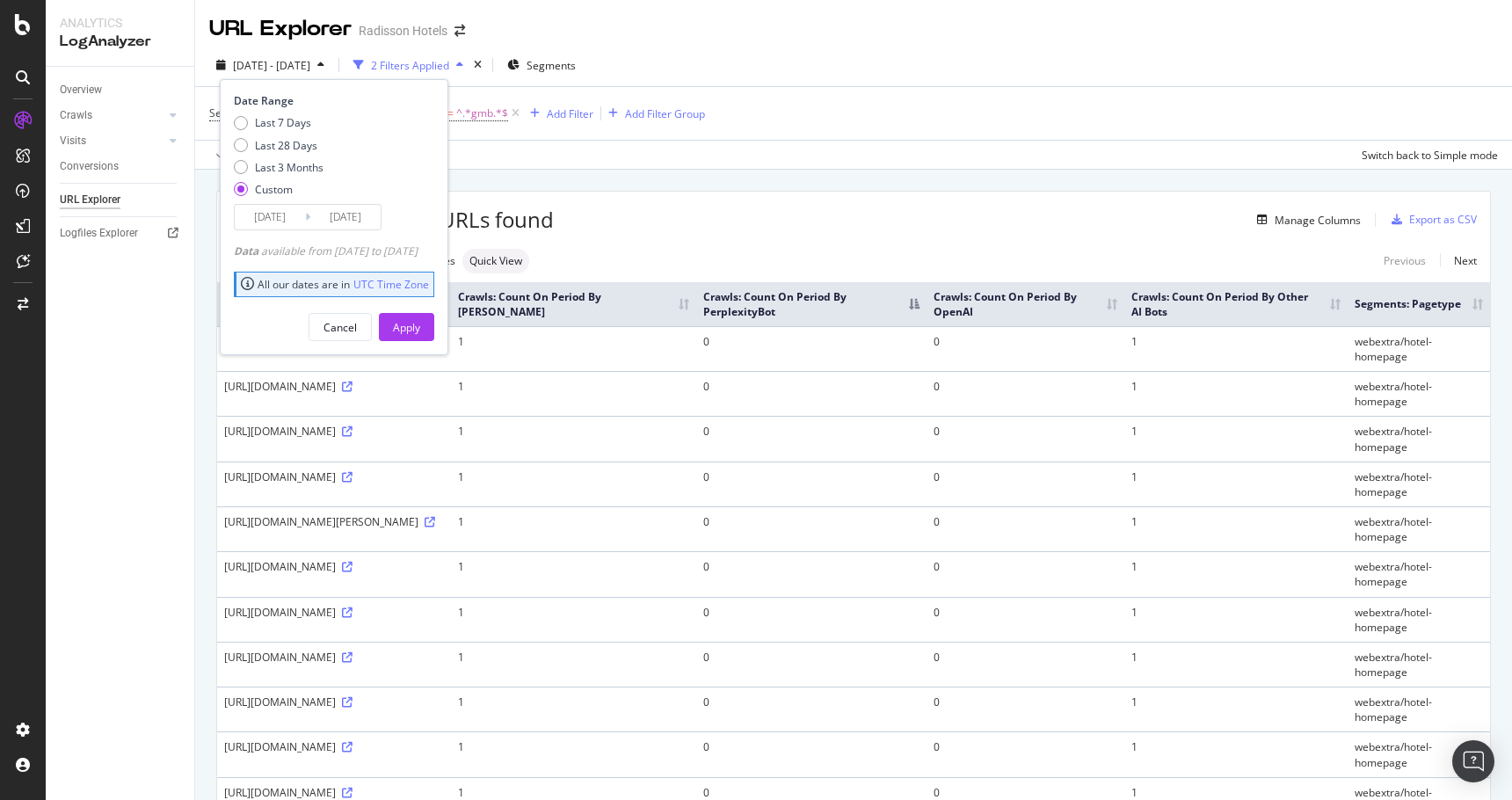
click at [283, 206] on input "2025/08/01" at bounding box center [269, 217] width 70 height 25
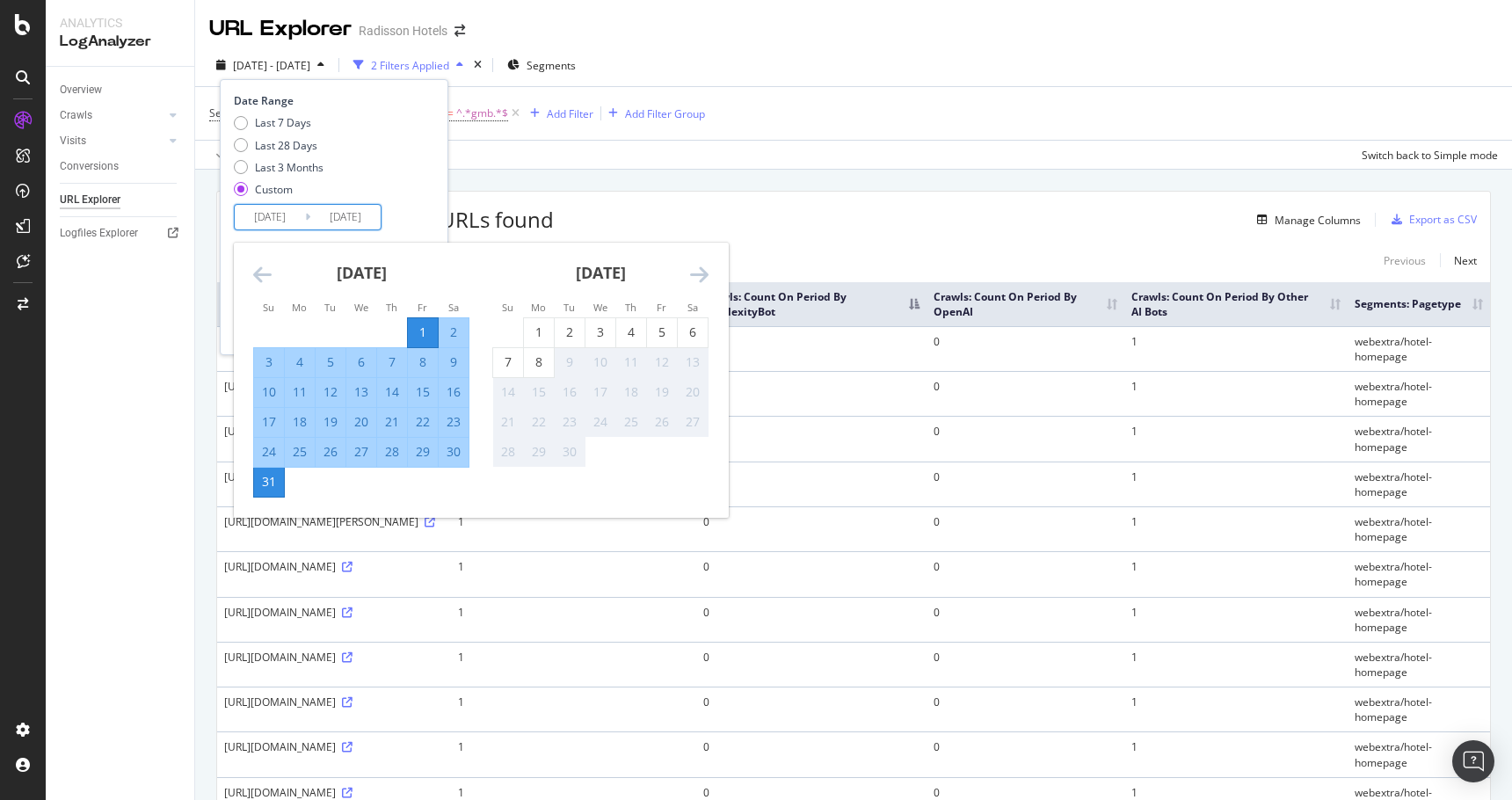
click at [267, 268] on icon "Move backward to switch to the previous month." at bounding box center [262, 274] width 18 height 21
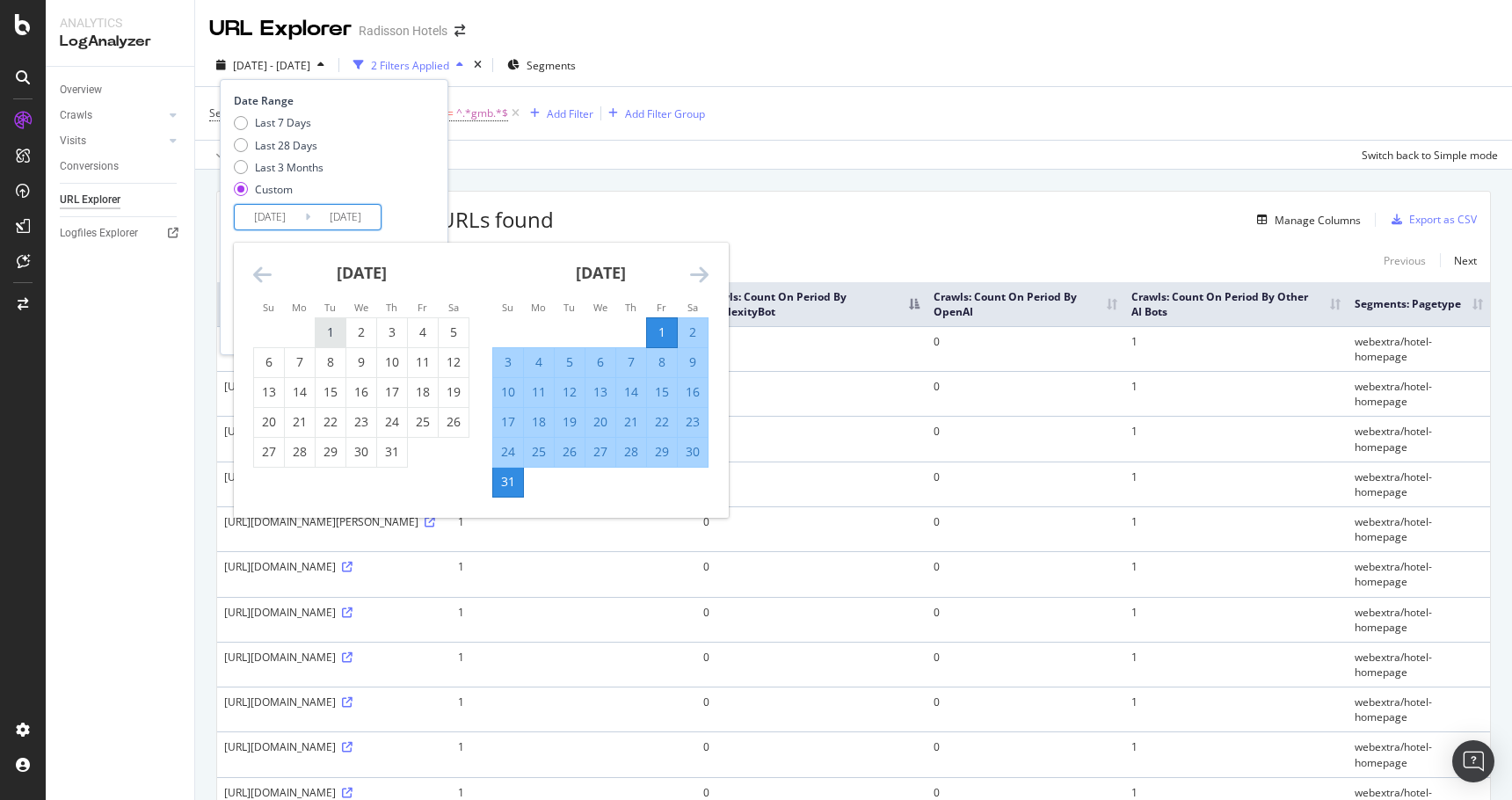
click at [325, 321] on div "1" at bounding box center [330, 333] width 30 height 29
type input "2025/07/01"
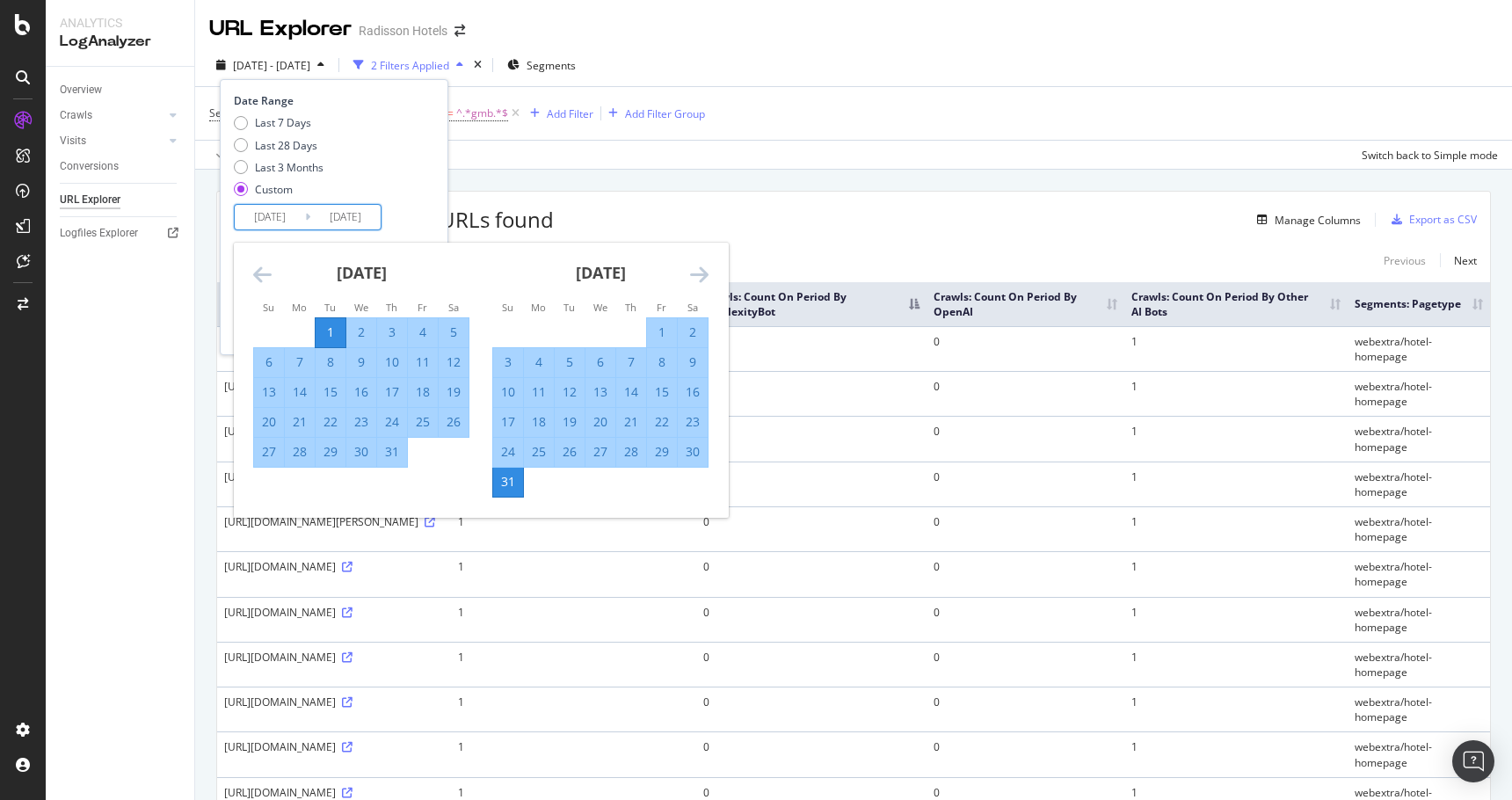
click at [441, 230] on div "Date Range Last 7 Days Last 28 Days Last 3 Months Custom 2025/07/01 Navigate fo…" at bounding box center [333, 217] width 228 height 276
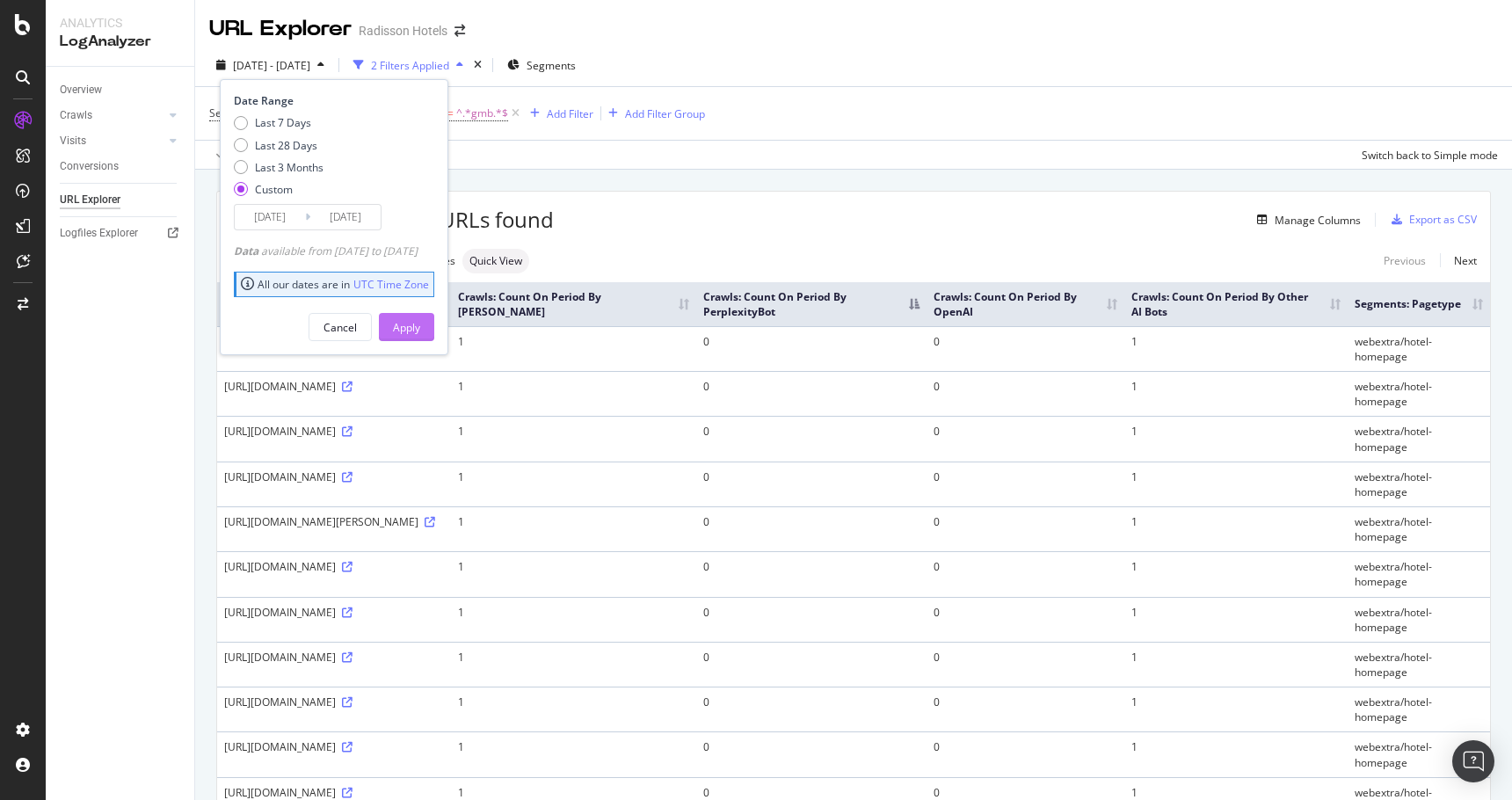
click at [434, 332] on button "Apply" at bounding box center [406, 327] width 56 height 28
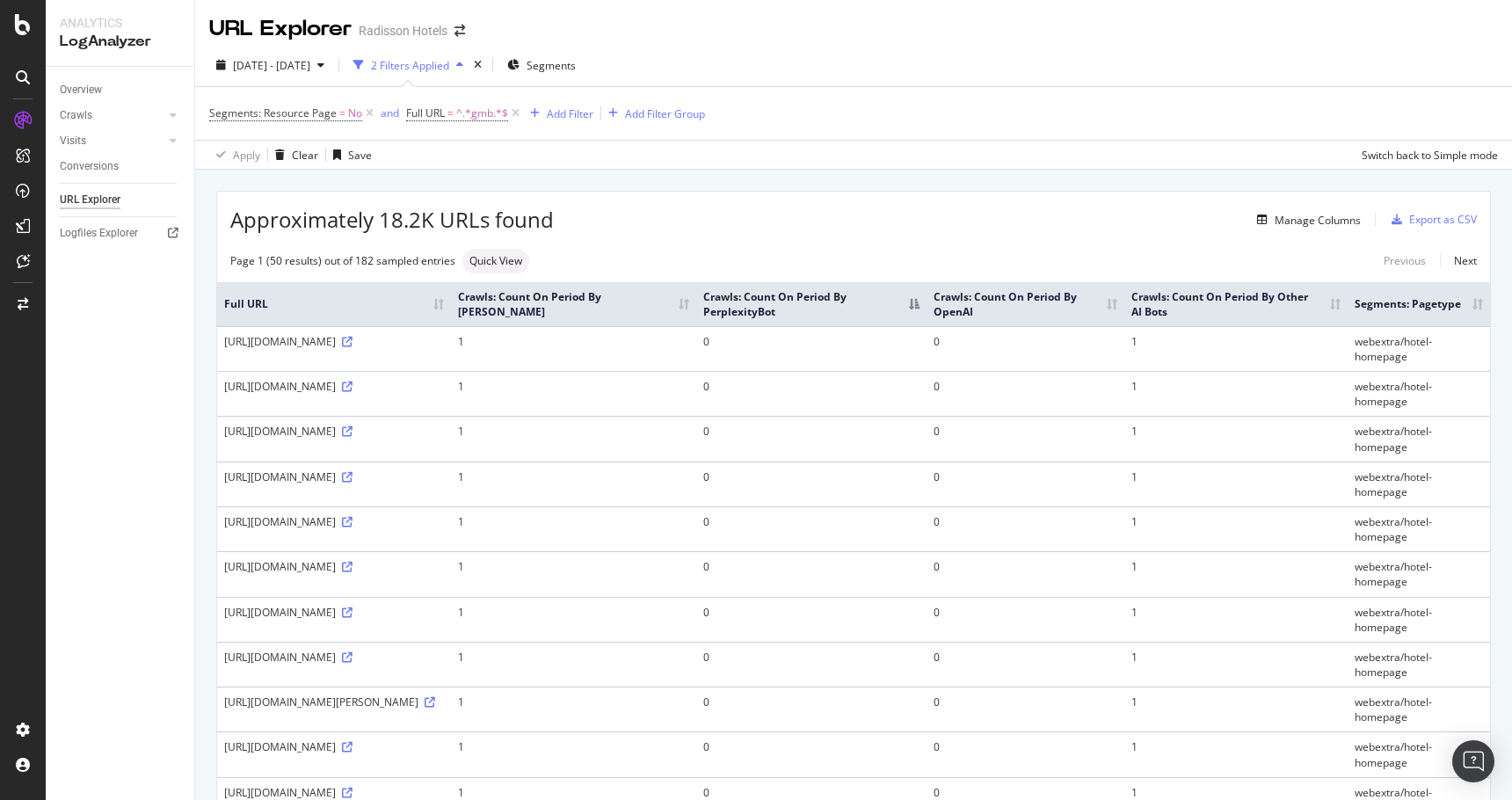
click at [927, 309] on th "Crawls: Count On Period By PerplexityBot" at bounding box center [811, 304] width 230 height 44
click at [929, 316] on th "Crawls: Count On Period By PerplexityBot" at bounding box center [813, 304] width 231 height 44
click at [1332, 219] on div "Manage Columns" at bounding box center [1317, 220] width 86 height 15
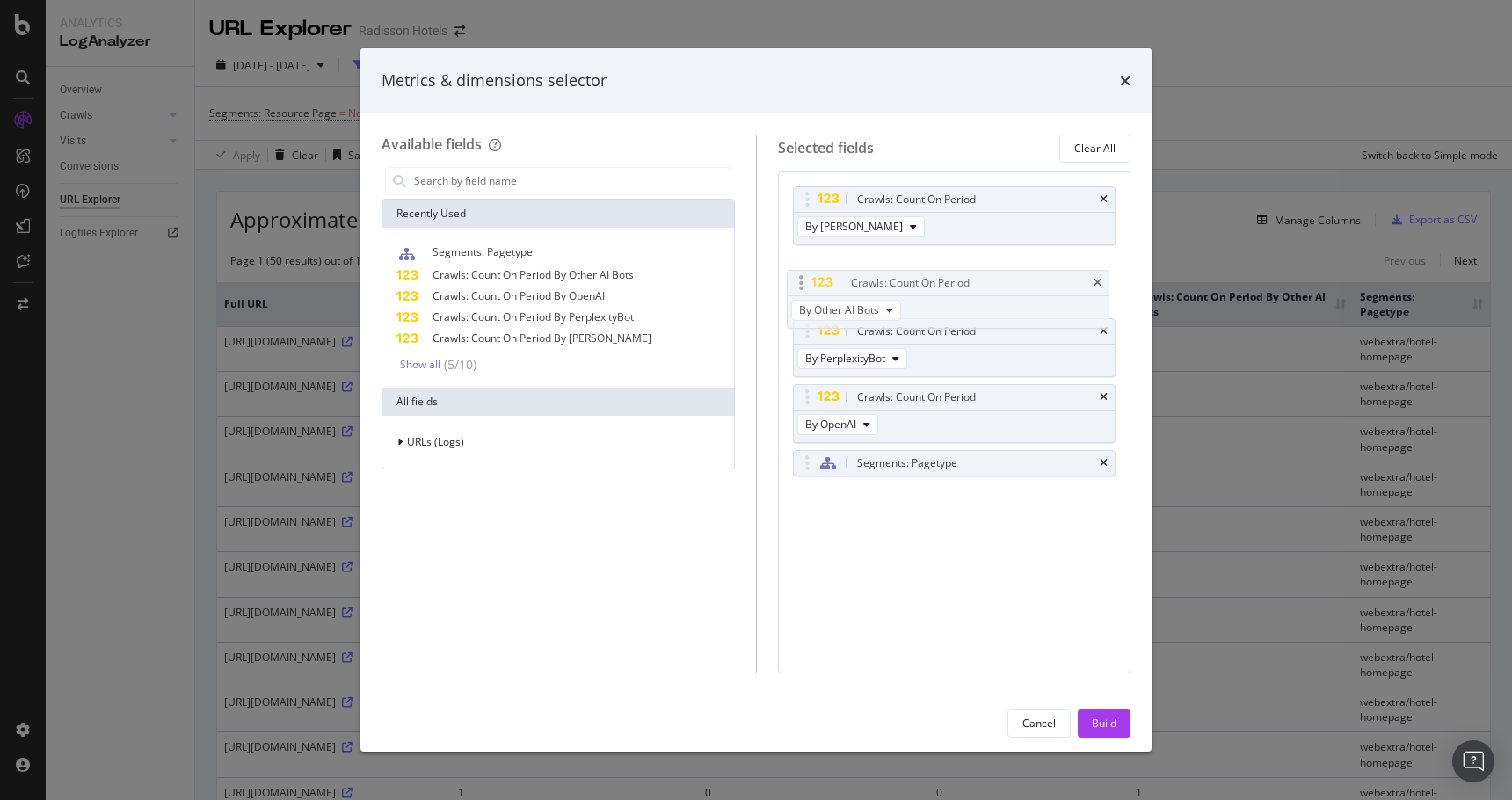
drag, startPoint x: 808, startPoint y: 395, endPoint x: 802, endPoint y: 280, distance: 115.2
click at [802, 280] on body "Analytics LogAnalyzer Overview Crawls Daily Distribution Segments Distribution …" at bounding box center [756, 400] width 1512 height 800
drag, startPoint x: 804, startPoint y: 395, endPoint x: 799, endPoint y: 201, distance: 194.1
click at [799, 201] on body "Analytics LogAnalyzer Overview Crawls Daily Distribution Segments Distribution …" at bounding box center [756, 400] width 1512 height 800
click at [1089, 724] on button "Build" at bounding box center [1104, 723] width 53 height 28
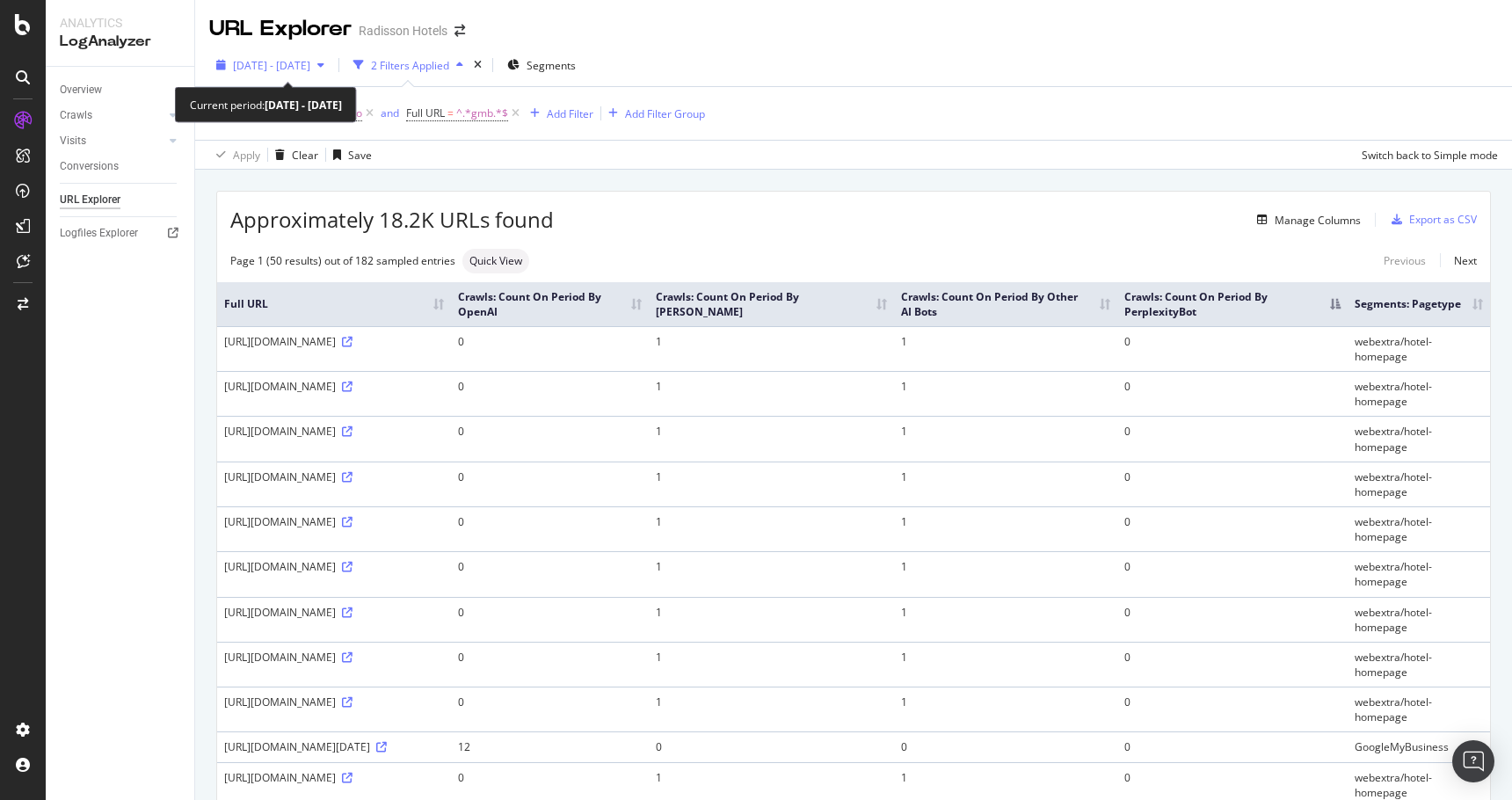
click at [299, 68] on span "[DATE] - [DATE]" at bounding box center [271, 66] width 77 height 15
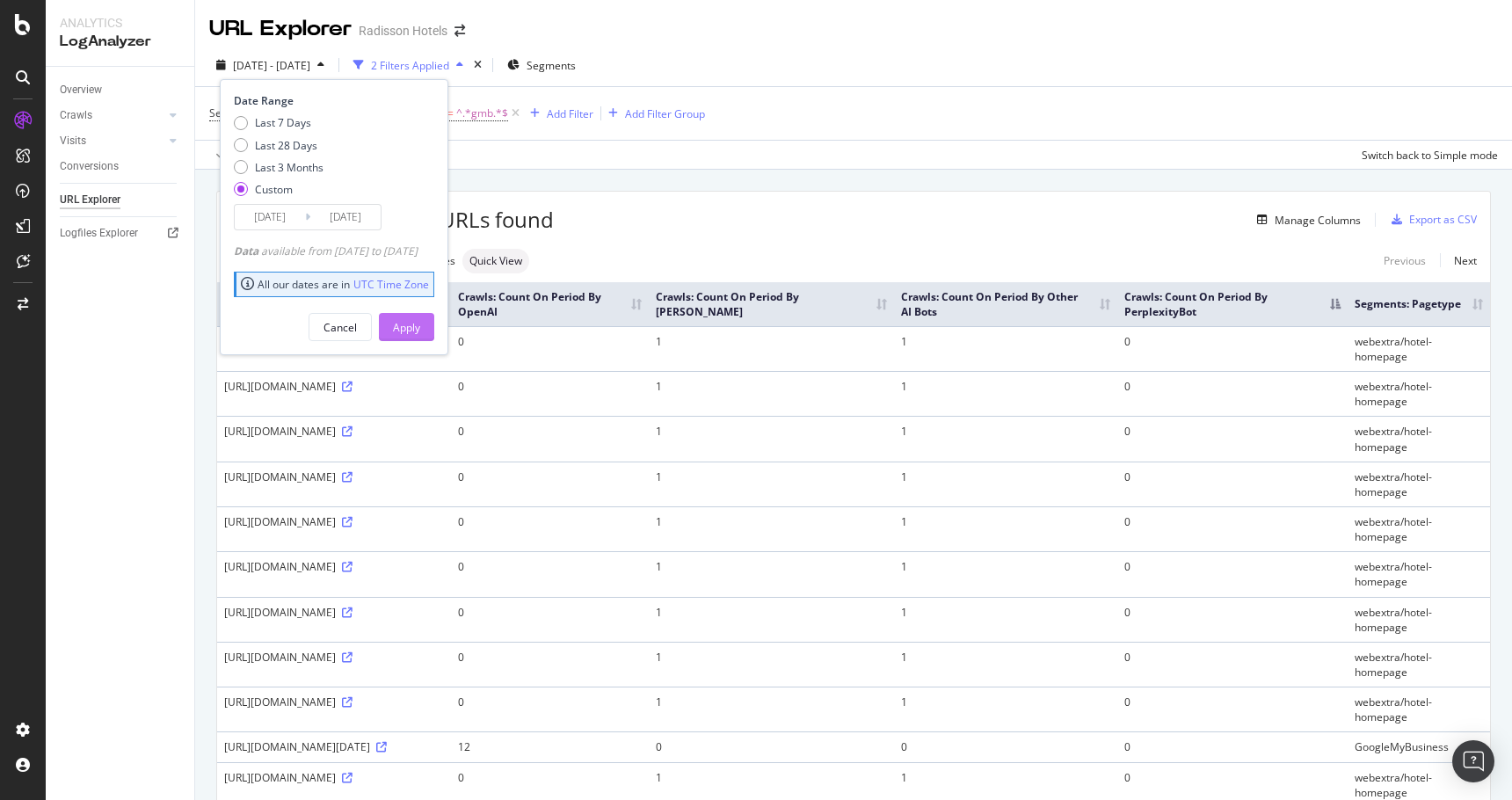
click at [421, 325] on div "Apply" at bounding box center [407, 328] width 27 height 15
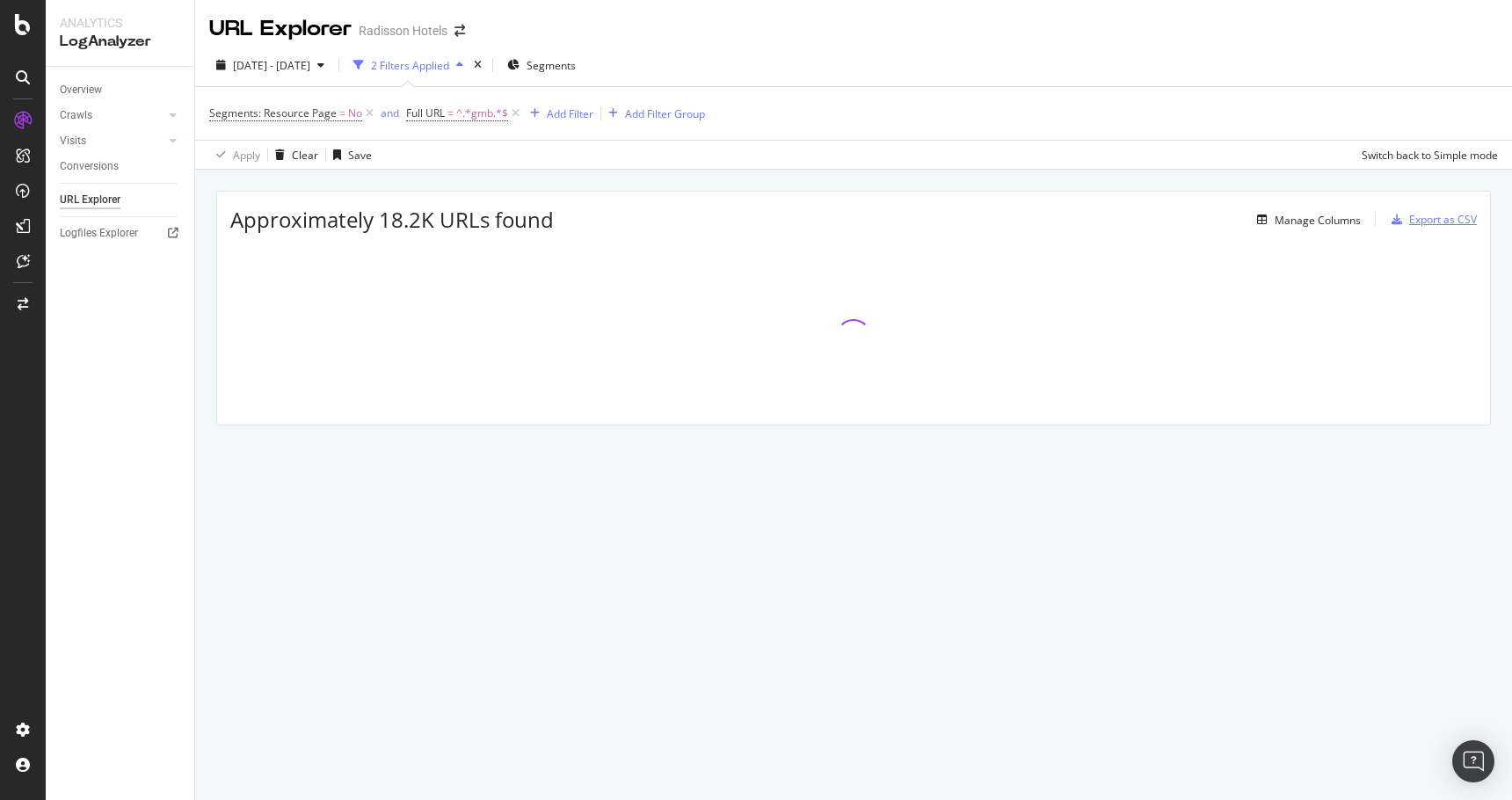
click at [1406, 220] on div "button" at bounding box center [1396, 220] width 25 height 11
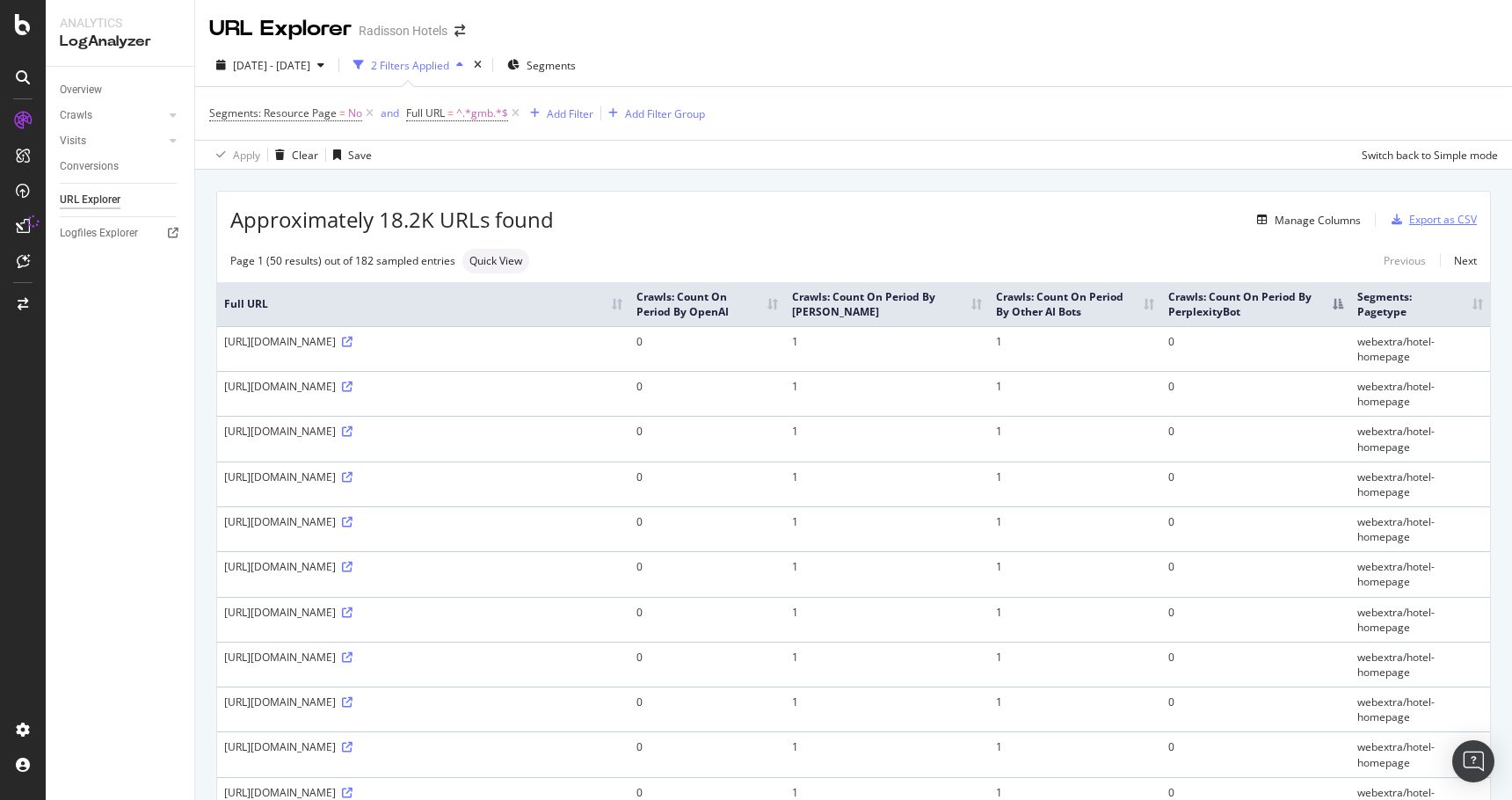
click at [1412, 221] on div "Export as CSV" at bounding box center [1443, 219] width 67 height 15
click at [1424, 220] on div "Export as CSV" at bounding box center [1443, 219] width 67 height 15
click at [786, 326] on th "Crawls: Count On Period By OpenAI" at bounding box center [708, 304] width 157 height 44
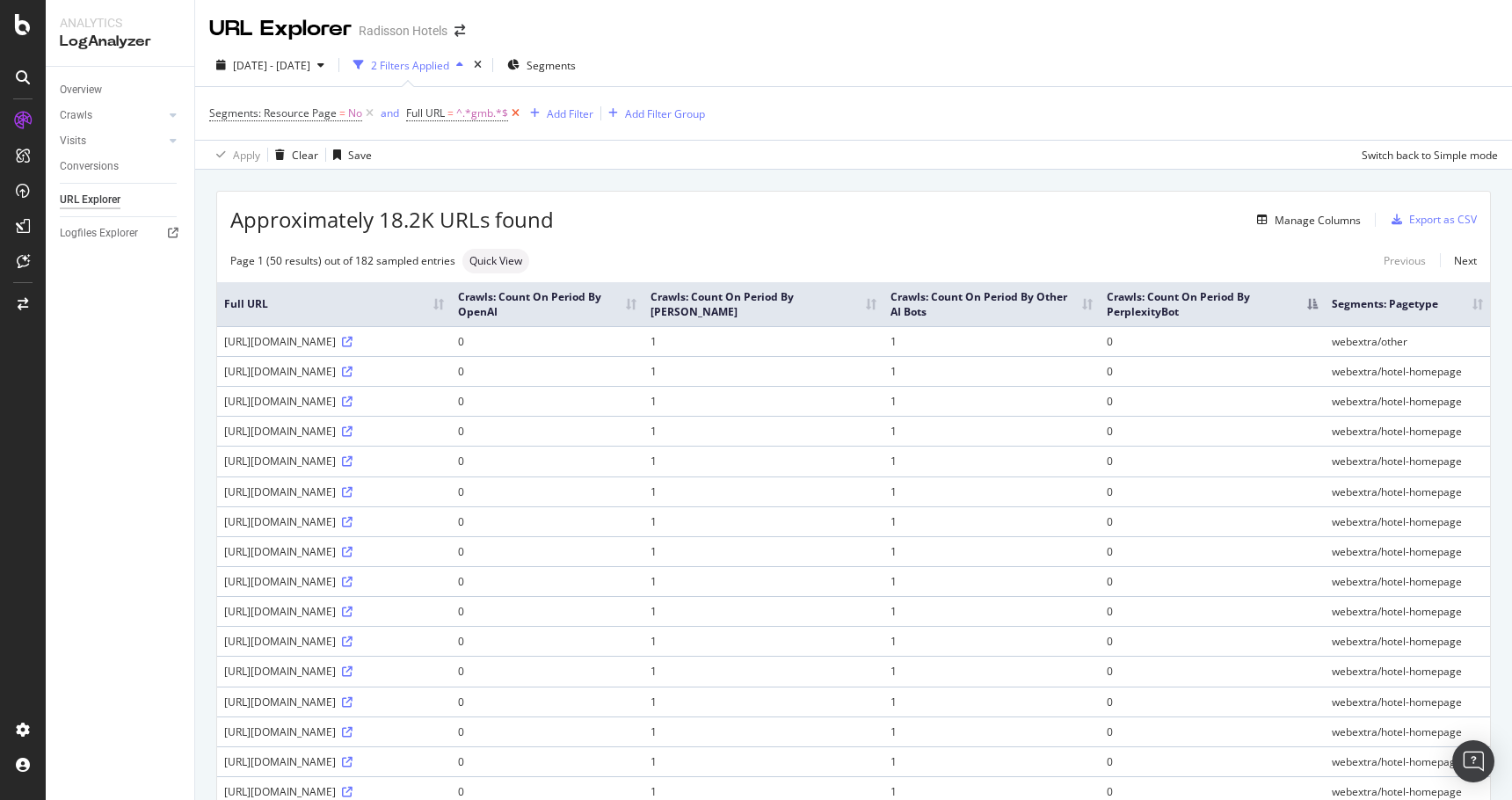
click at [515, 116] on icon at bounding box center [515, 113] width 15 height 17
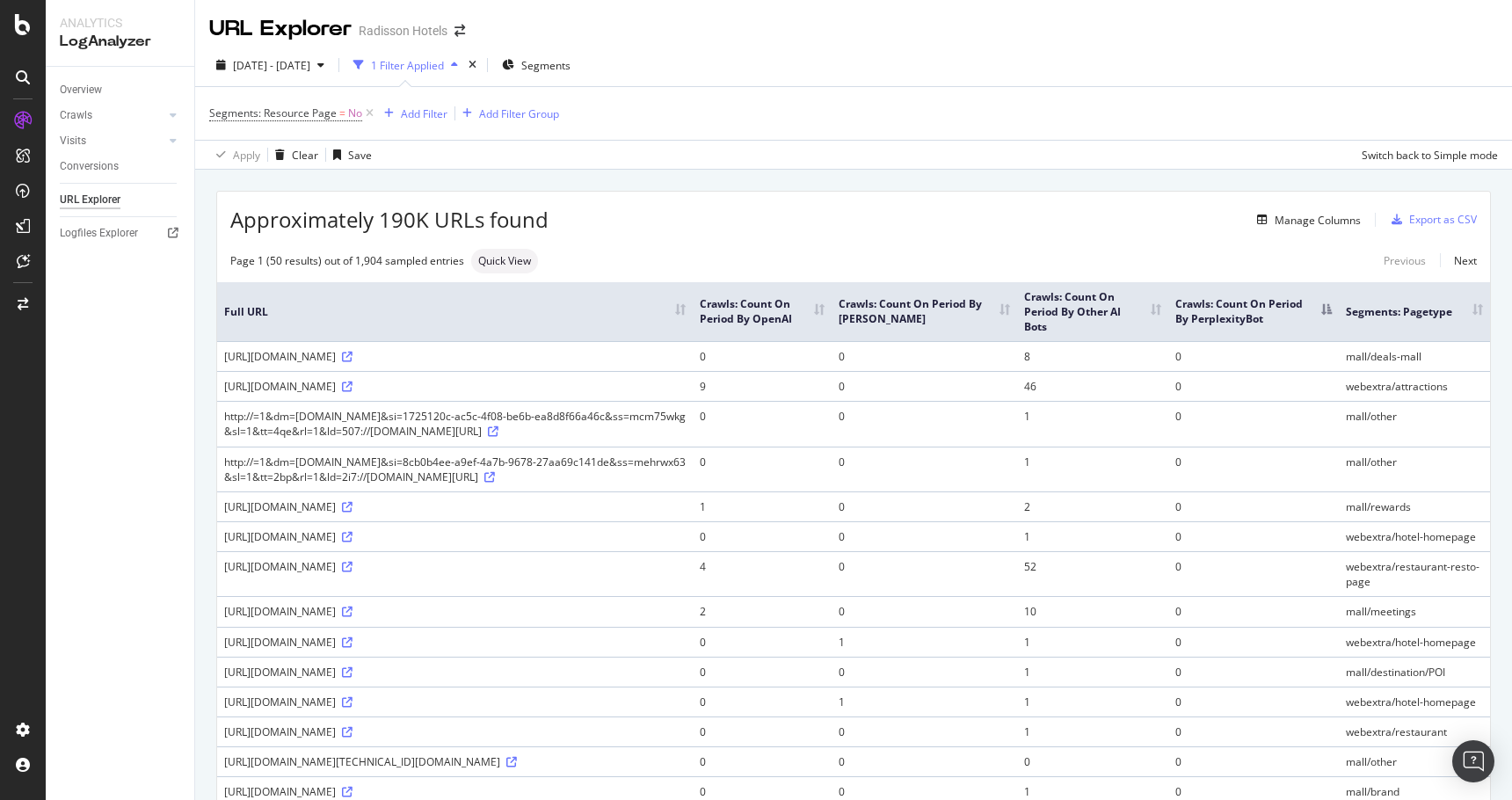
click at [1272, 324] on th "Crawls: Count On Period By PerplexityBot" at bounding box center [1253, 311] width 170 height 59
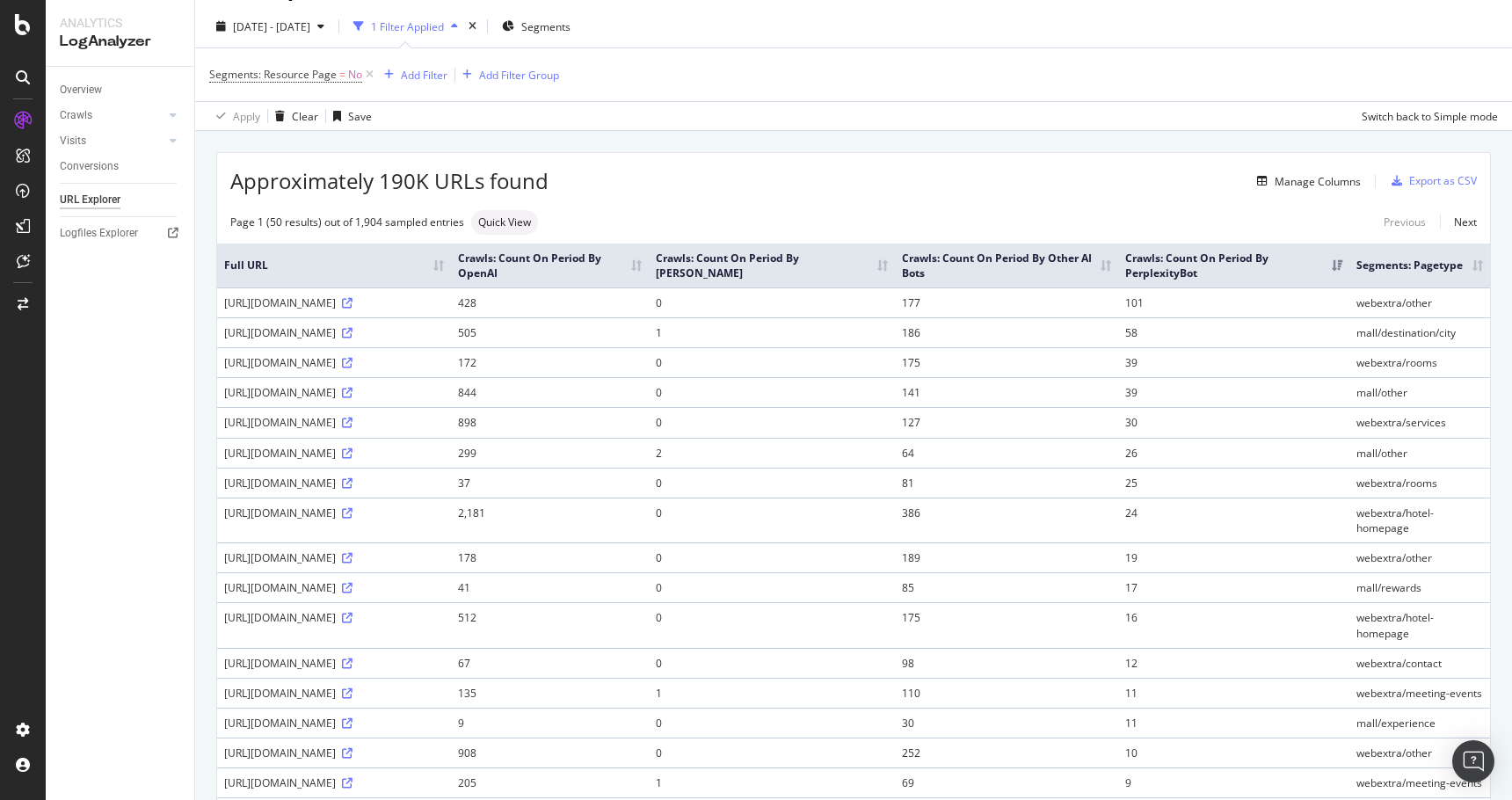
scroll to position [49, 0]
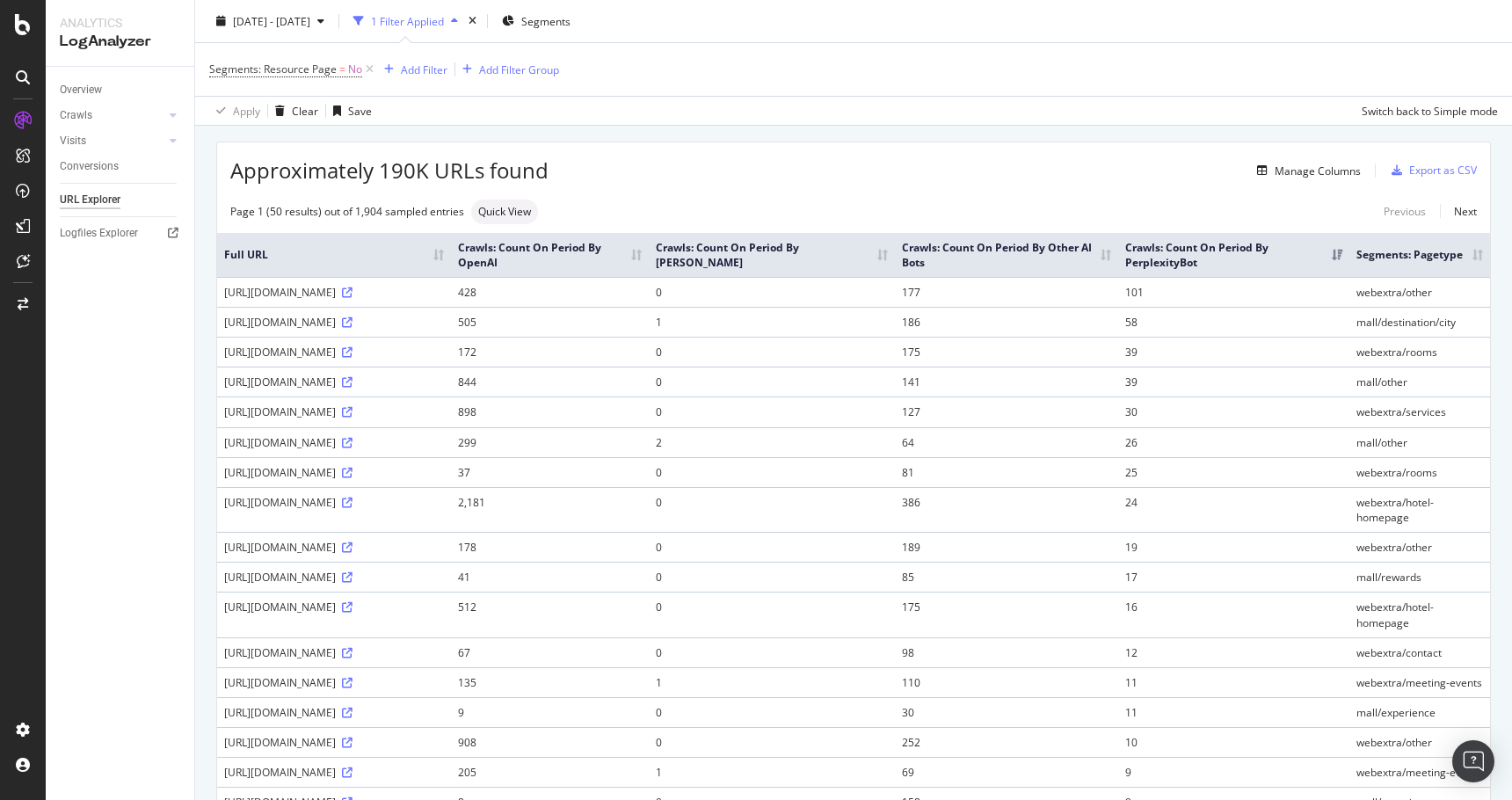
click at [141, 304] on div "Overview Crawls Daily Distribution Segments Distribution HTTP Codes Resources V…" at bounding box center [119, 432] width 148 height 733
click at [91, 94] on div "Overview" at bounding box center [81, 90] width 42 height 18
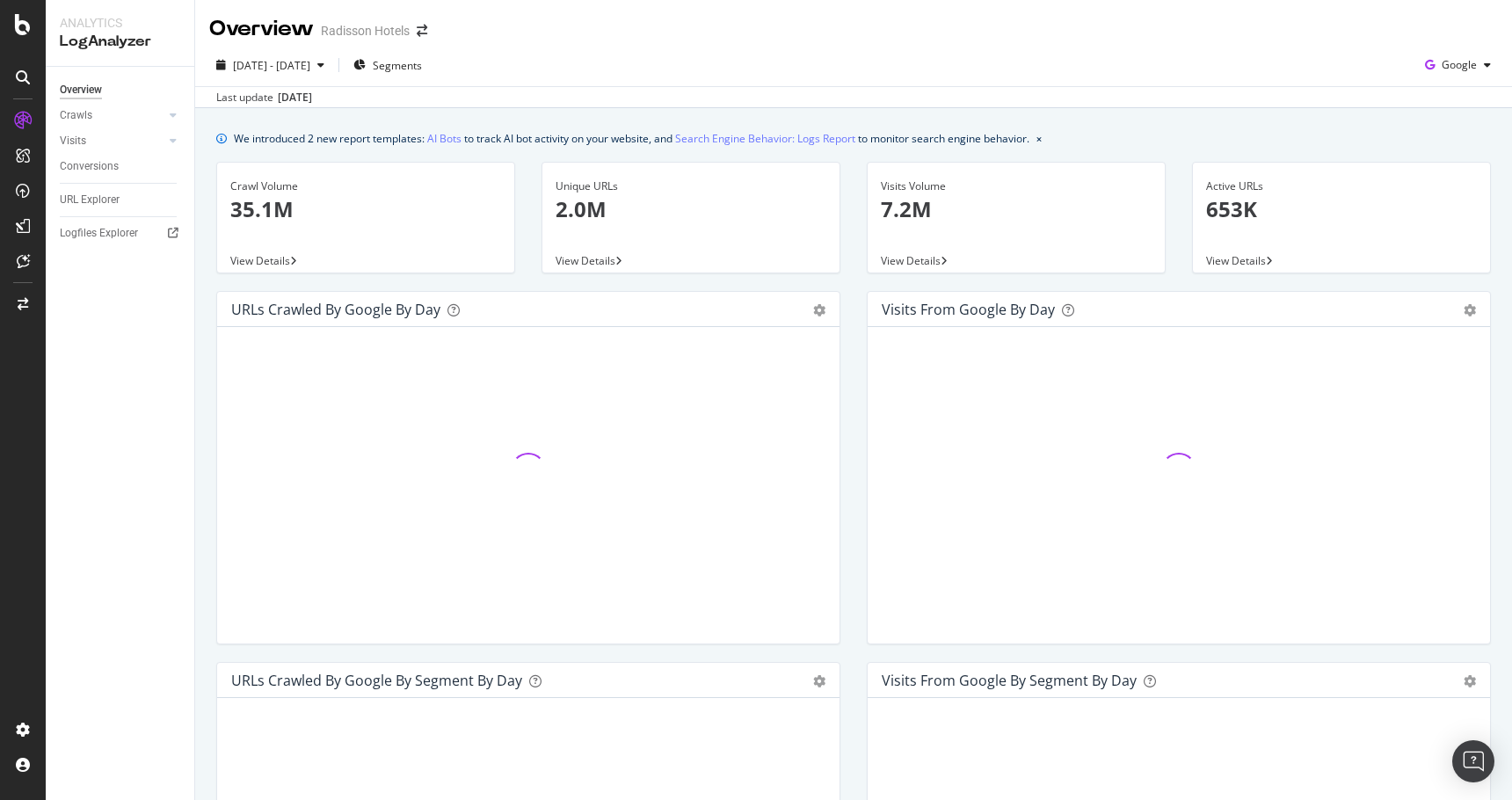
click at [895, 208] on p "7.2M" at bounding box center [1016, 208] width 270 height 30
